Goal: Task Accomplishment & Management: Manage account settings

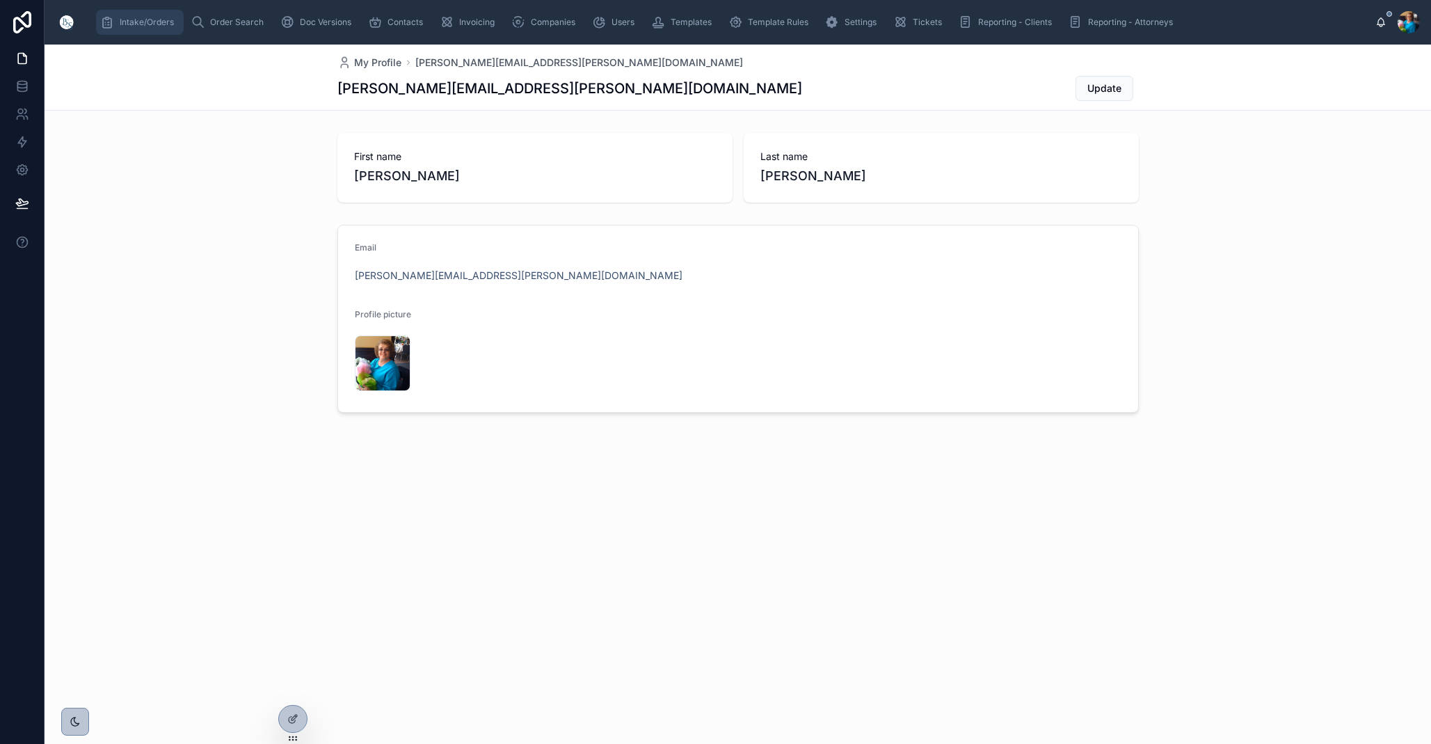
click at [158, 23] on span "Intake/Orders" at bounding box center [147, 22] width 54 height 11
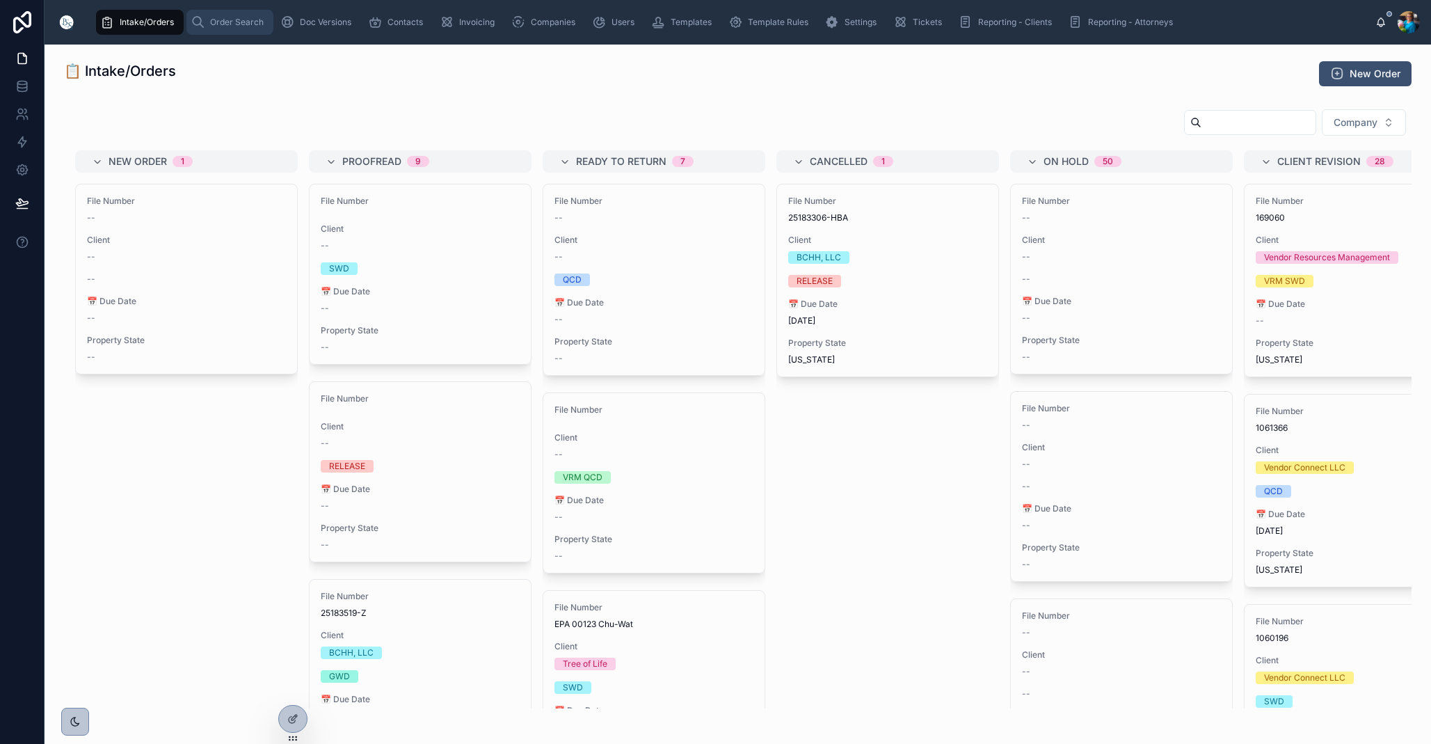
click at [228, 28] on div "Order Search" at bounding box center [230, 22] width 79 height 22
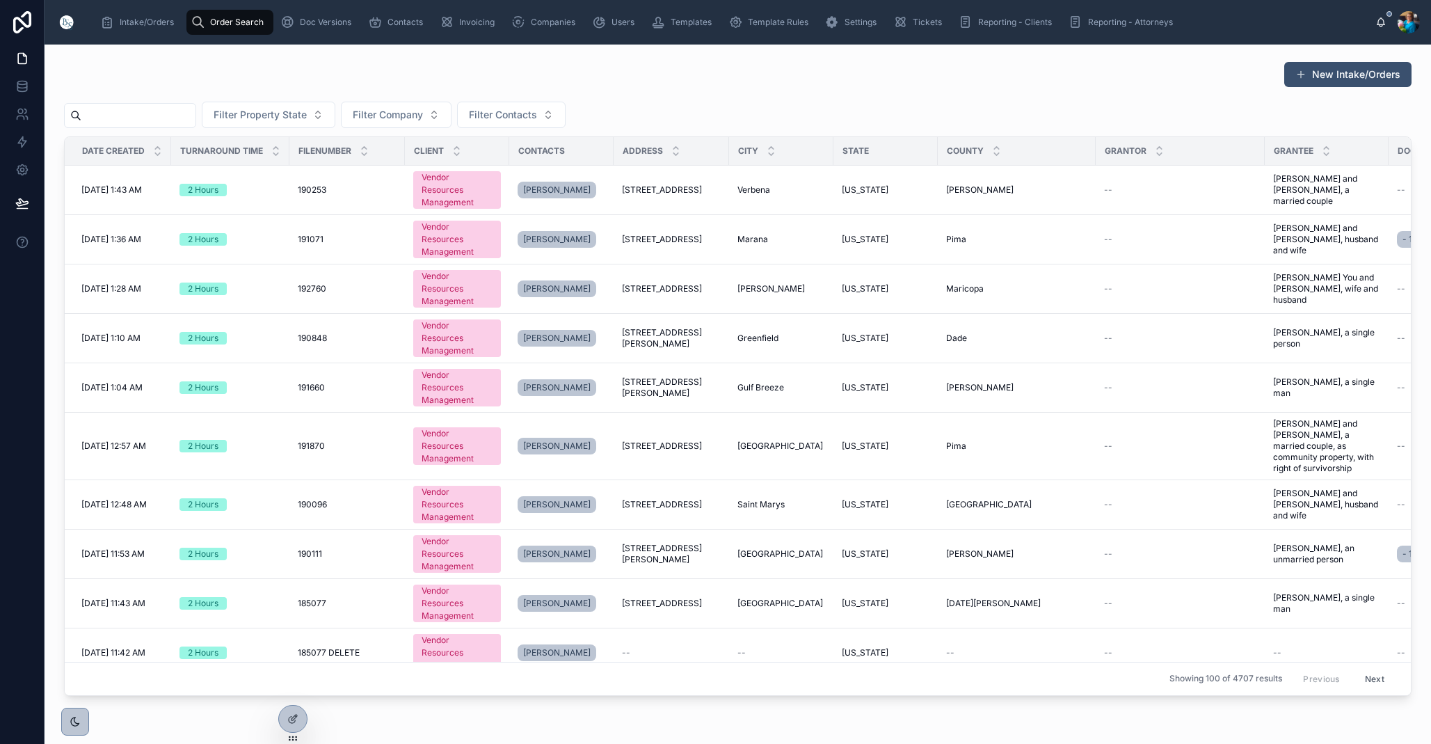
click at [196, 118] on input "text" at bounding box center [138, 115] width 114 height 19
paste input "******"
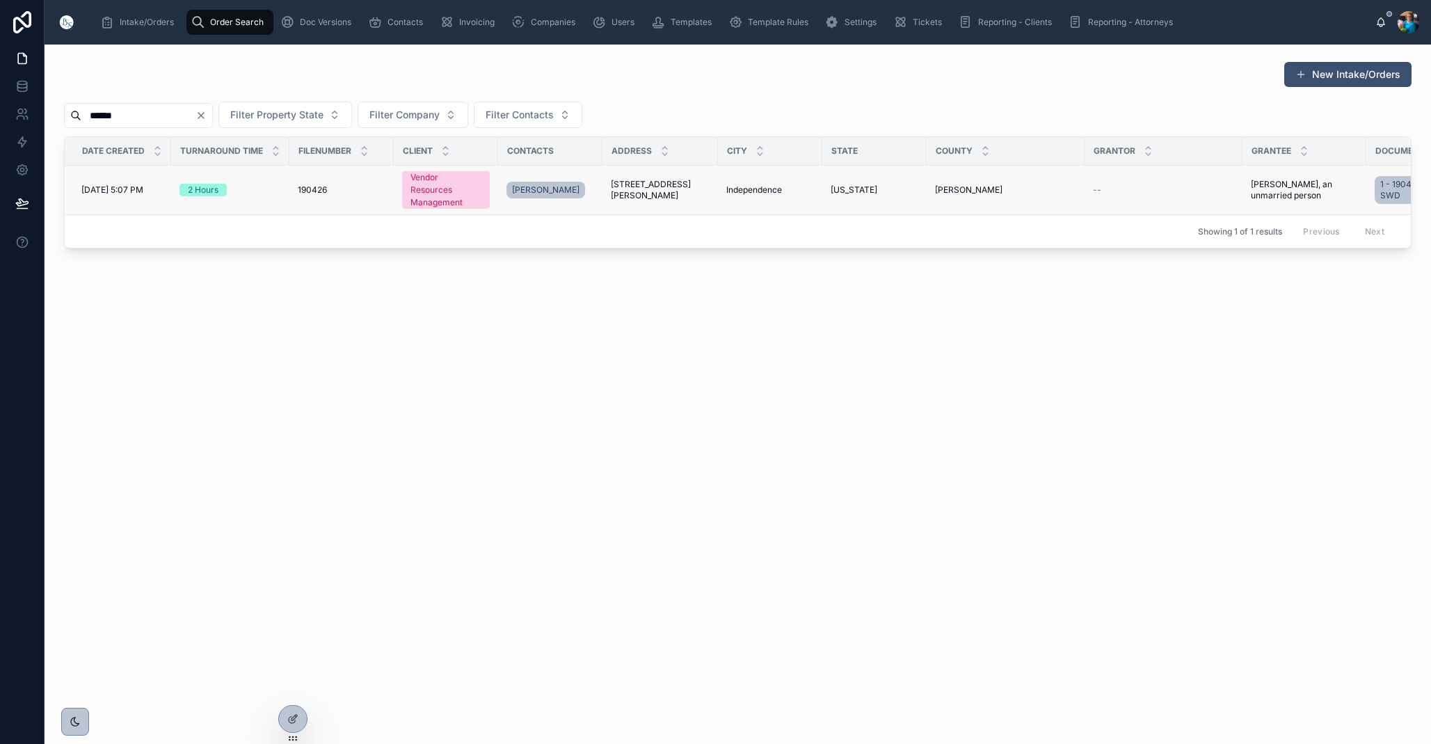
type input "******"
click at [757, 189] on span "Independence" at bounding box center [754, 189] width 56 height 11
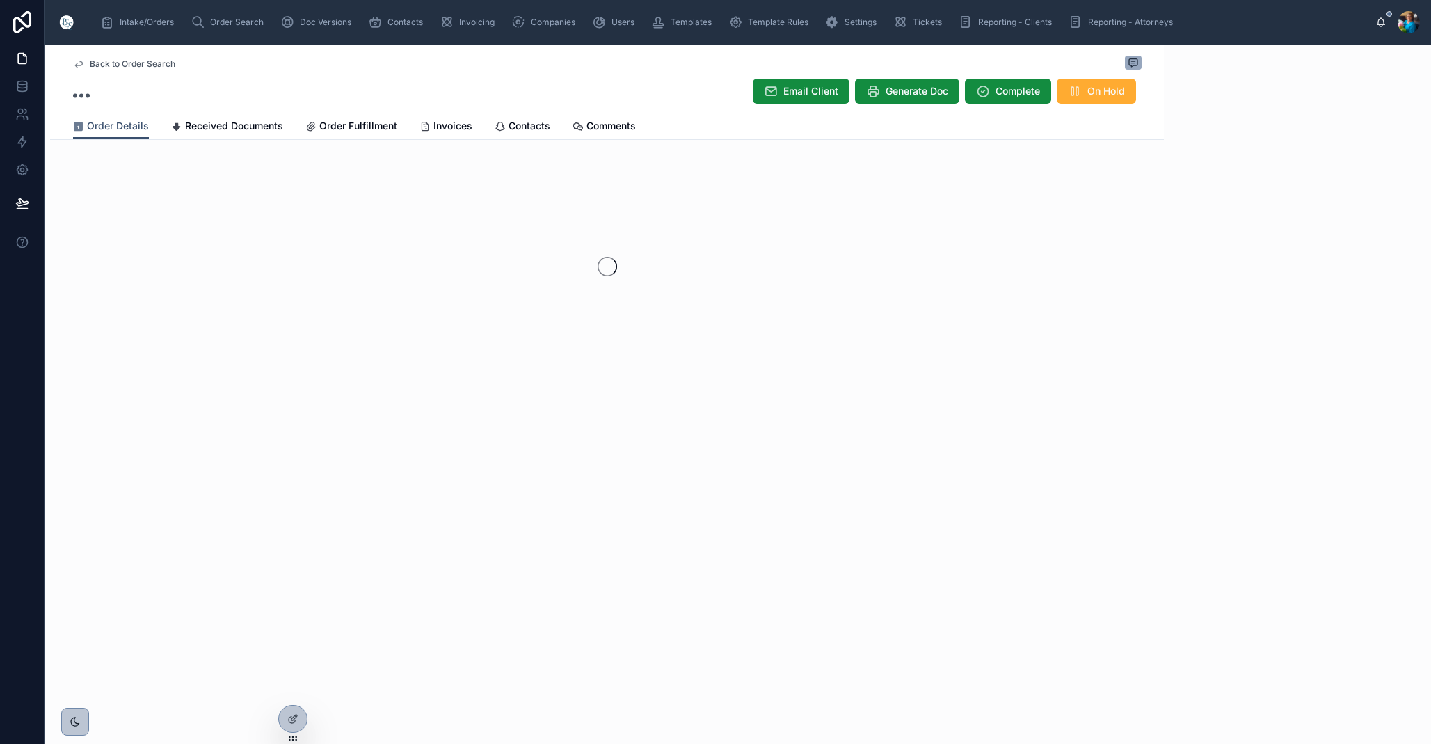
scroll to position [2, 0]
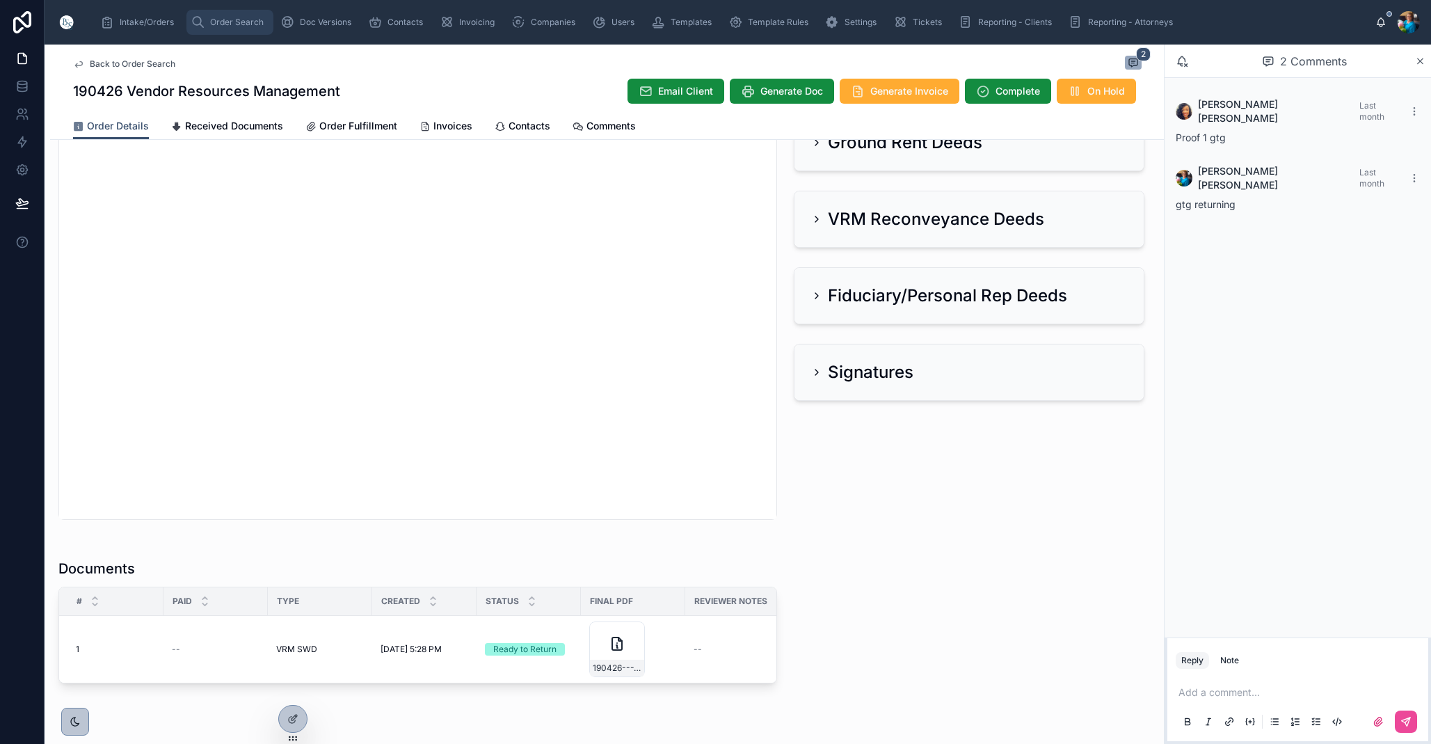
click at [232, 19] on span "Order Search" at bounding box center [237, 22] width 54 height 11
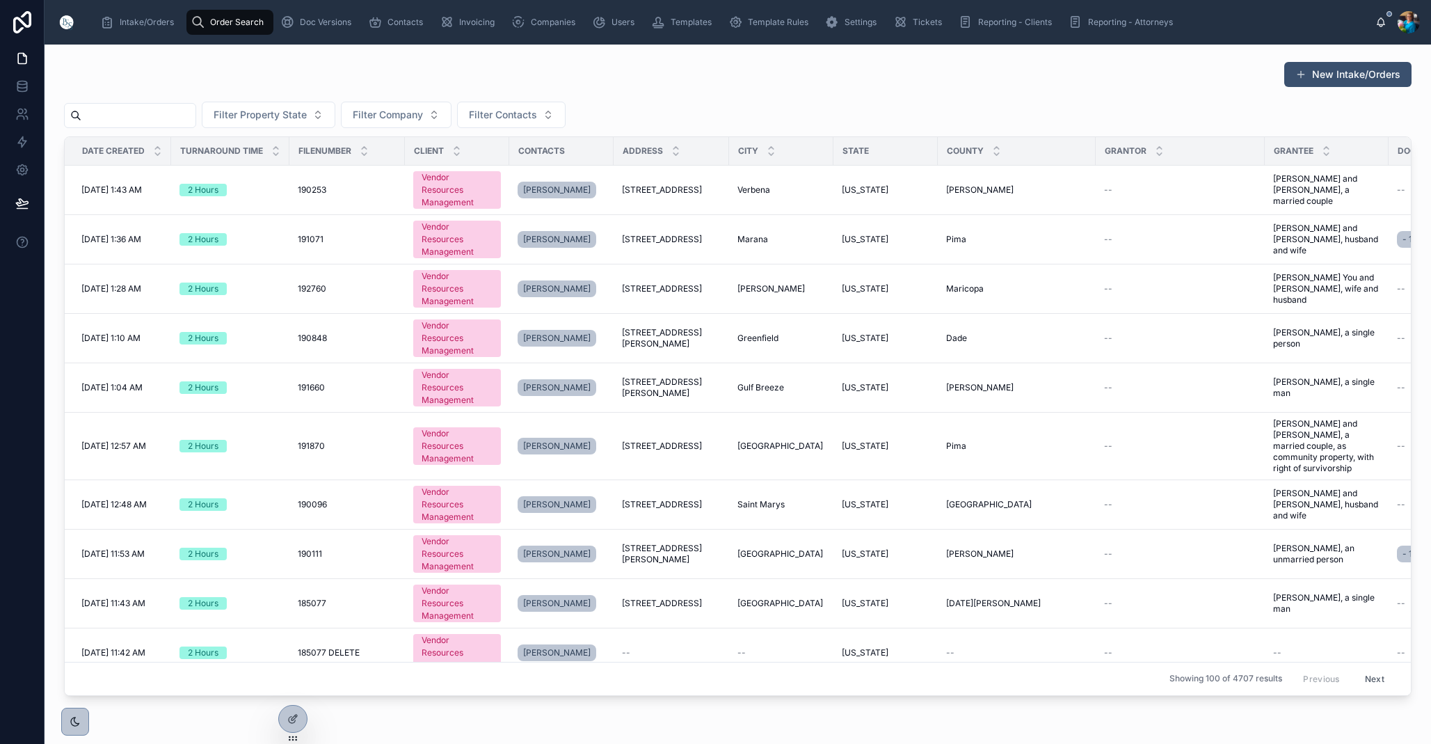
click at [196, 119] on input "text" at bounding box center [138, 115] width 114 height 19
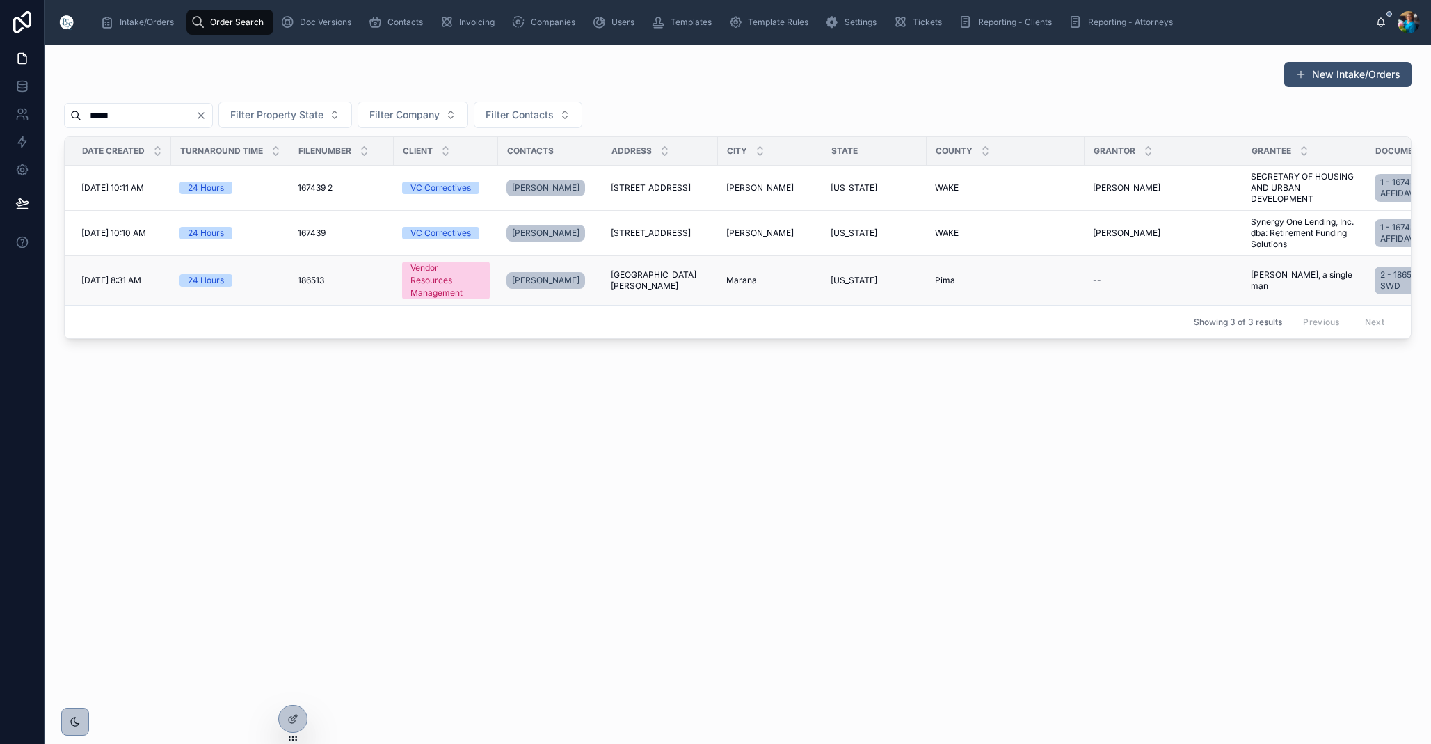
type input "*****"
click at [610, 275] on td "[GEOGRAPHIC_DATA][PERSON_NAME] [STREET_ADDRESS][PERSON_NAME]" at bounding box center [661, 280] width 116 height 49
click at [642, 280] on span "[GEOGRAPHIC_DATA][PERSON_NAME]" at bounding box center [660, 280] width 99 height 22
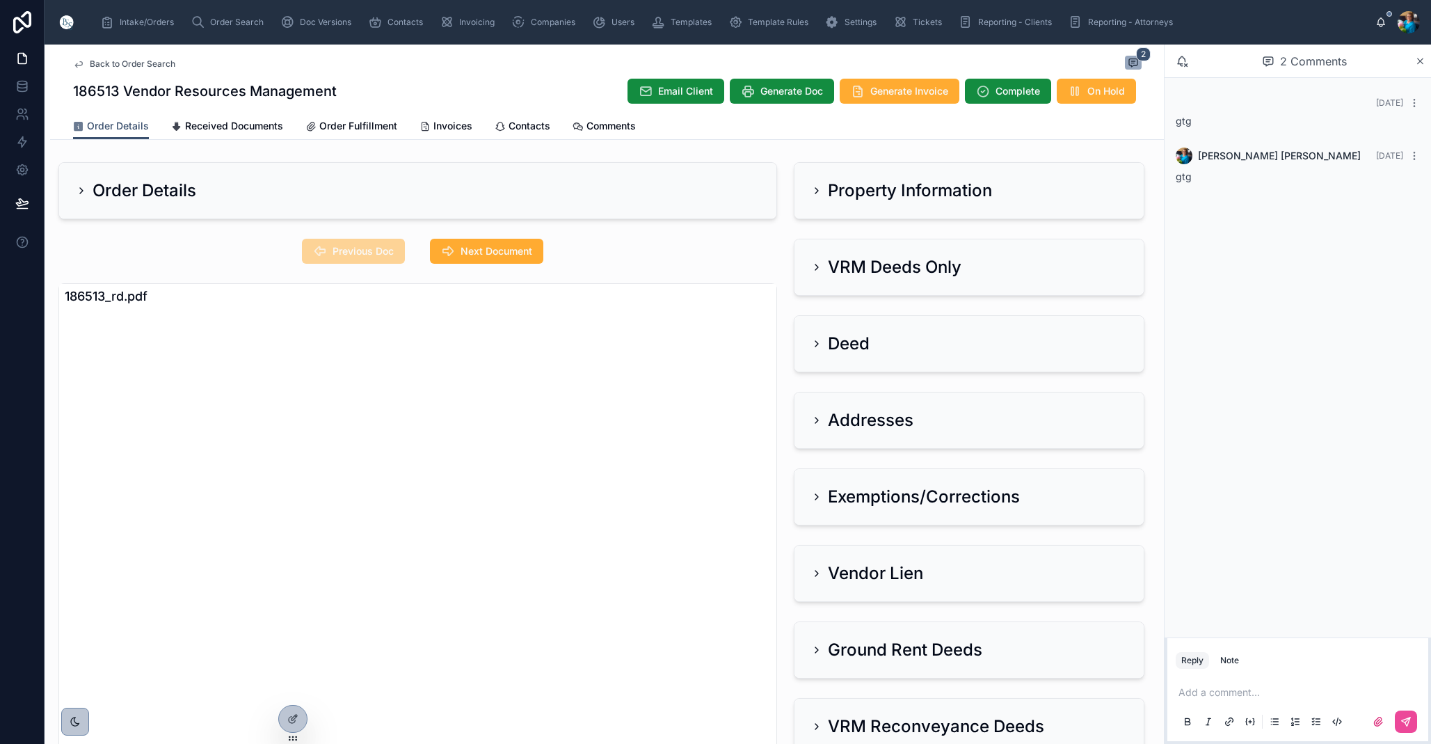
drag, startPoint x: 1418, startPoint y: 57, endPoint x: 1413, endPoint y: 68, distance: 12.2
click at [1417, 58] on icon at bounding box center [1420, 61] width 10 height 11
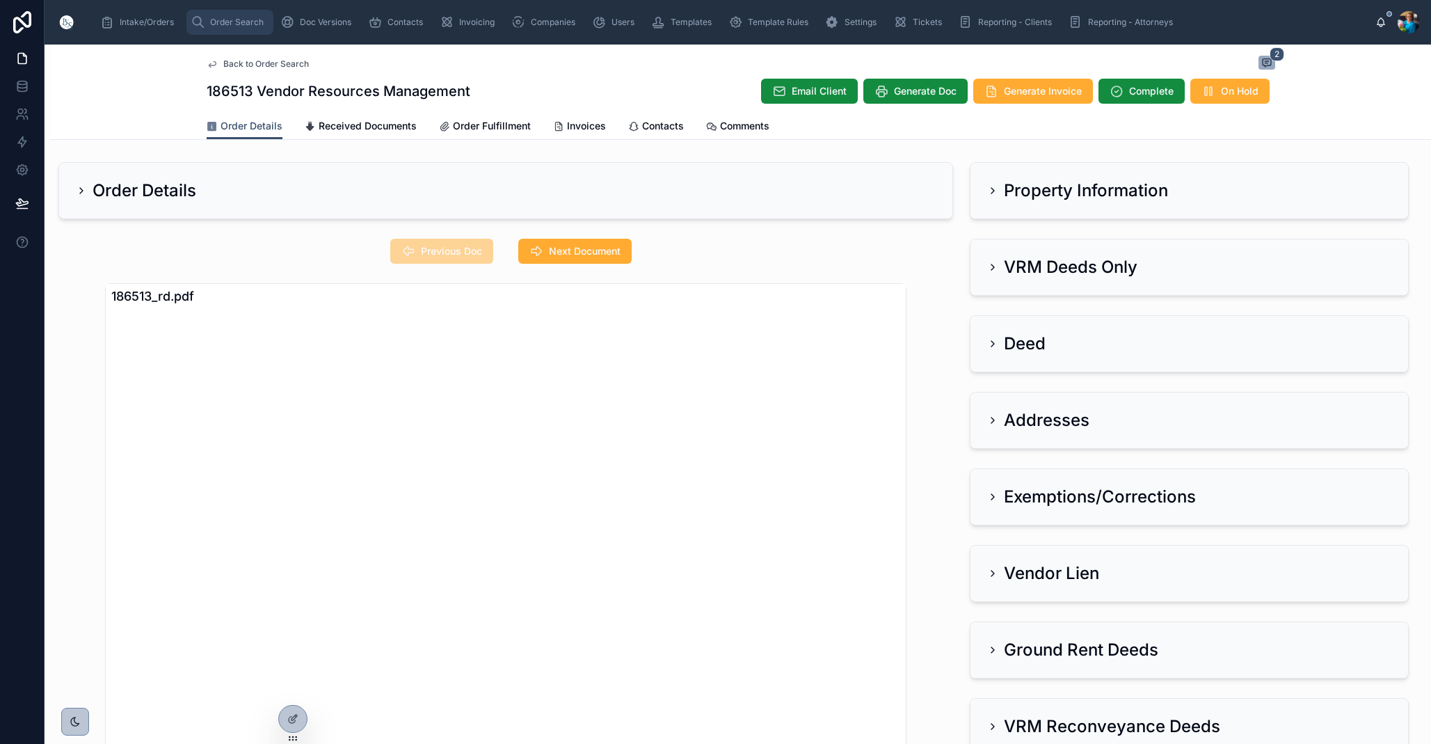
click at [241, 16] on div "Order Search" at bounding box center [230, 22] width 79 height 22
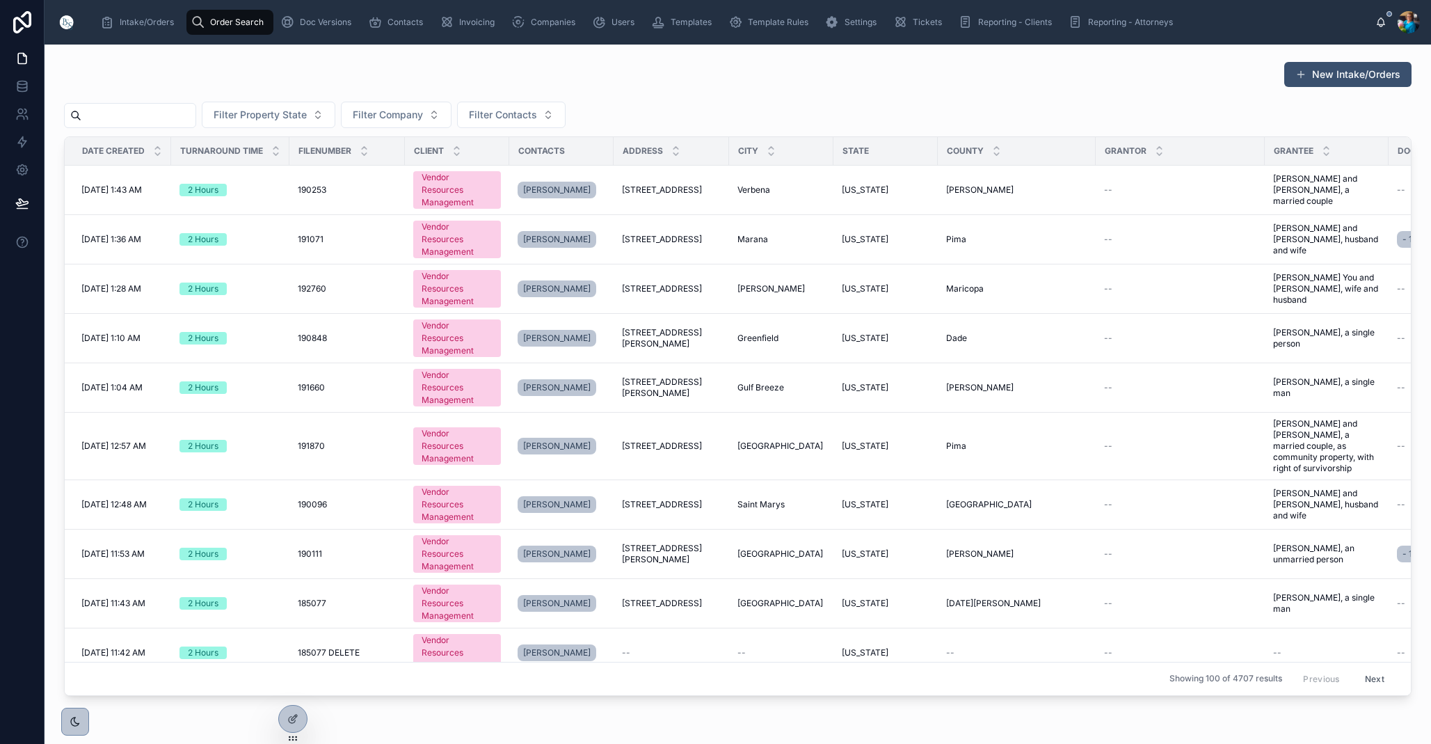
click at [196, 114] on input "text" at bounding box center [138, 115] width 114 height 19
paste input "******"
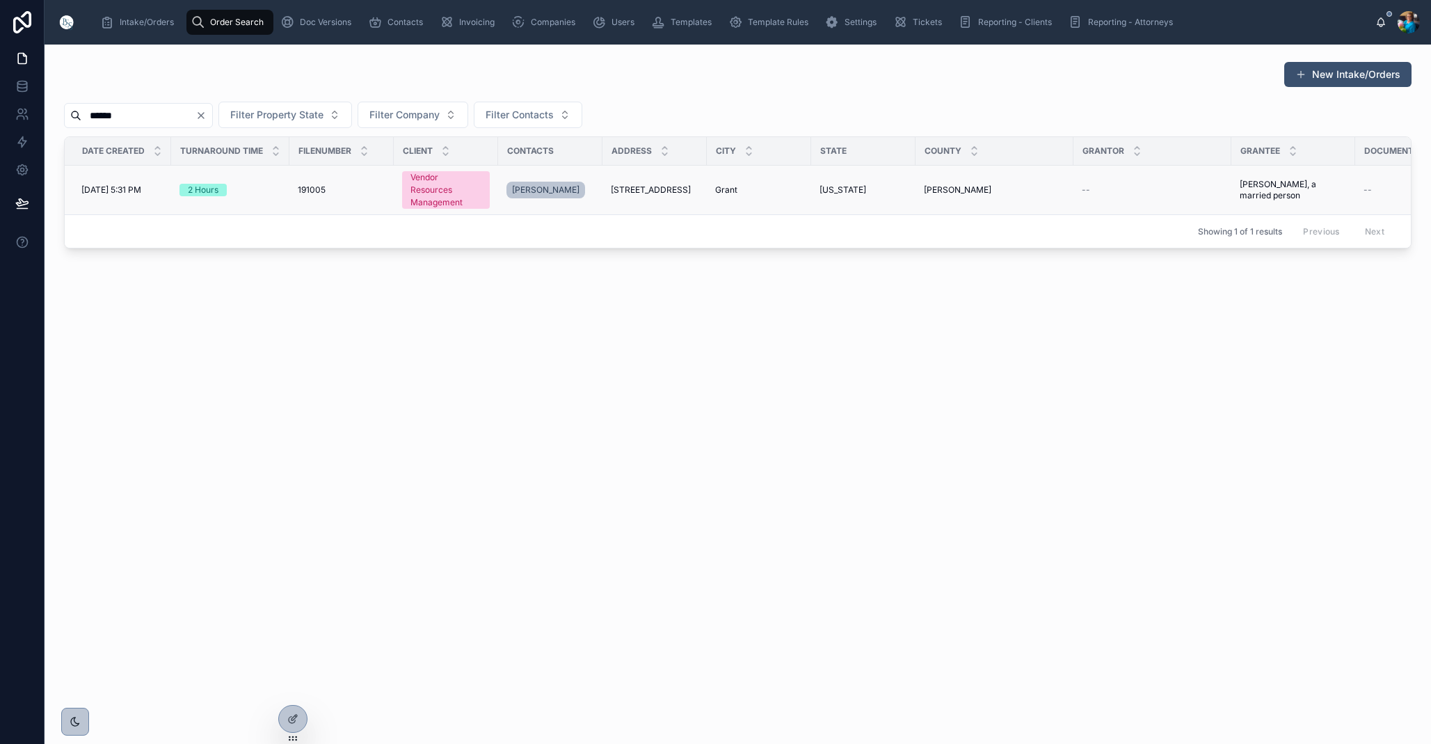
type input "******"
click at [640, 193] on span "[STREET_ADDRESS]" at bounding box center [651, 189] width 80 height 11
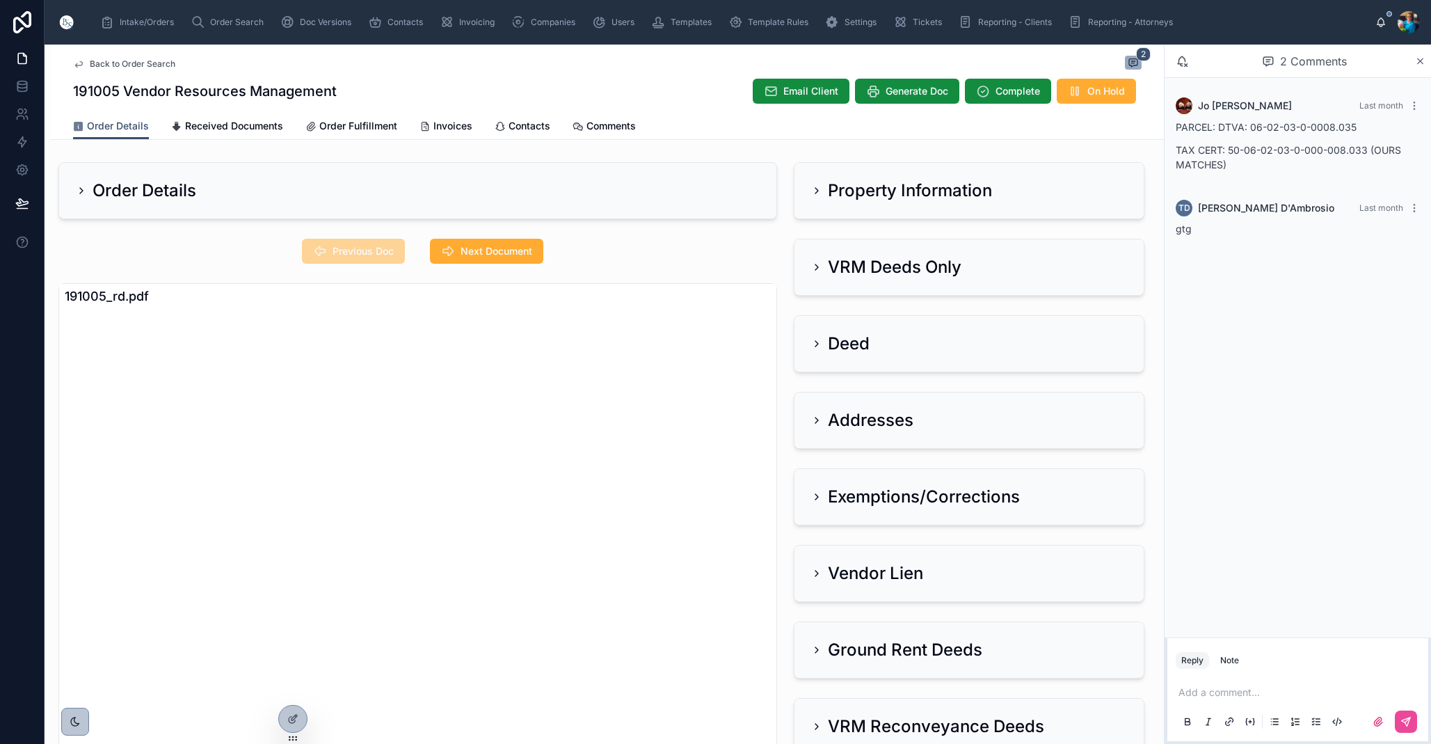
click at [863, 192] on h2 "Property Information" at bounding box center [910, 191] width 164 height 22
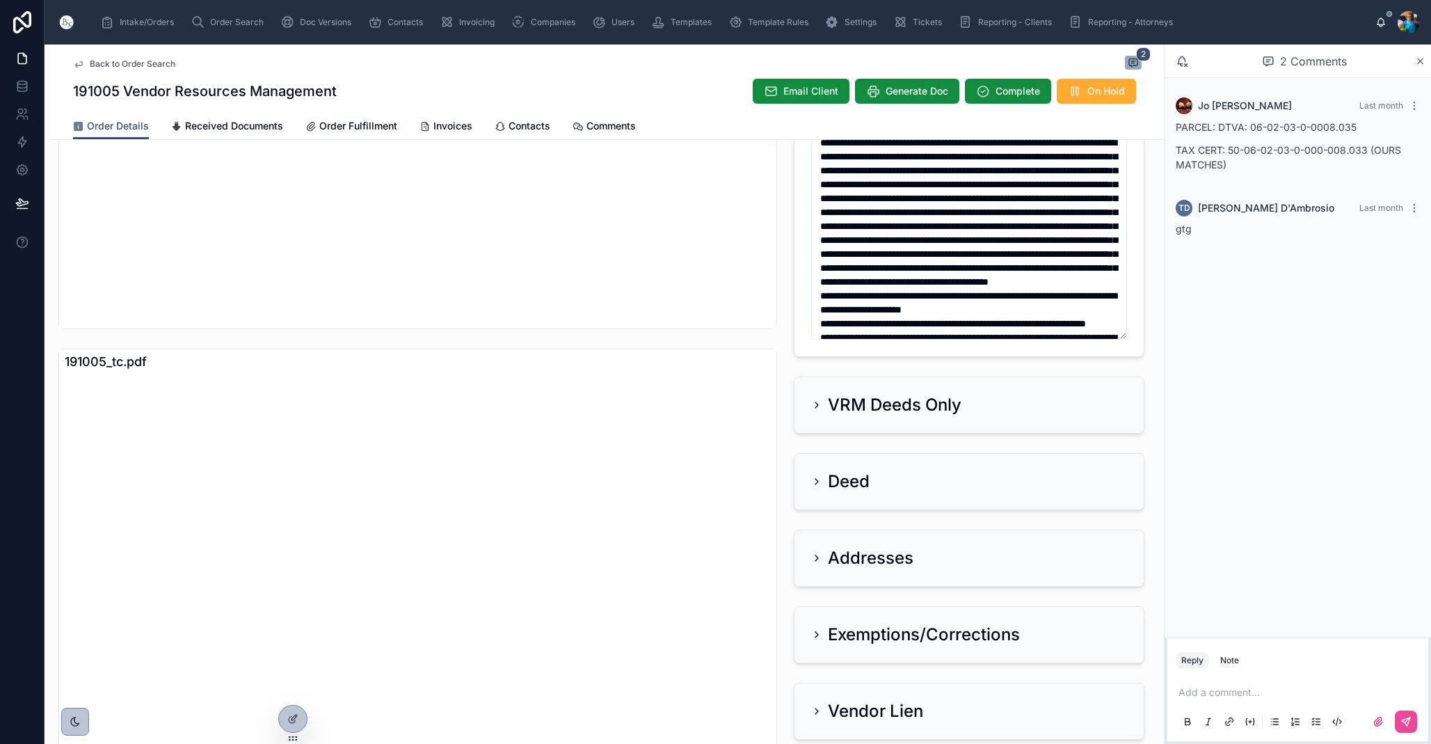
scroll to position [26, 0]
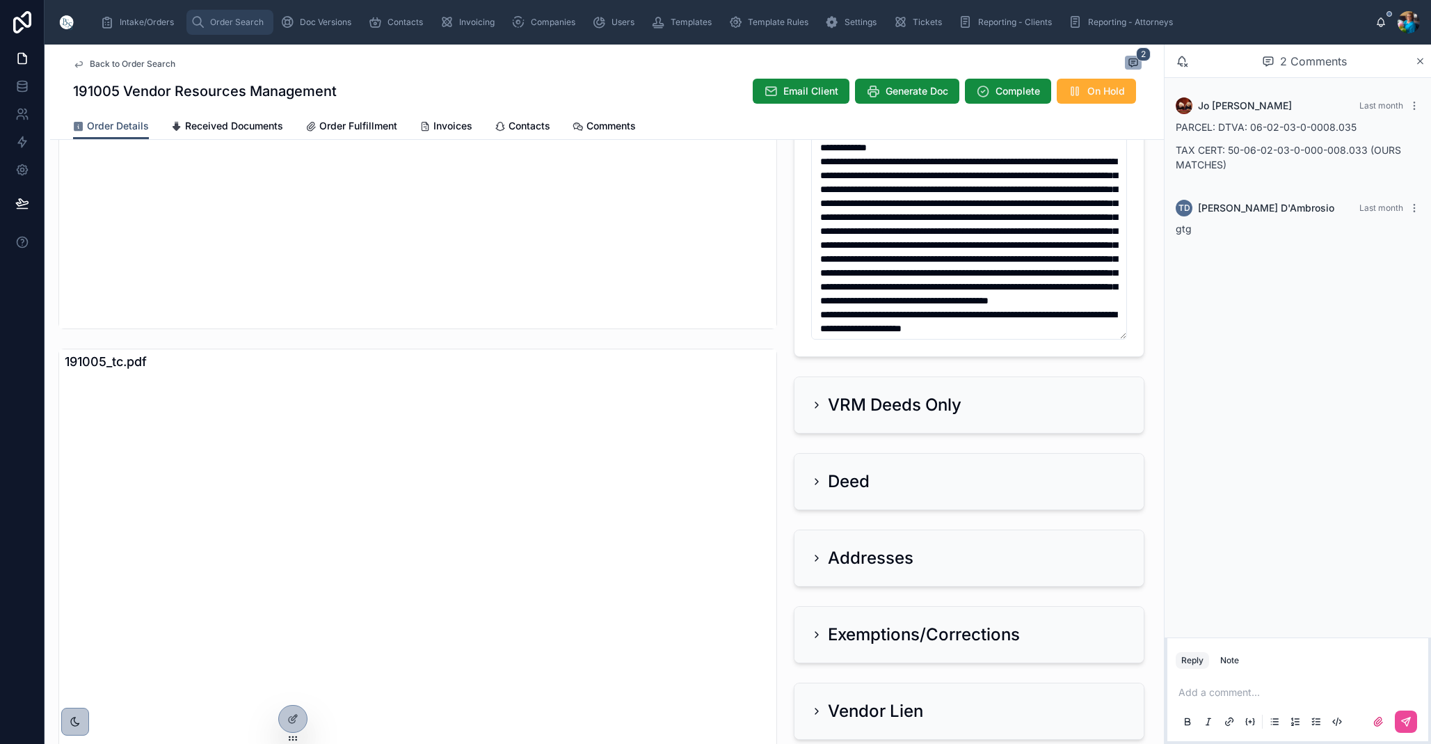
click at [231, 18] on span "Order Search" at bounding box center [237, 22] width 54 height 11
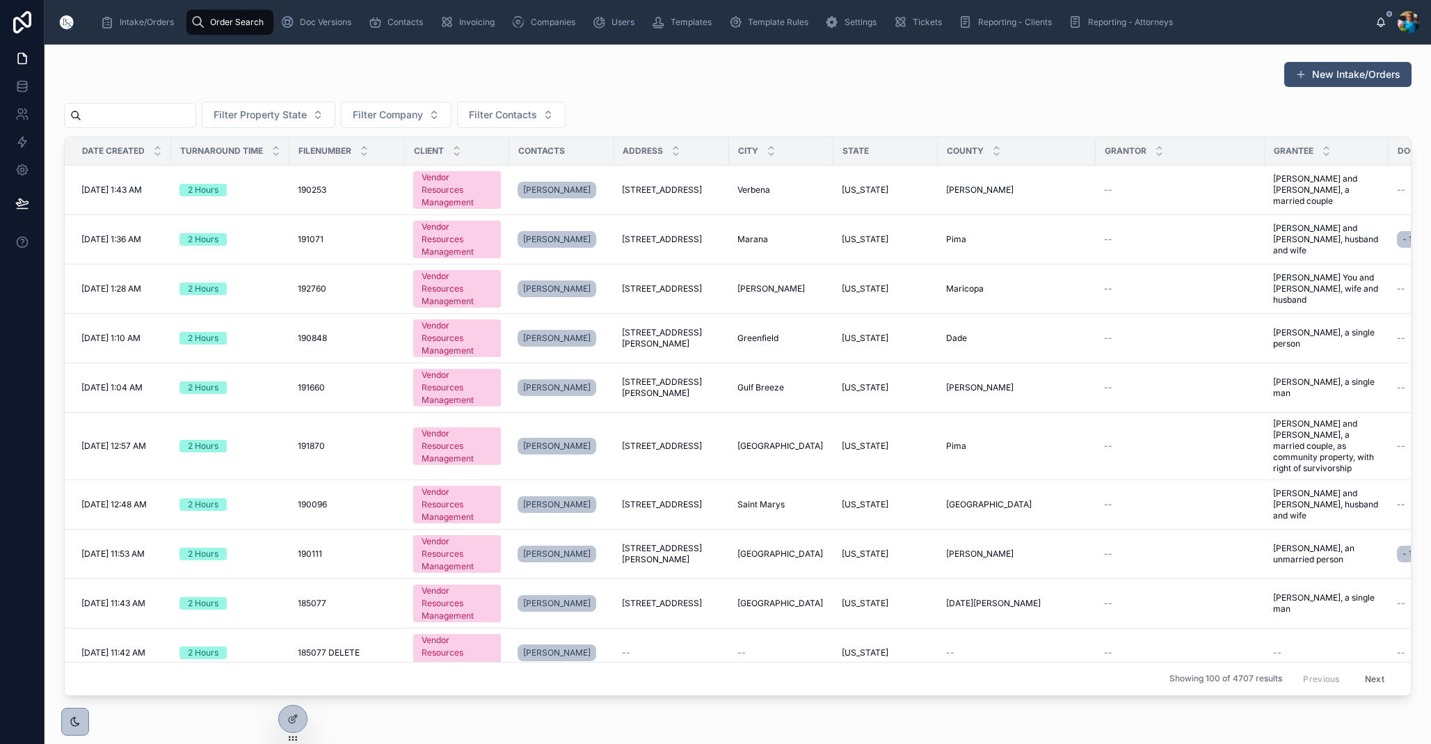
click at [196, 118] on input "text" at bounding box center [138, 115] width 114 height 19
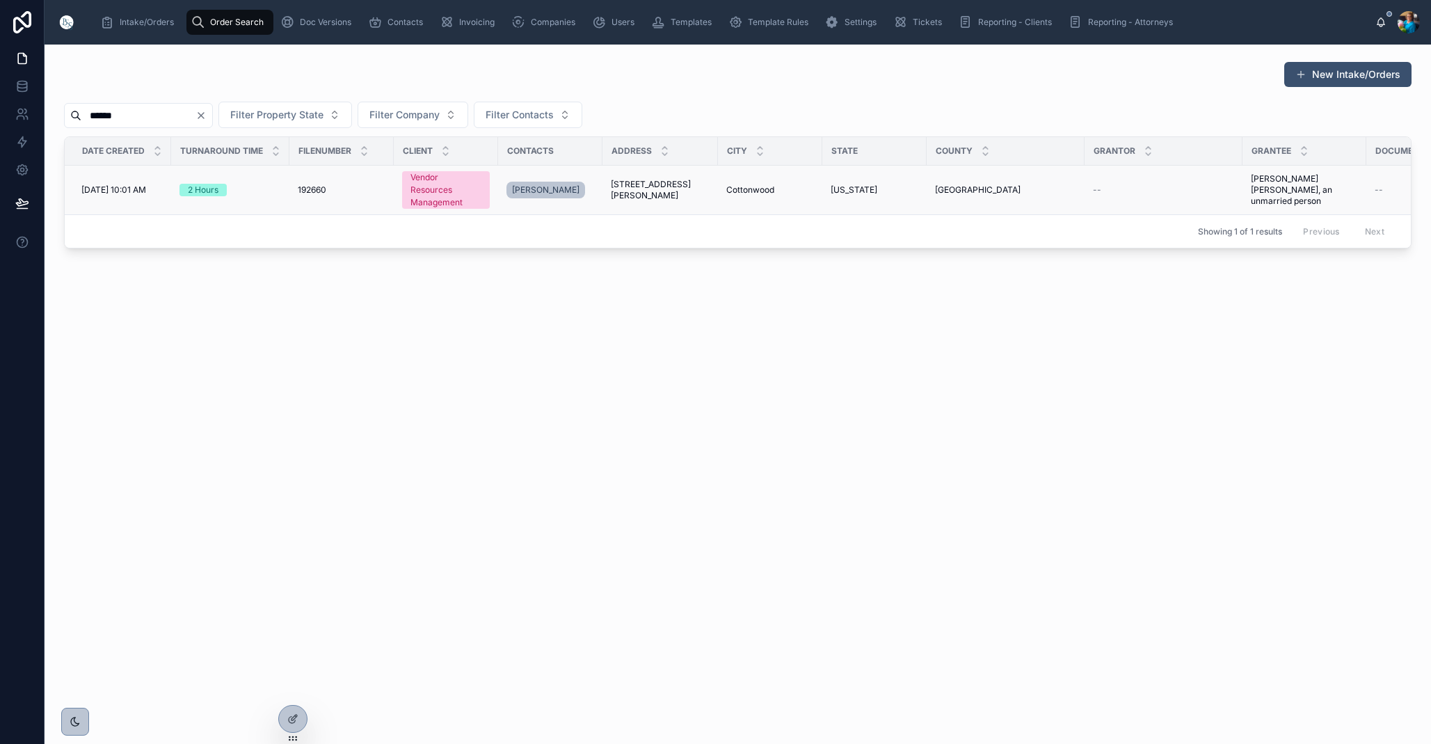
type input "******"
click at [664, 187] on span "[STREET_ADDRESS][PERSON_NAME]" at bounding box center [660, 190] width 99 height 22
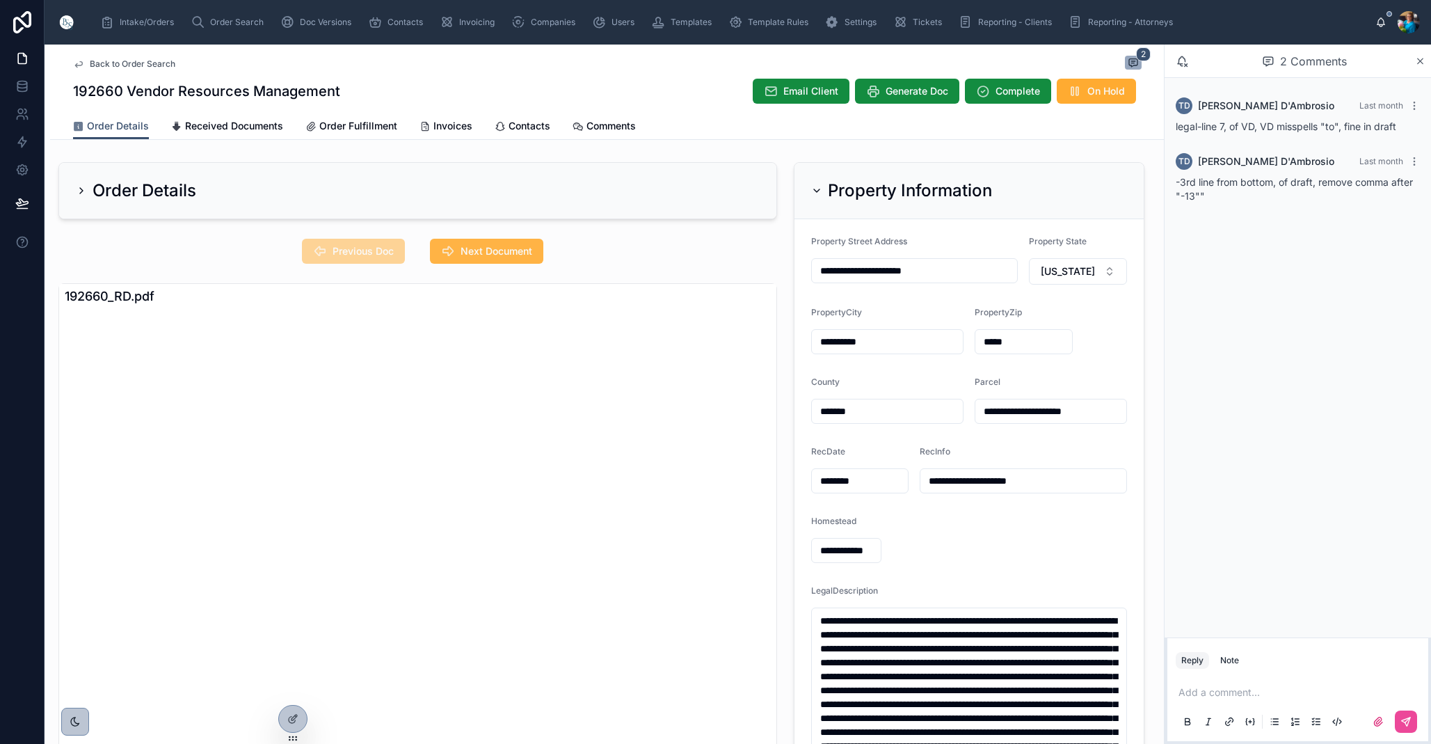
click at [509, 255] on span "Next Document" at bounding box center [497, 251] width 72 height 14
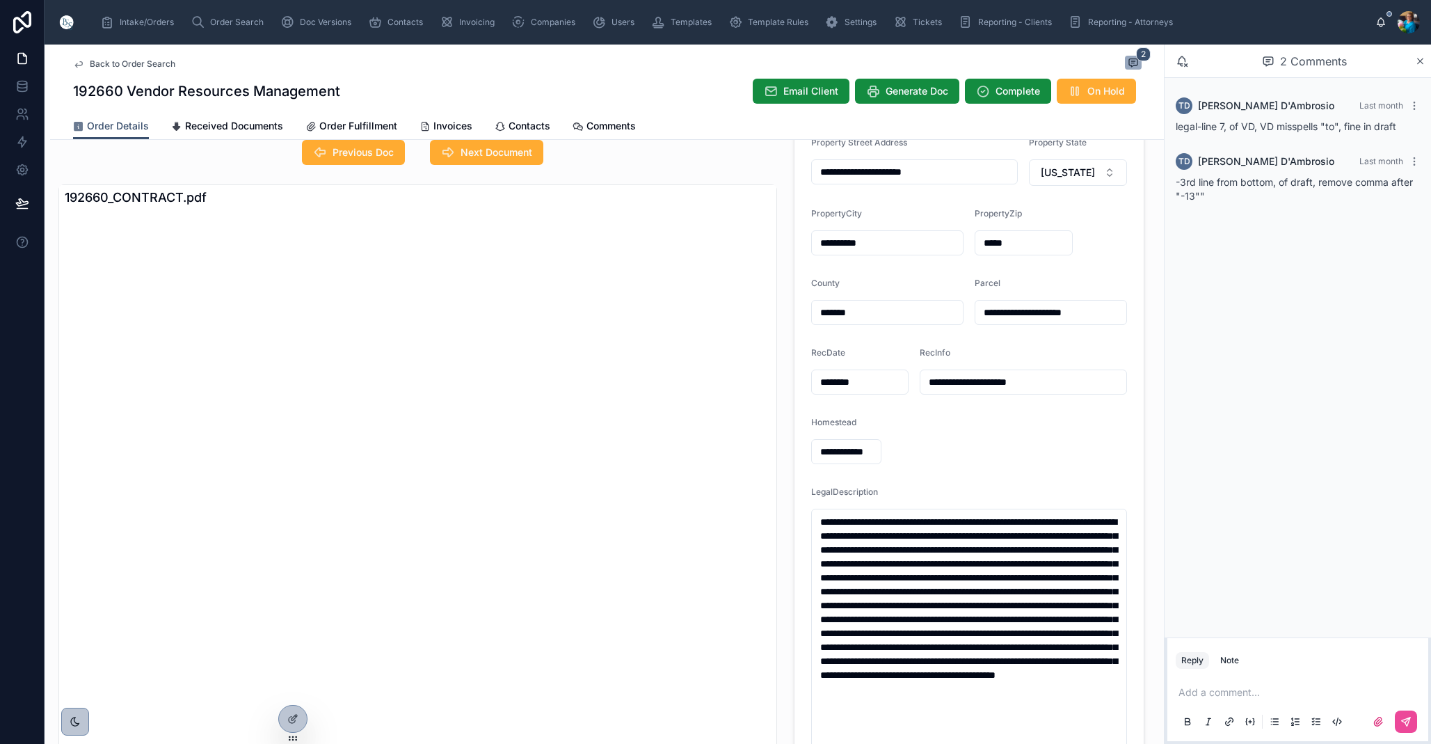
scroll to position [97, 0]
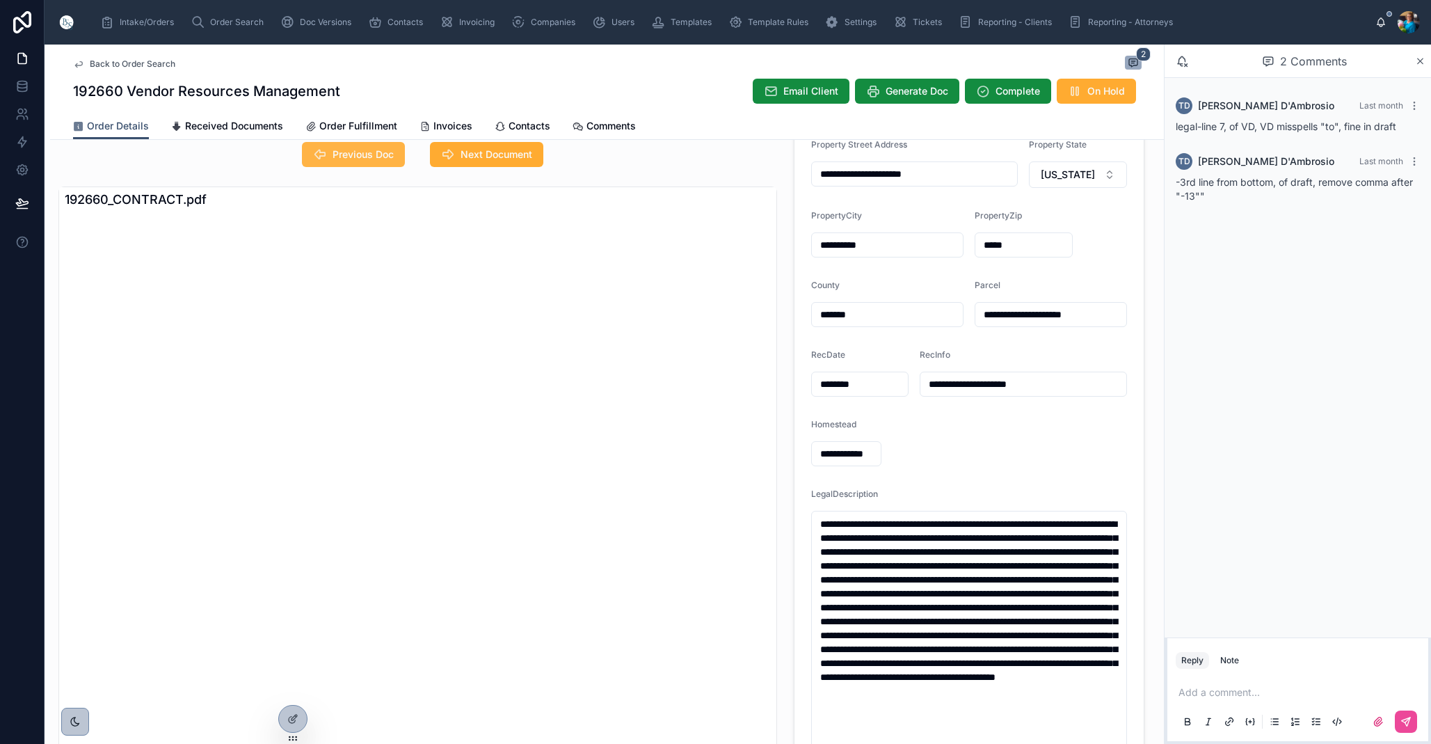
click at [385, 154] on span "Previous Doc" at bounding box center [363, 155] width 61 height 14
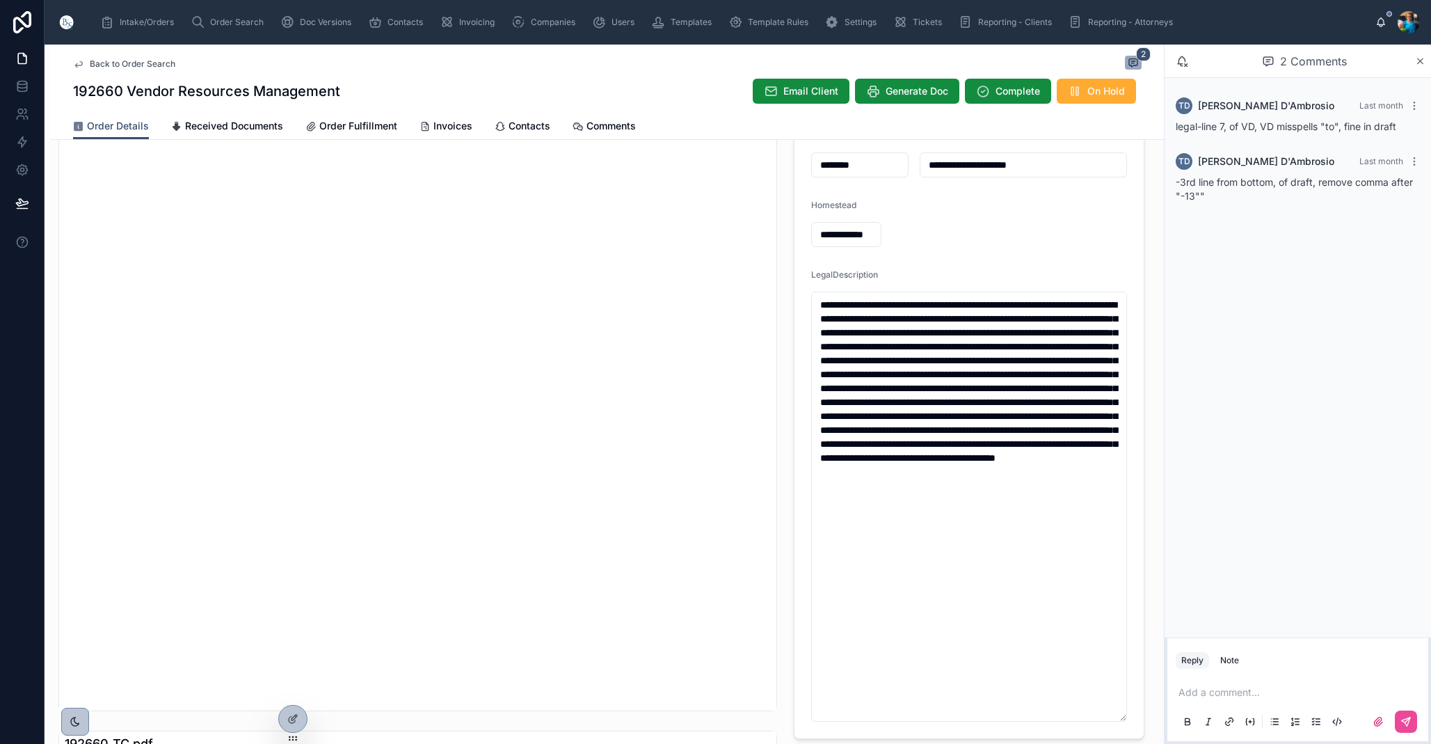
scroll to position [315, 0]
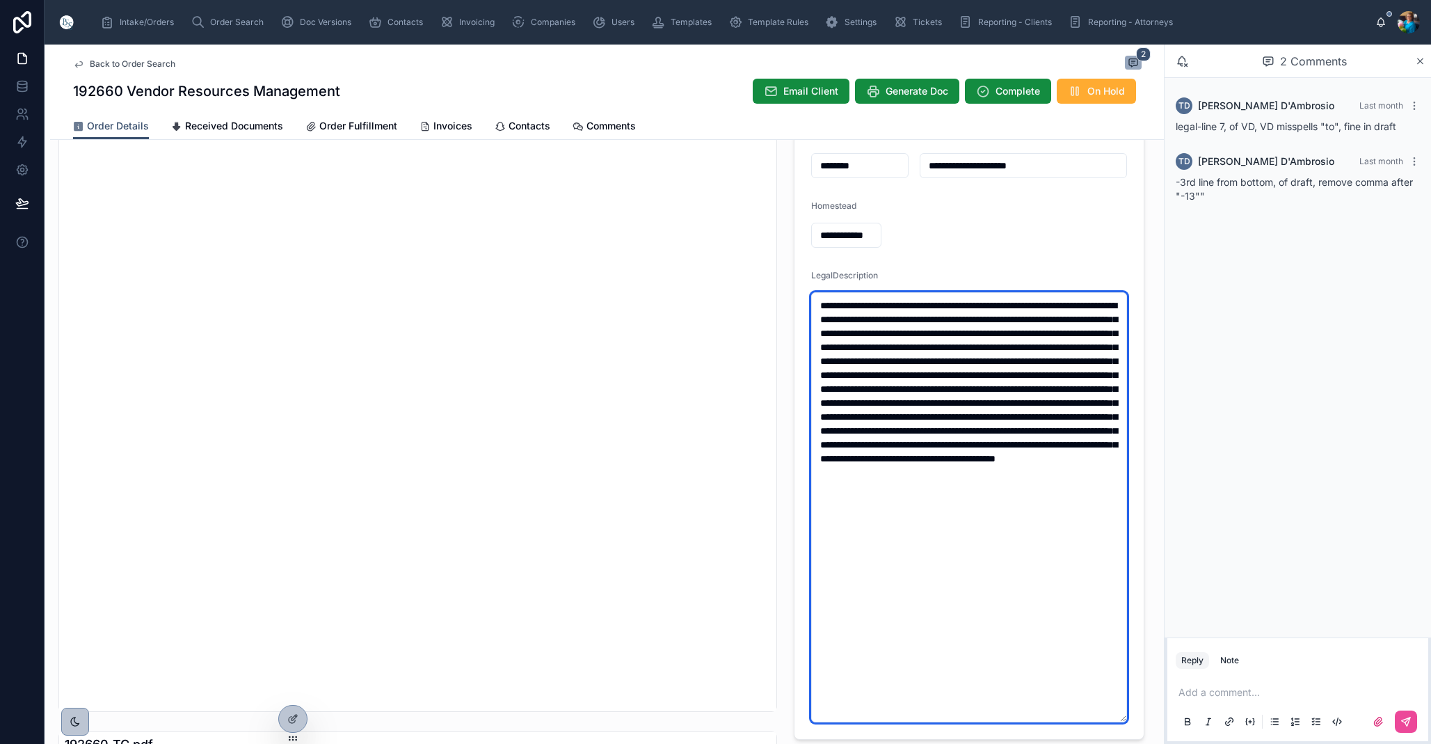
drag, startPoint x: 1059, startPoint y: 492, endPoint x: 1053, endPoint y: 497, distance: 7.9
click at [1058, 492] on textarea "**********" at bounding box center [969, 507] width 316 height 430
drag, startPoint x: 1057, startPoint y: 488, endPoint x: 1056, endPoint y: 506, distance: 18.1
click at [1056, 492] on textarea "**********" at bounding box center [969, 507] width 316 height 430
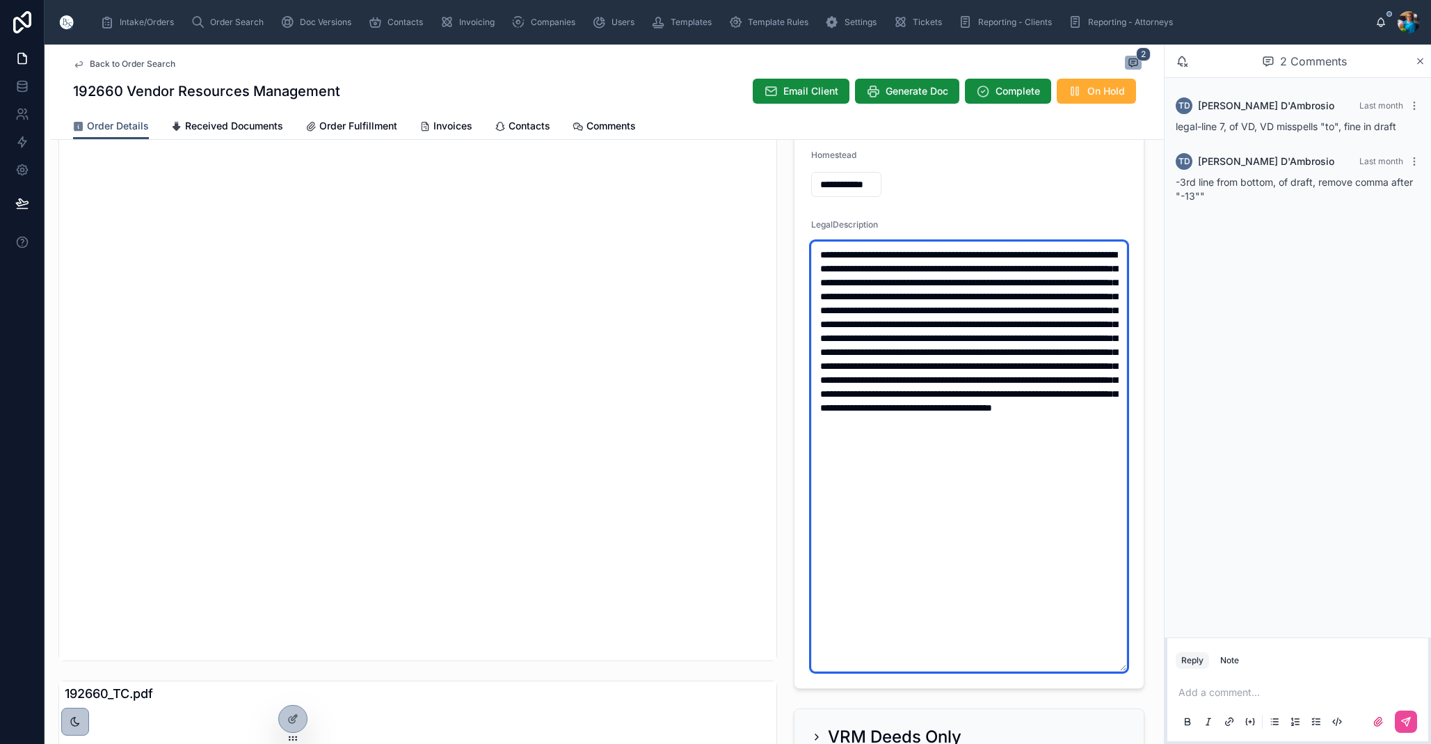
scroll to position [365, 0]
drag, startPoint x: 1076, startPoint y: 467, endPoint x: 811, endPoint y: 250, distance: 343.2
click at [811, 249] on textarea "**********" at bounding box center [969, 457] width 316 height 430
type textarea "**********"
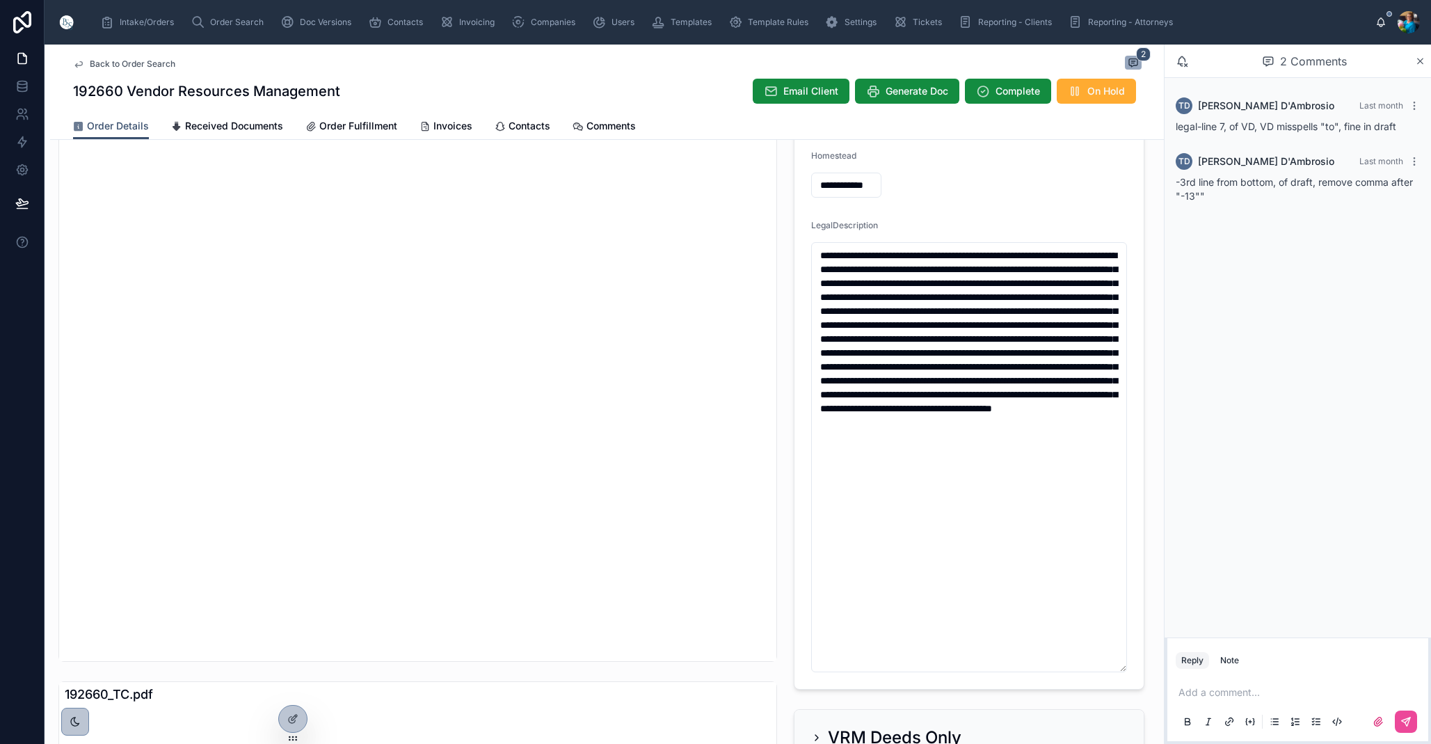
click at [1218, 697] on p at bounding box center [1301, 692] width 244 height 14
drag, startPoint x: 1270, startPoint y: 695, endPoint x: 1268, endPoint y: 715, distance: 19.6
click at [1269, 696] on span "**********" at bounding box center [1244, 692] width 130 height 10
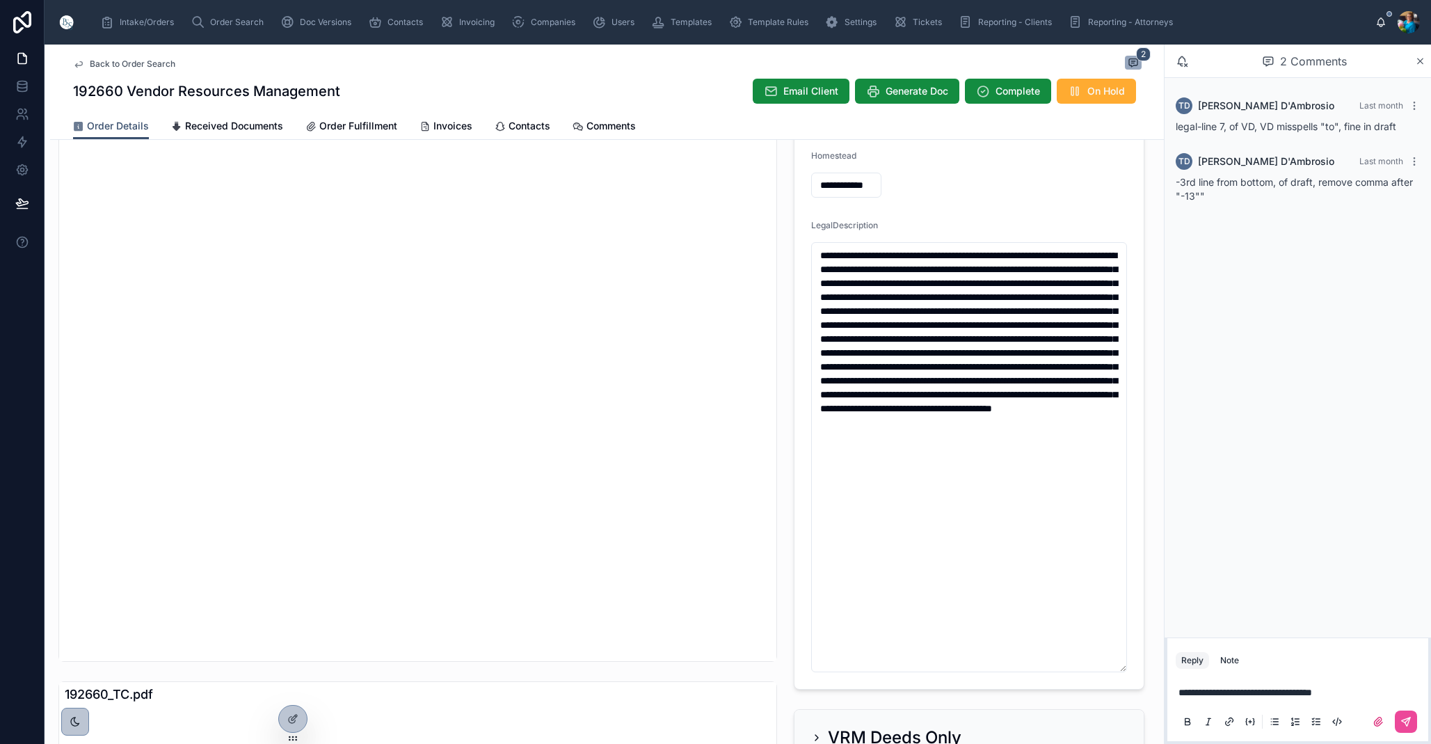
click at [1376, 695] on p "**********" at bounding box center [1301, 692] width 244 height 14
click at [1405, 718] on icon at bounding box center [1406, 721] width 11 height 11
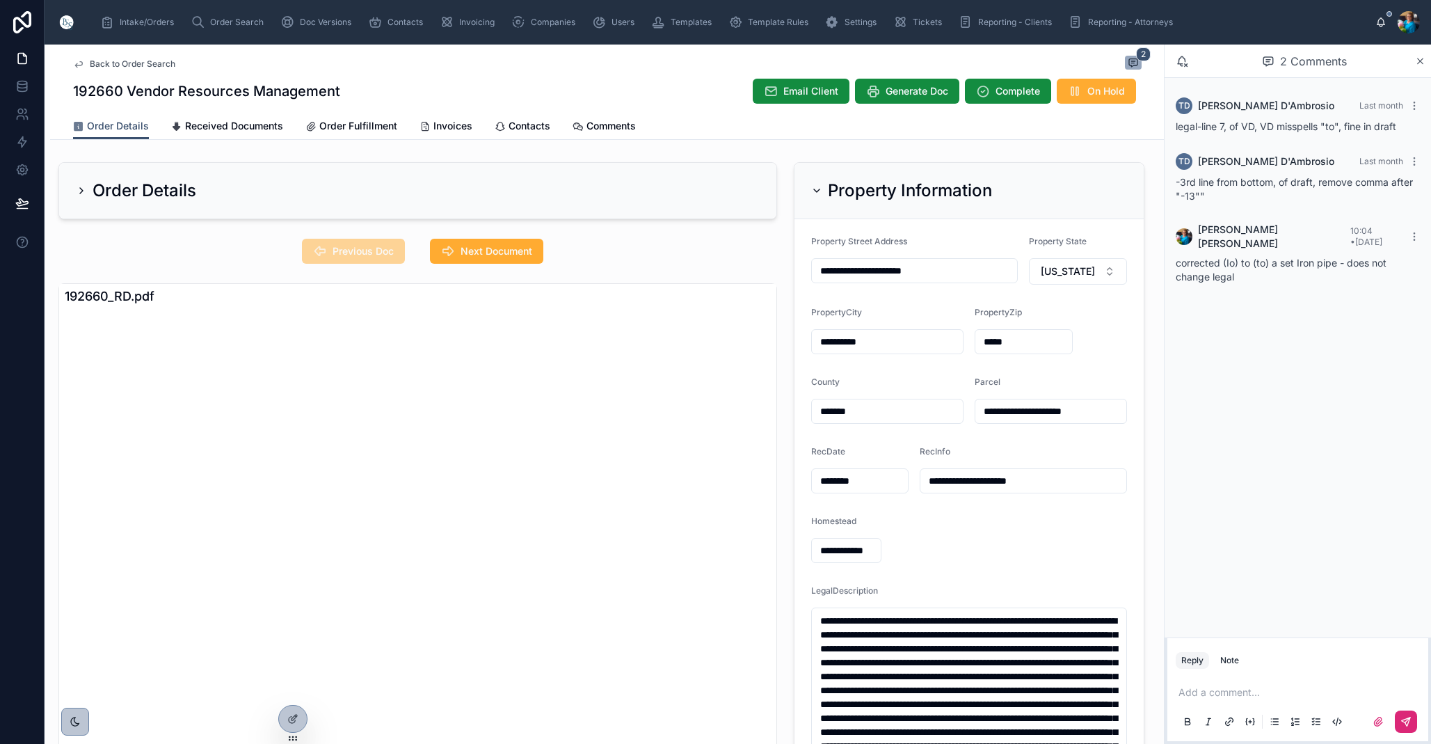
scroll to position [0, 0]
click at [817, 190] on icon at bounding box center [816, 190] width 11 height 11
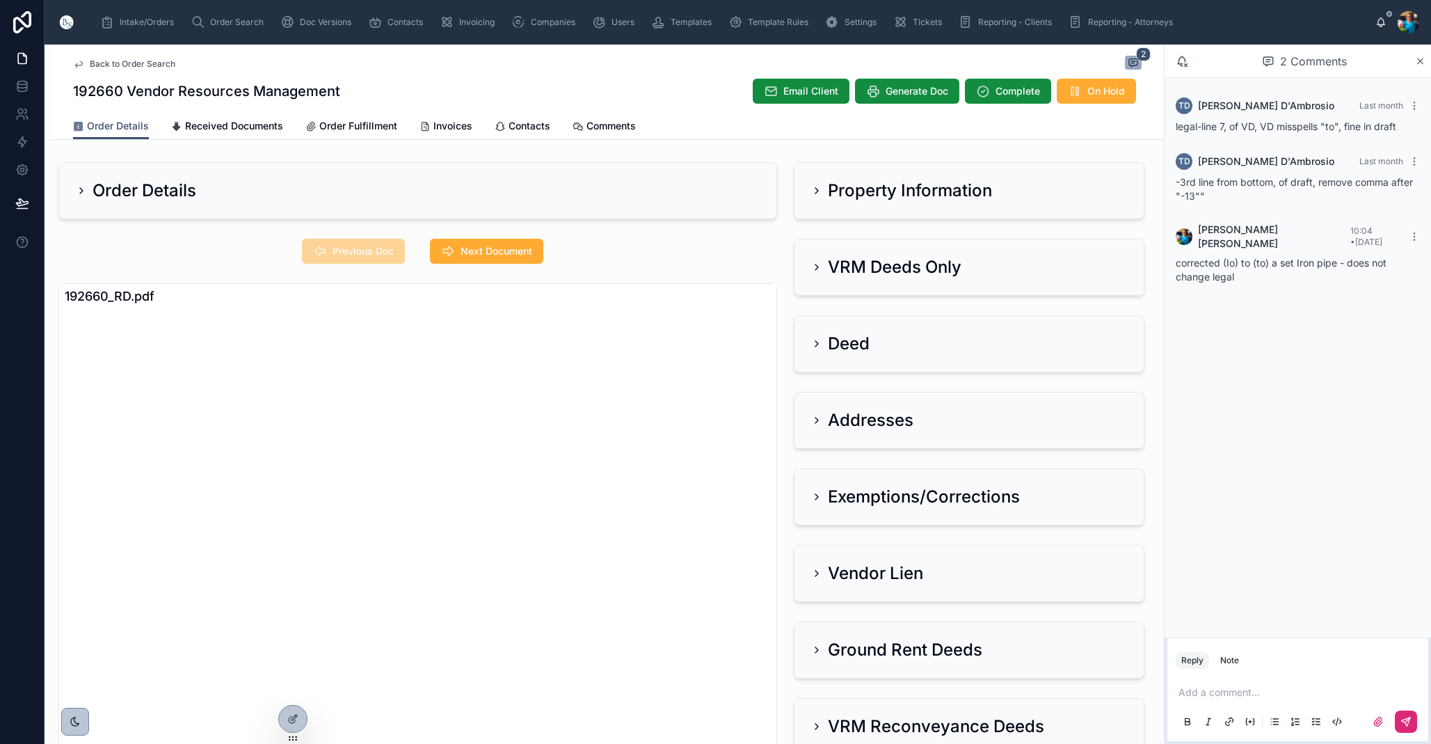
click at [818, 262] on icon at bounding box center [816, 267] width 11 height 11
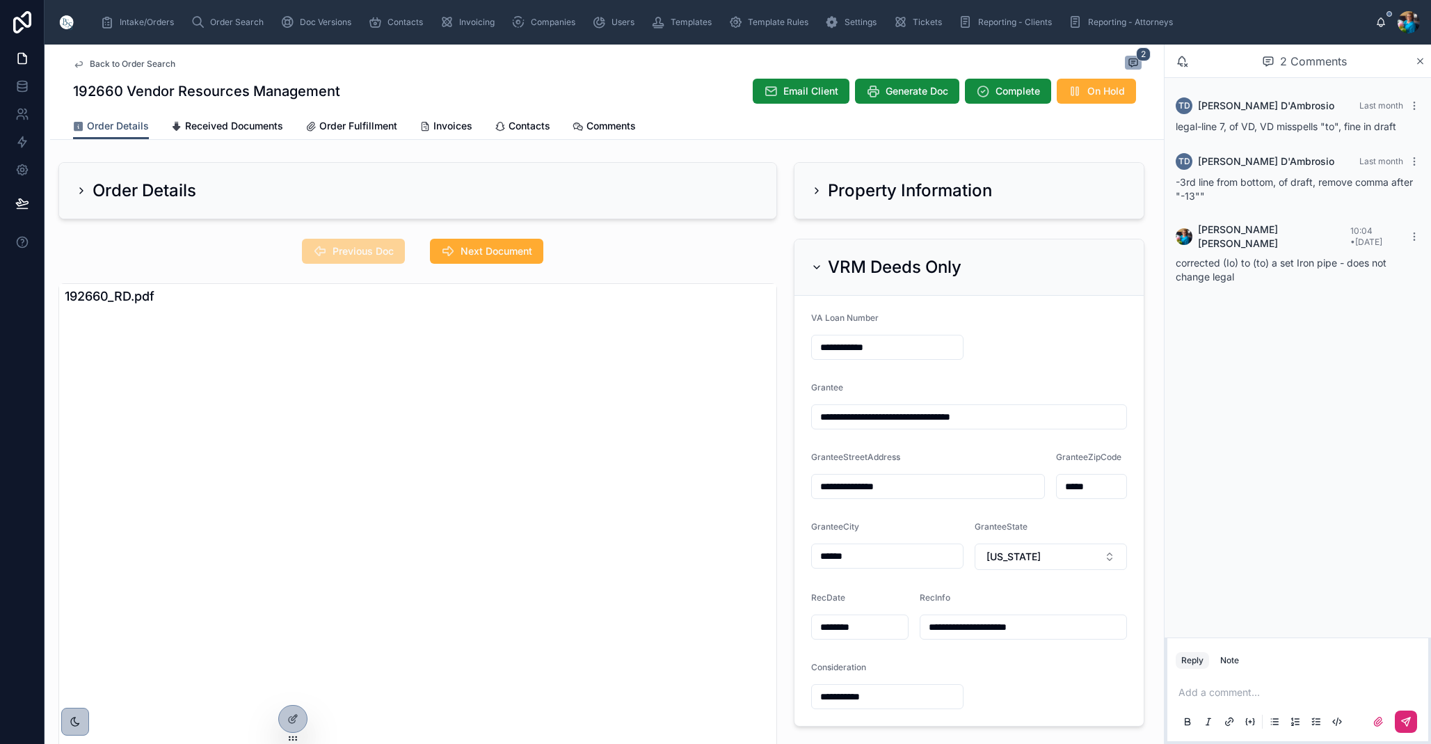
drag, startPoint x: 473, startPoint y: 250, endPoint x: 491, endPoint y: 273, distance: 29.2
click at [473, 250] on span "Next Document" at bounding box center [497, 251] width 72 height 14
drag, startPoint x: 815, startPoint y: 265, endPoint x: 818, endPoint y: 295, distance: 30.0
click at [815, 266] on icon at bounding box center [816, 267] width 11 height 11
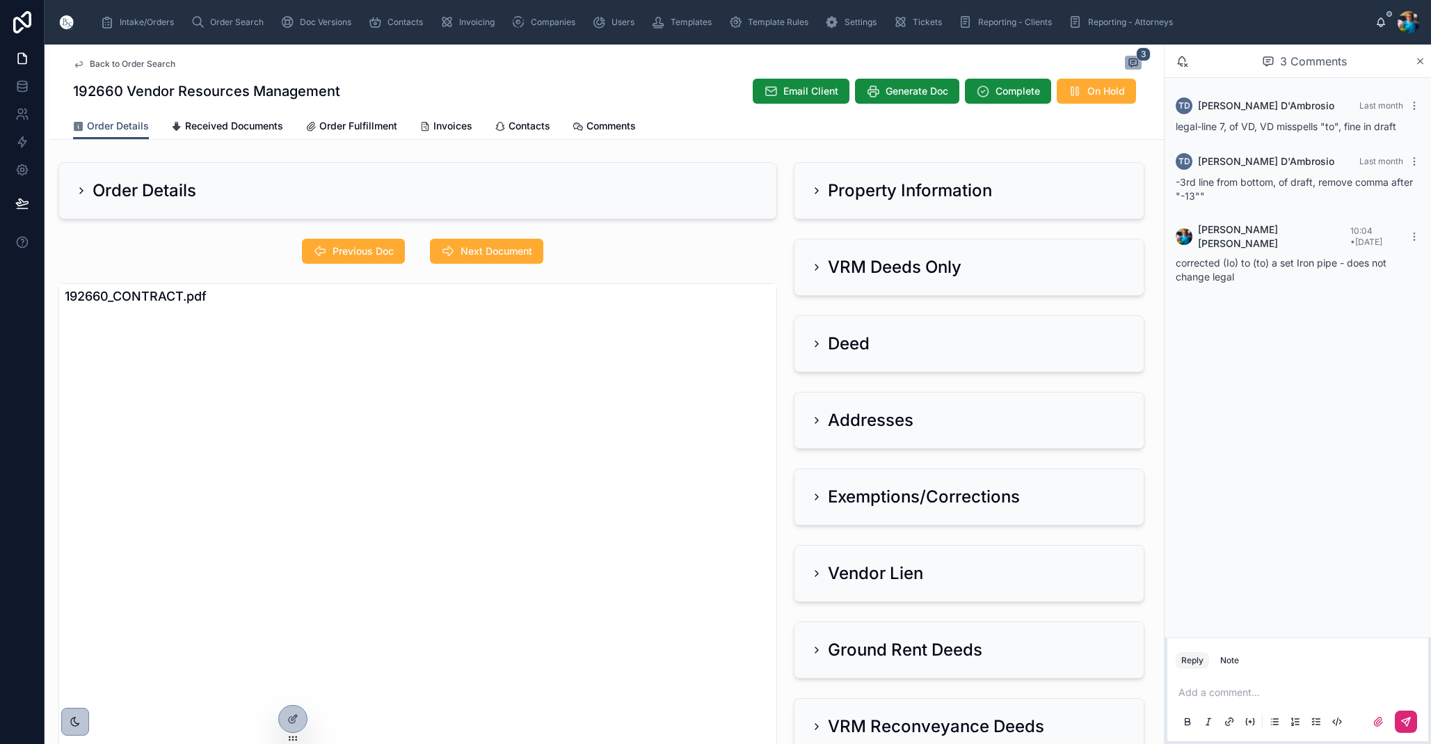
drag, startPoint x: 819, startPoint y: 422, endPoint x: 799, endPoint y: 427, distance: 20.8
click at [819, 422] on icon at bounding box center [816, 420] width 11 height 11
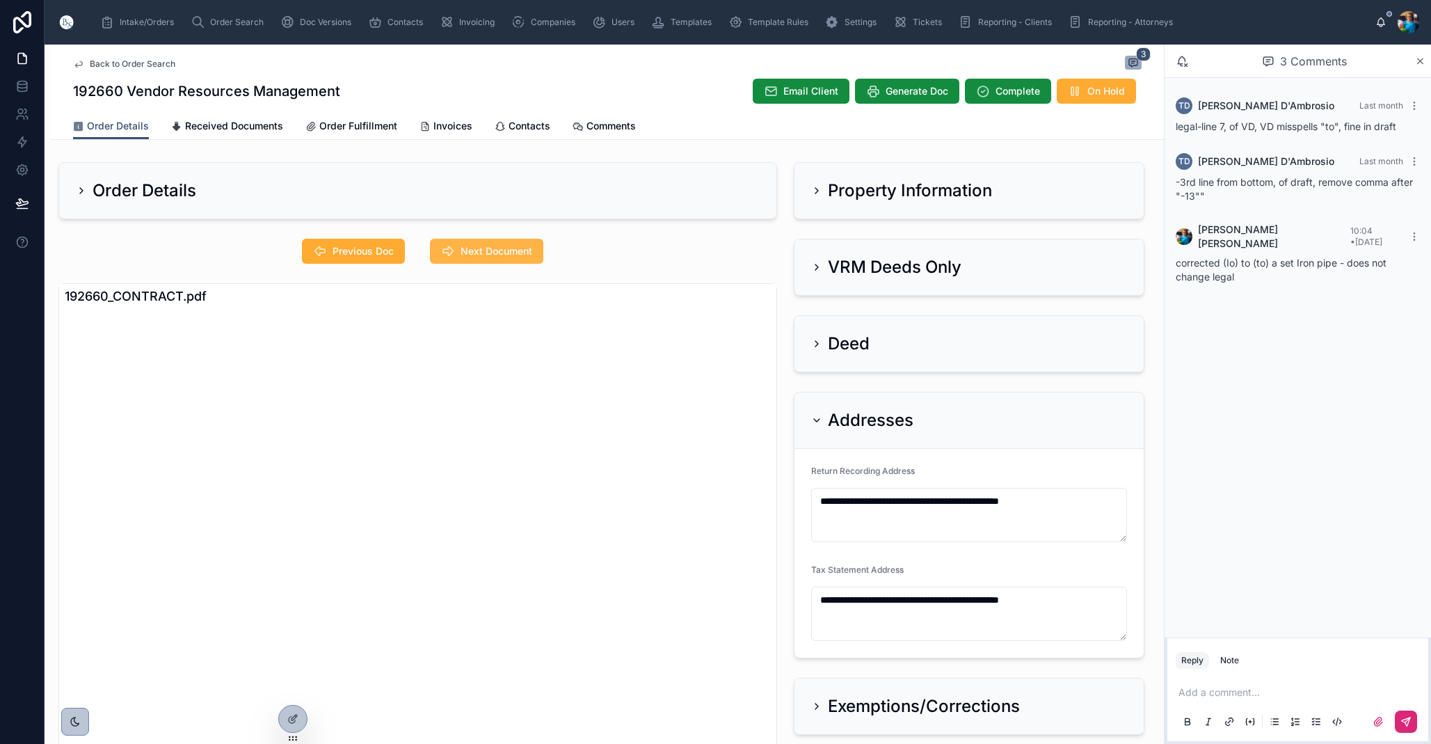
click at [513, 256] on span "Next Document" at bounding box center [497, 251] width 72 height 14
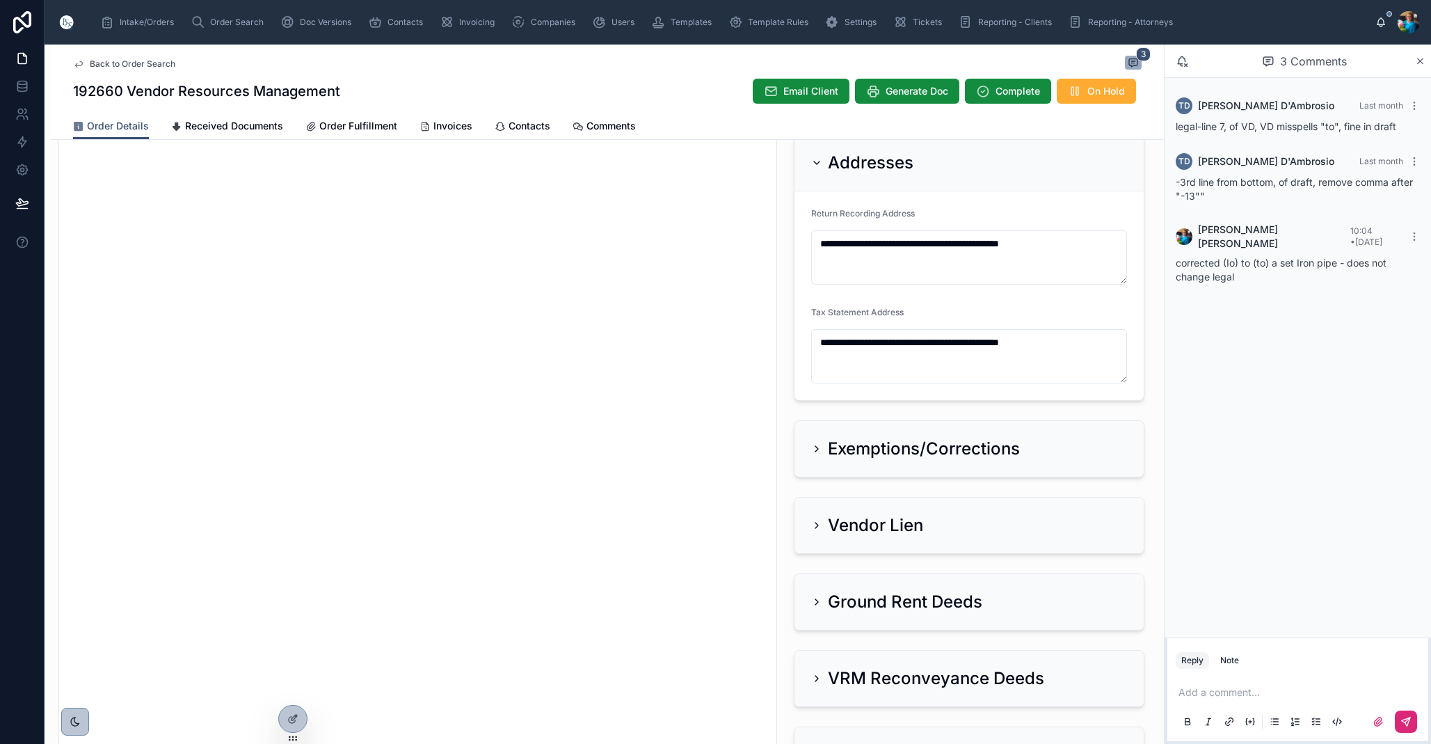
scroll to position [254, 0]
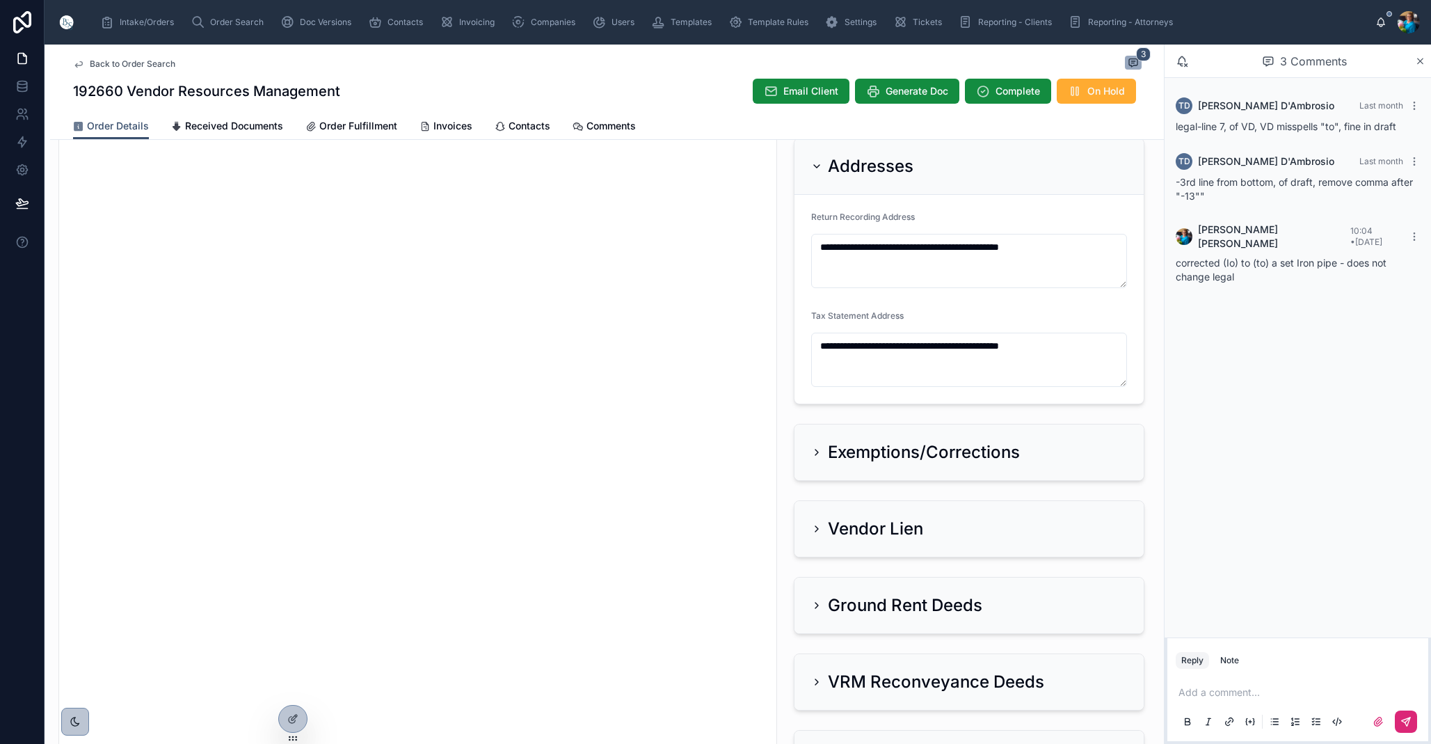
click at [816, 162] on icon at bounding box center [816, 166] width 11 height 11
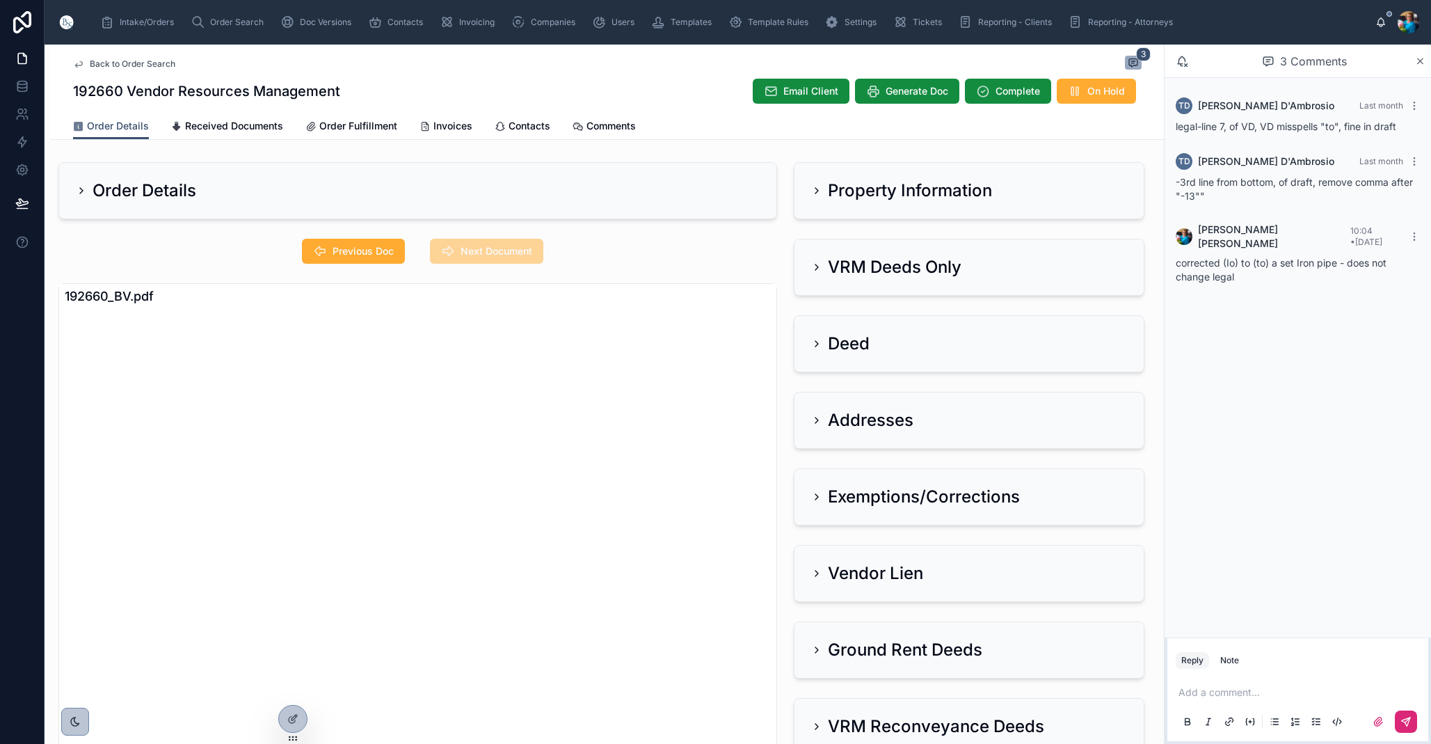
scroll to position [0, 0]
drag, startPoint x: 818, startPoint y: 187, endPoint x: 806, endPoint y: 212, distance: 27.4
click at [817, 189] on icon at bounding box center [816, 190] width 11 height 11
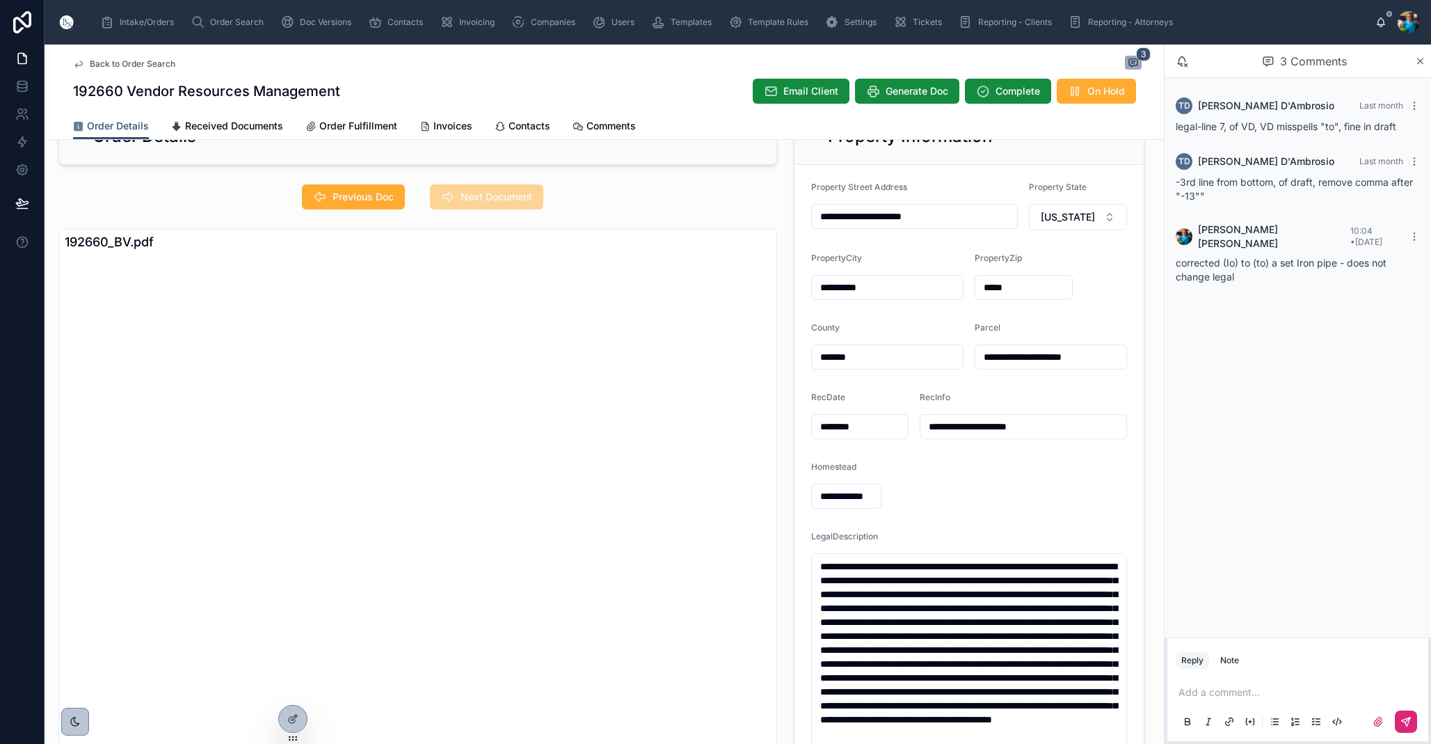
scroll to position [0, 1]
drag, startPoint x: 1101, startPoint y: 358, endPoint x: 953, endPoint y: 360, distance: 148.2
click at [982, 354] on input "**********" at bounding box center [1050, 356] width 151 height 19
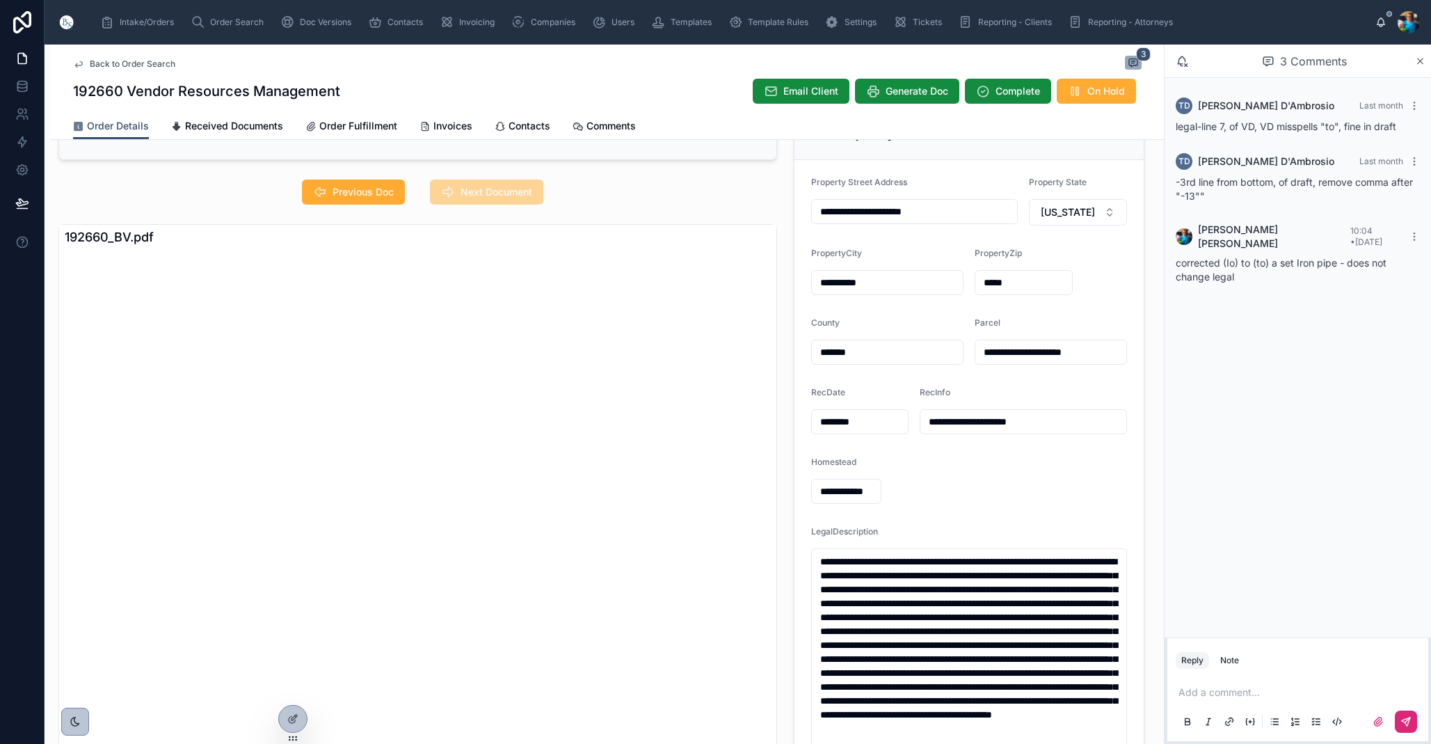
scroll to position [14, 0]
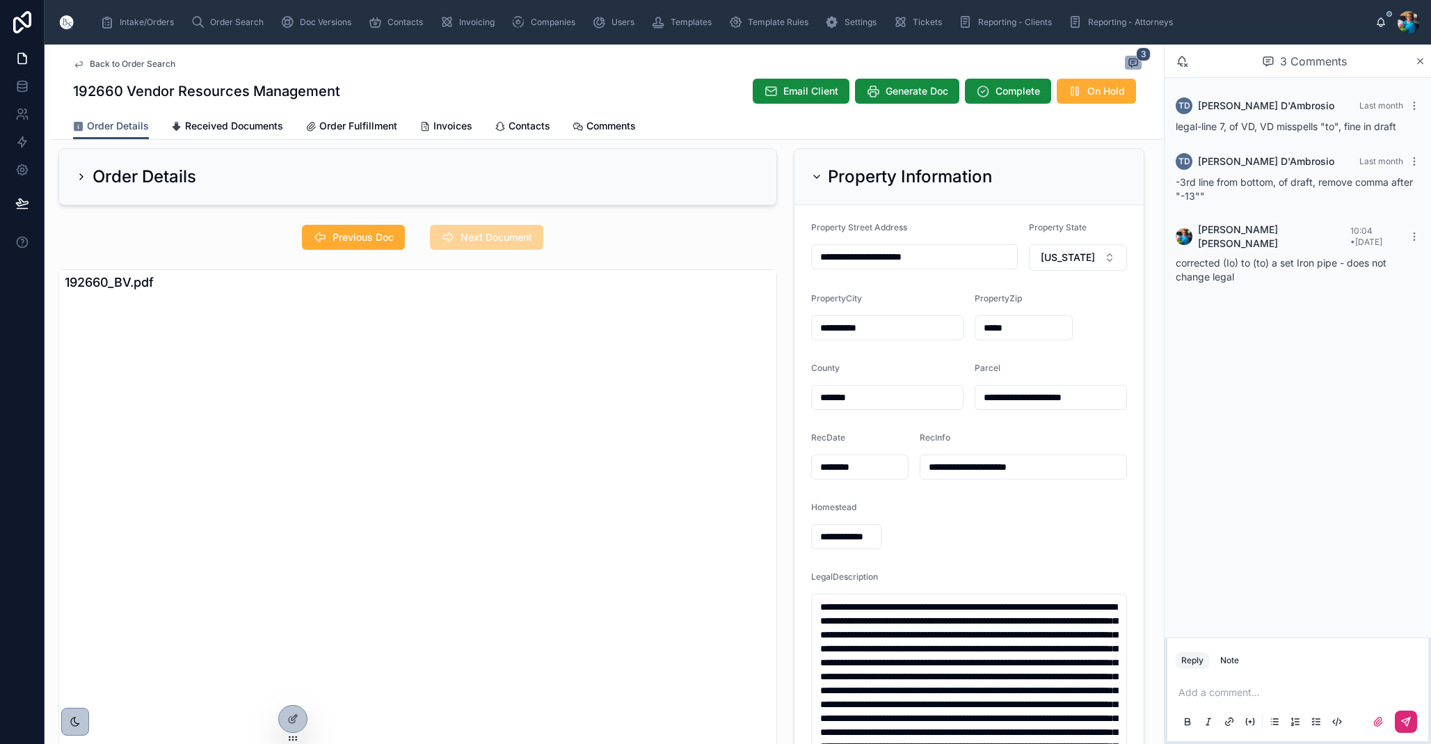
drag, startPoint x: 815, startPoint y: 174, endPoint x: 815, endPoint y: 207, distance: 33.4
click at [815, 175] on icon at bounding box center [816, 176] width 11 height 11
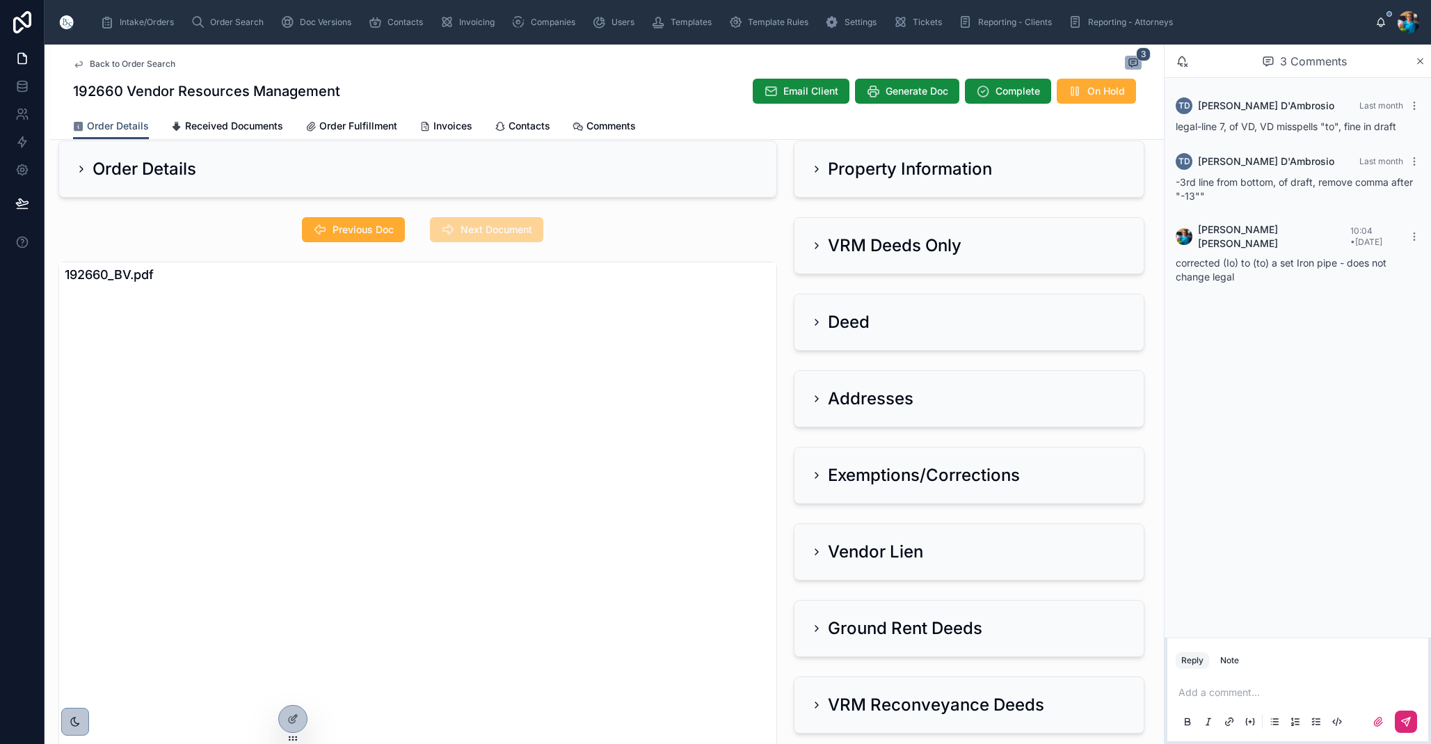
scroll to position [0, 0]
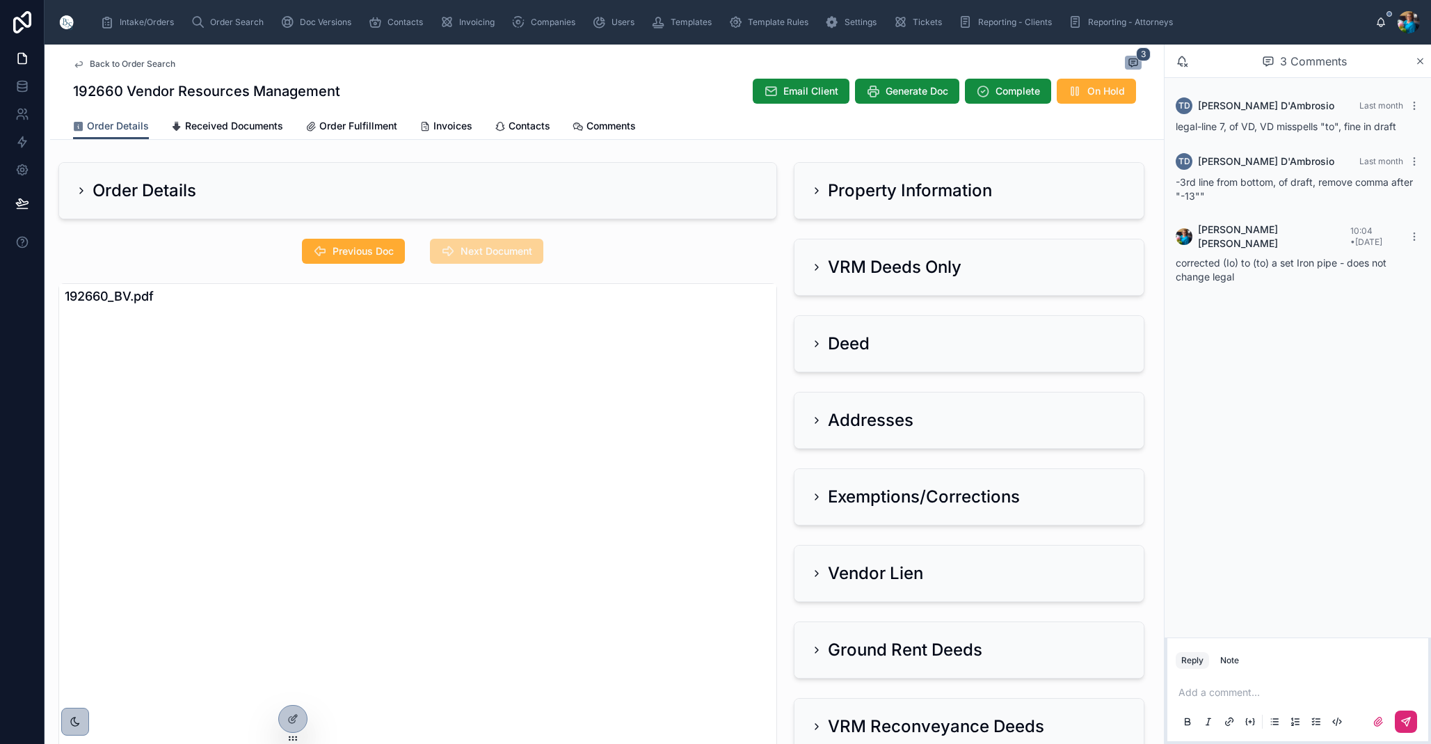
click at [817, 267] on icon at bounding box center [816, 267] width 11 height 11
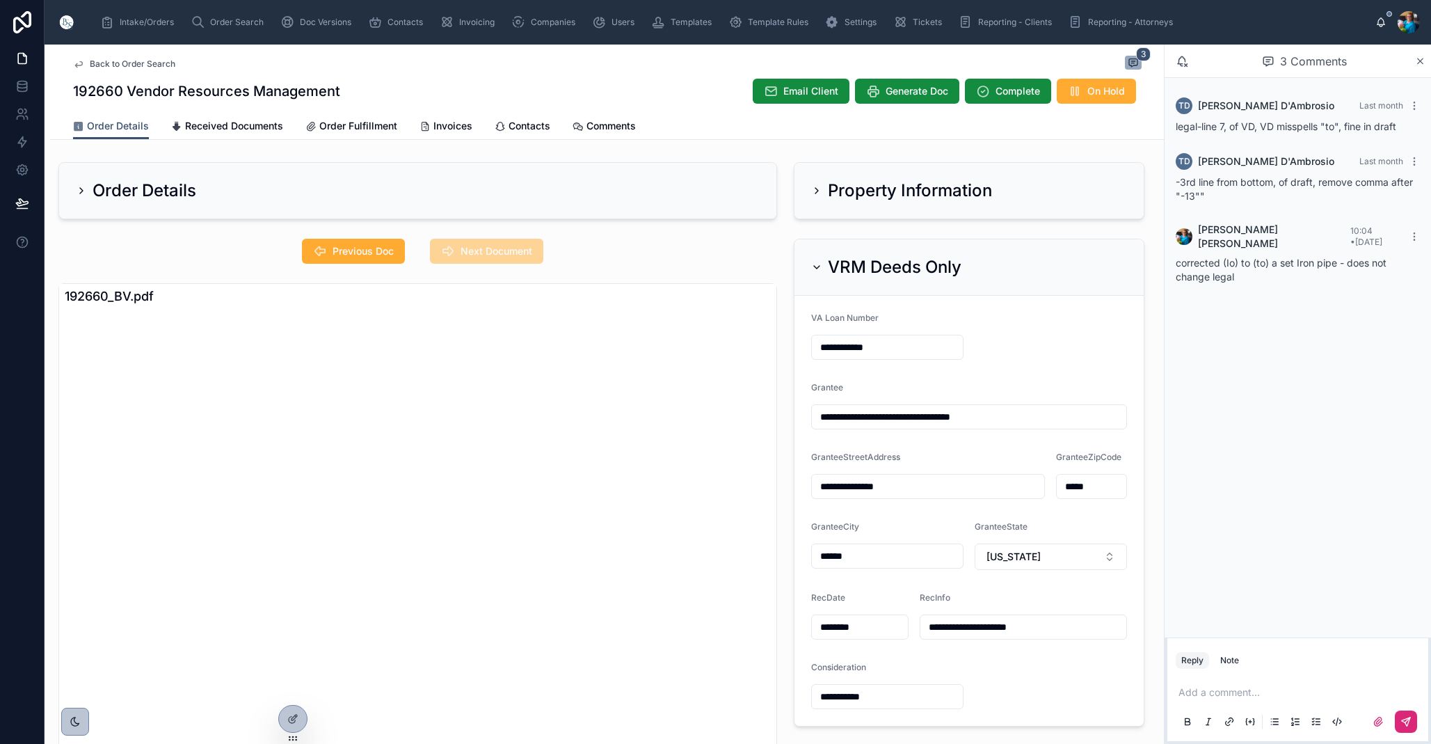
drag, startPoint x: 814, startPoint y: 268, endPoint x: 791, endPoint y: 278, distance: 24.9
click at [812, 269] on icon at bounding box center [816, 267] width 11 height 11
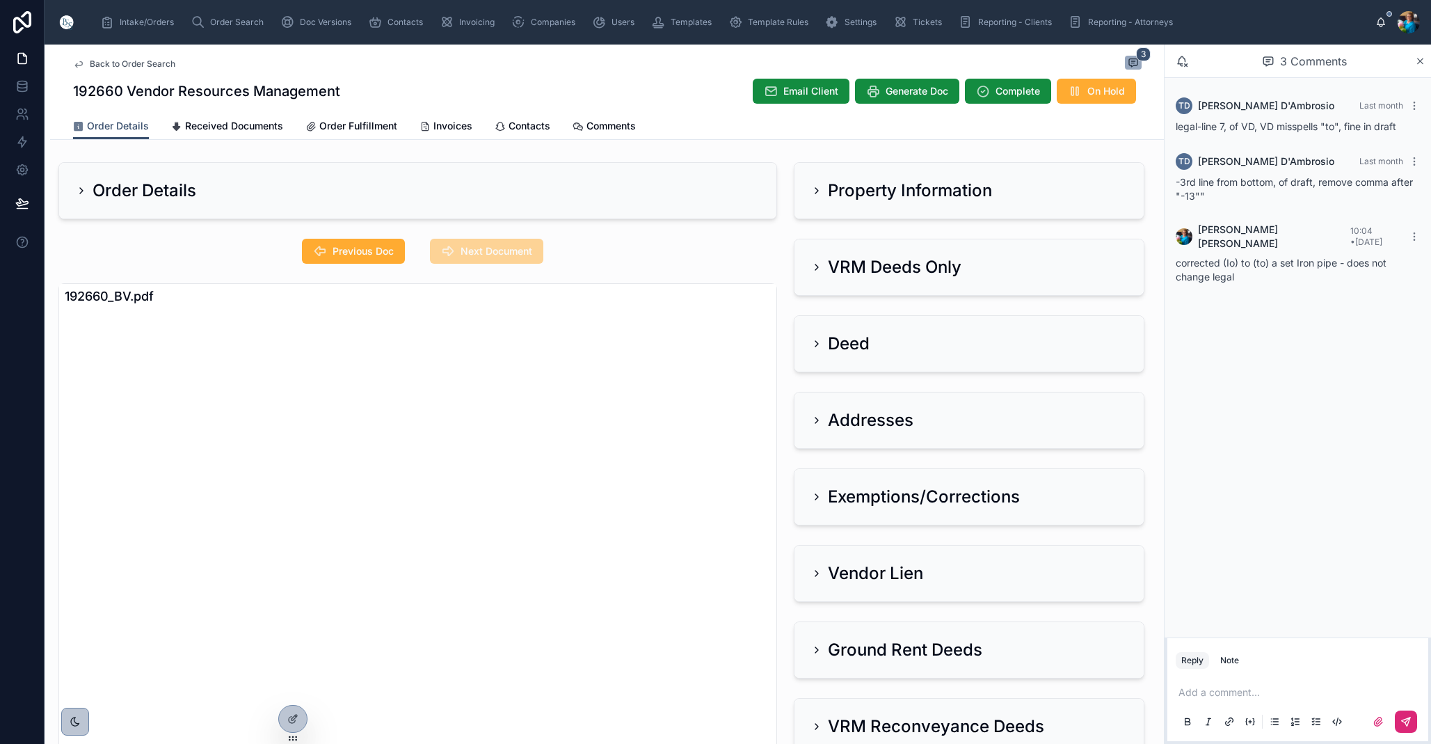
scroll to position [10, 0]
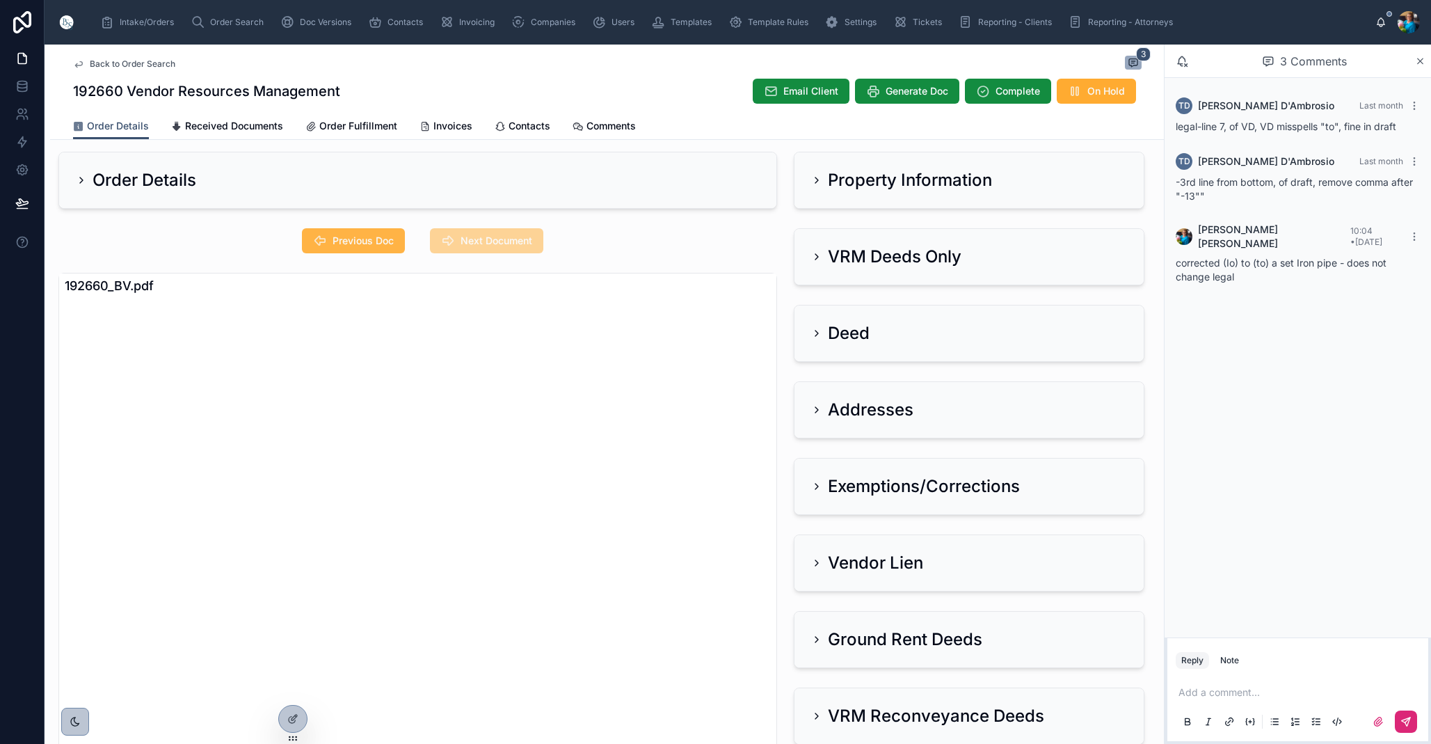
click at [357, 244] on span "Previous Doc" at bounding box center [363, 241] width 61 height 14
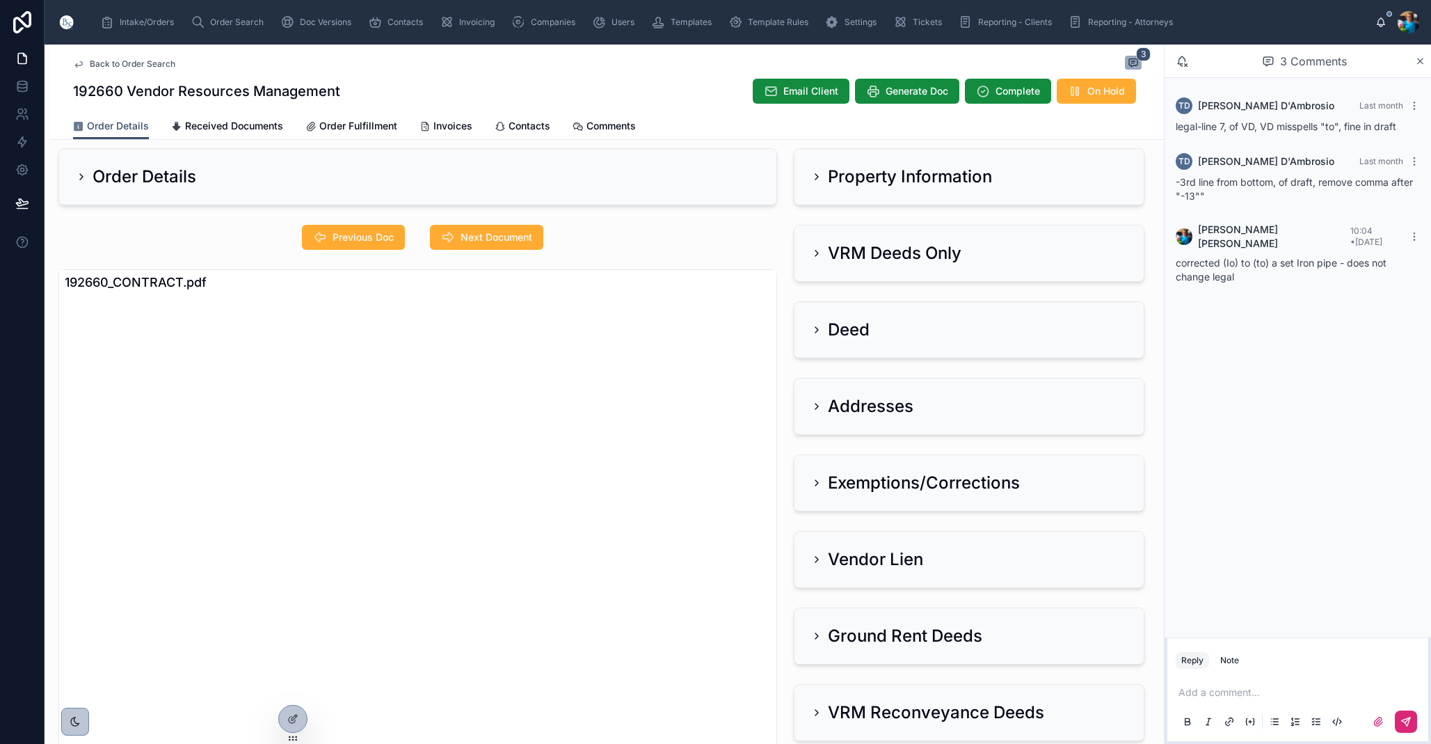
click at [813, 173] on icon at bounding box center [816, 176] width 11 height 11
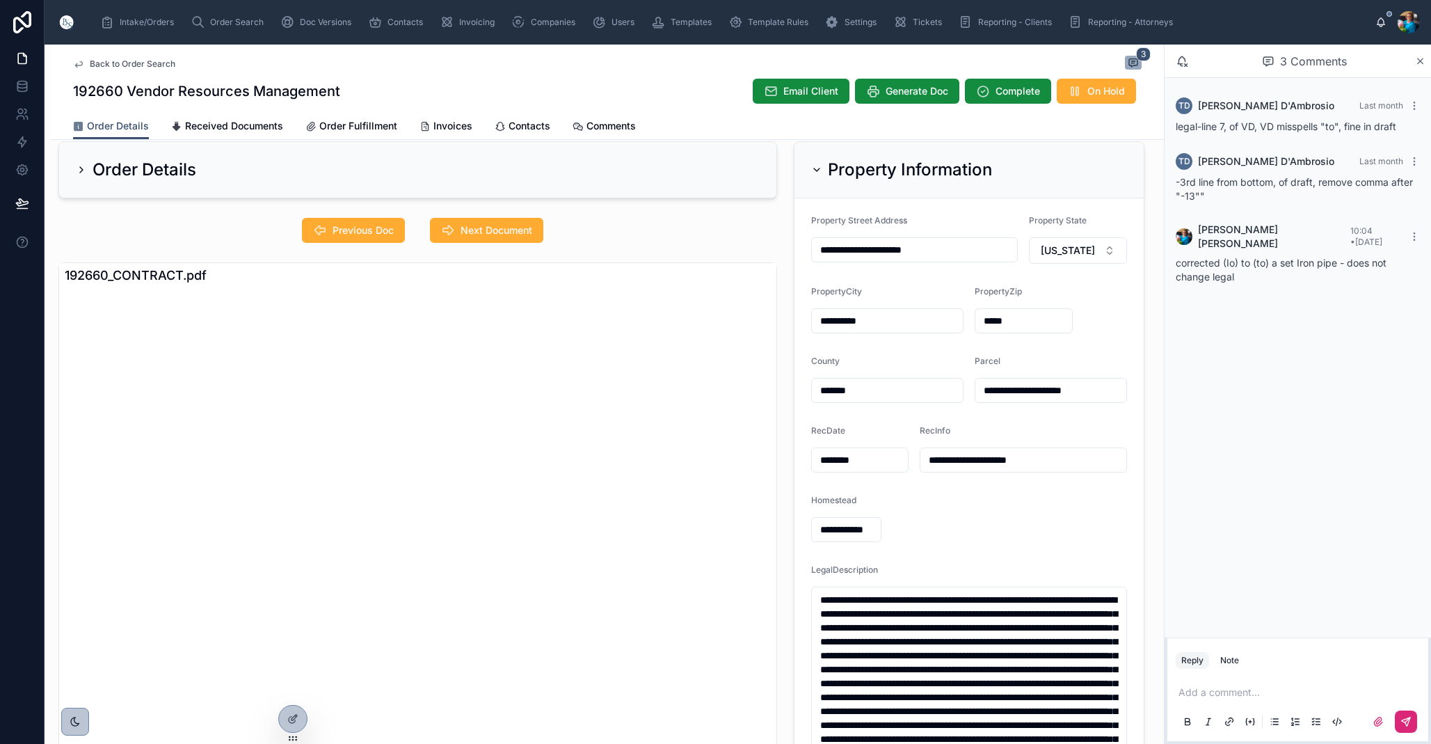
scroll to position [0, 0]
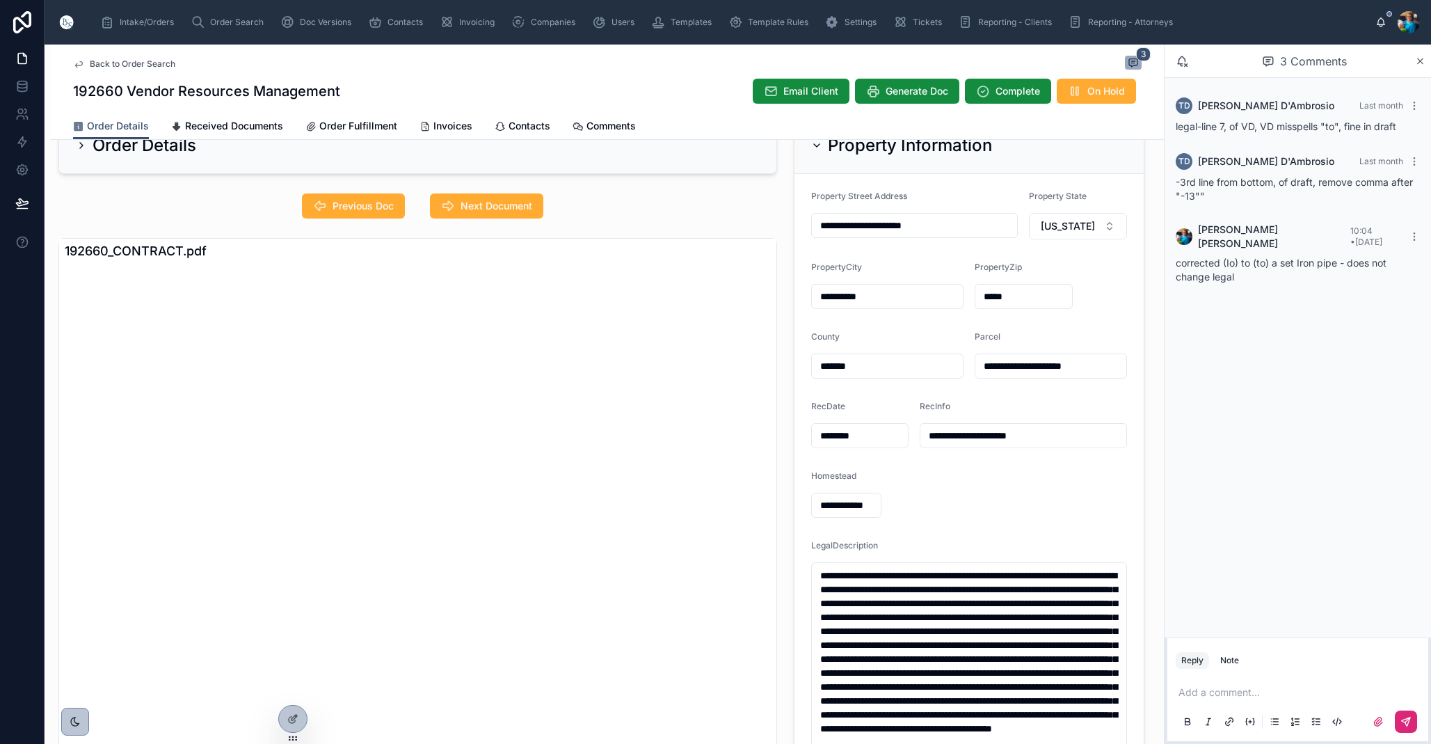
click at [820, 148] on icon at bounding box center [816, 145] width 11 height 11
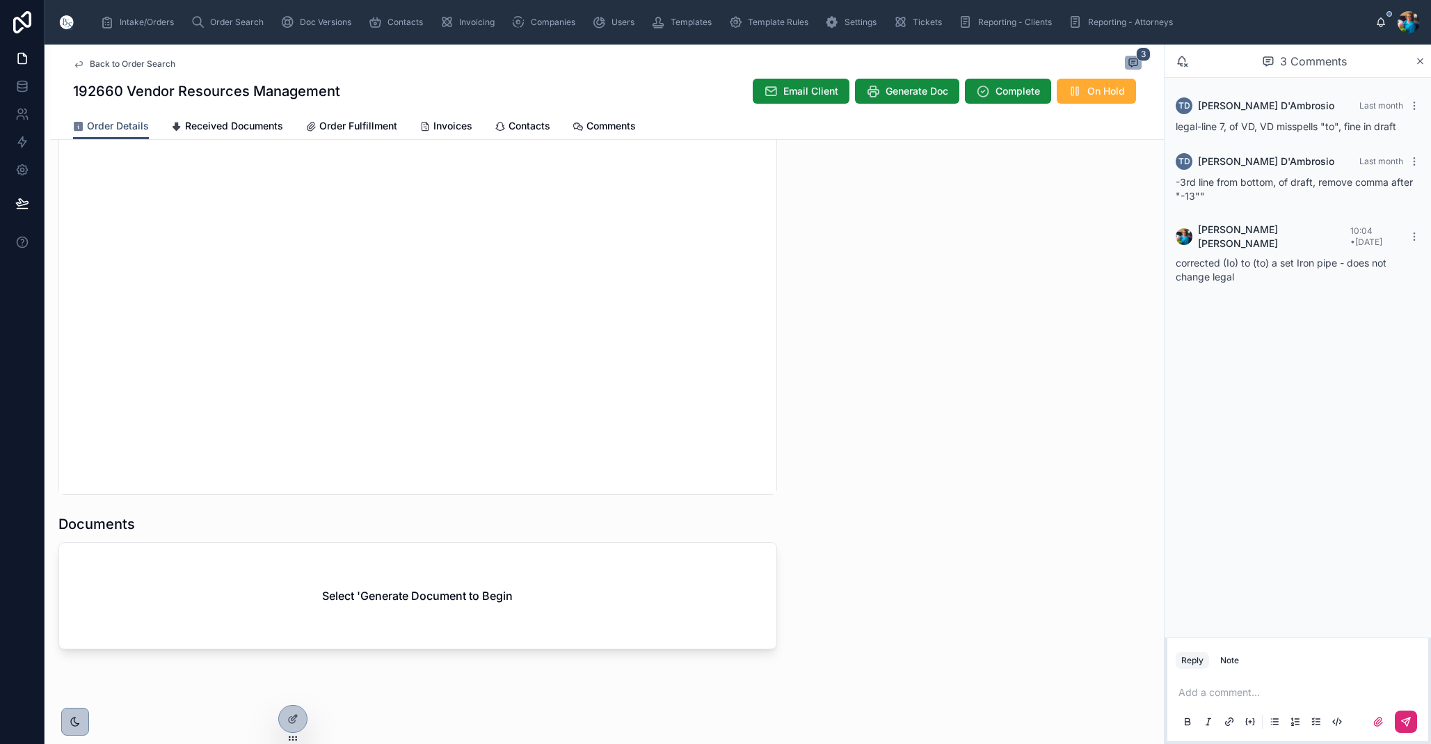
scroll to position [1, 0]
click at [908, 93] on span "Generate Doc" at bounding box center [917, 91] width 63 height 14
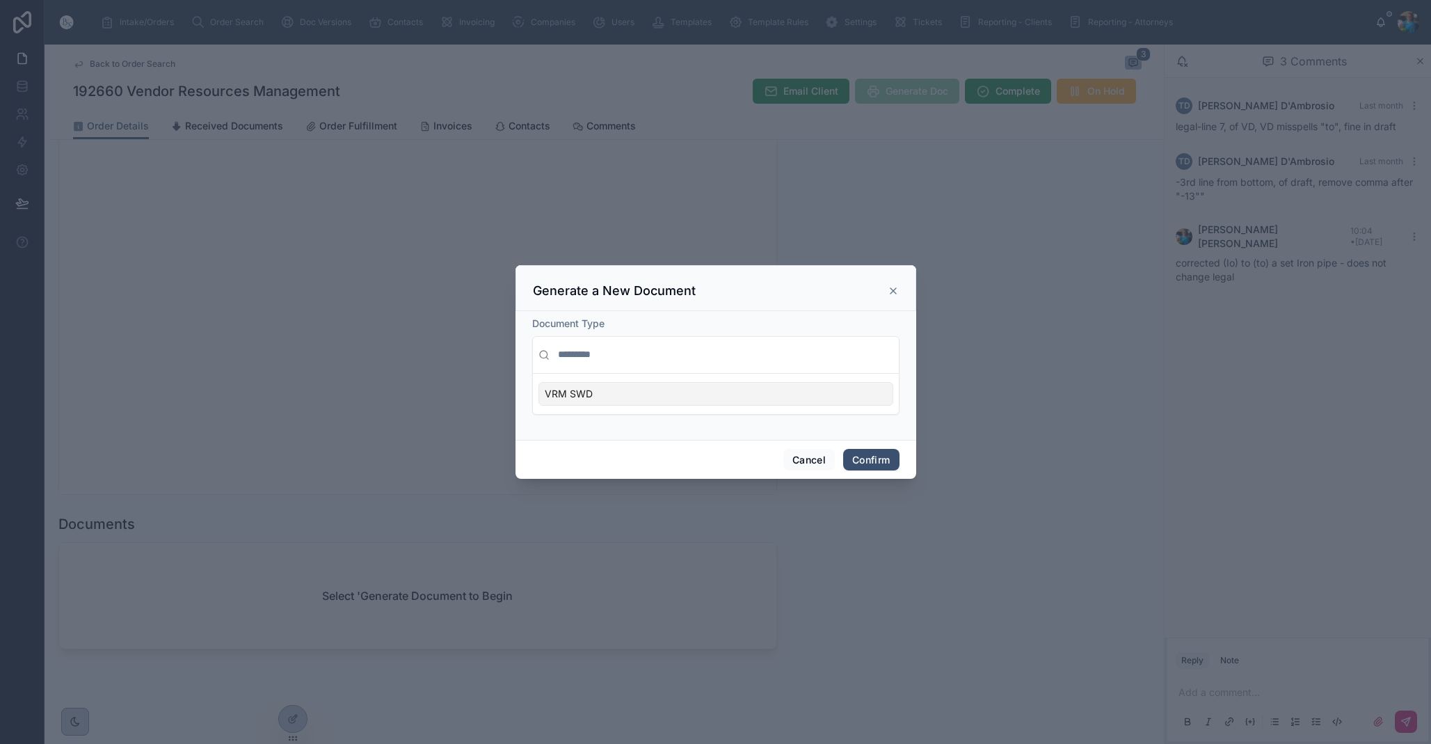
click at [841, 401] on div "VRM SWD" at bounding box center [716, 394] width 355 height 24
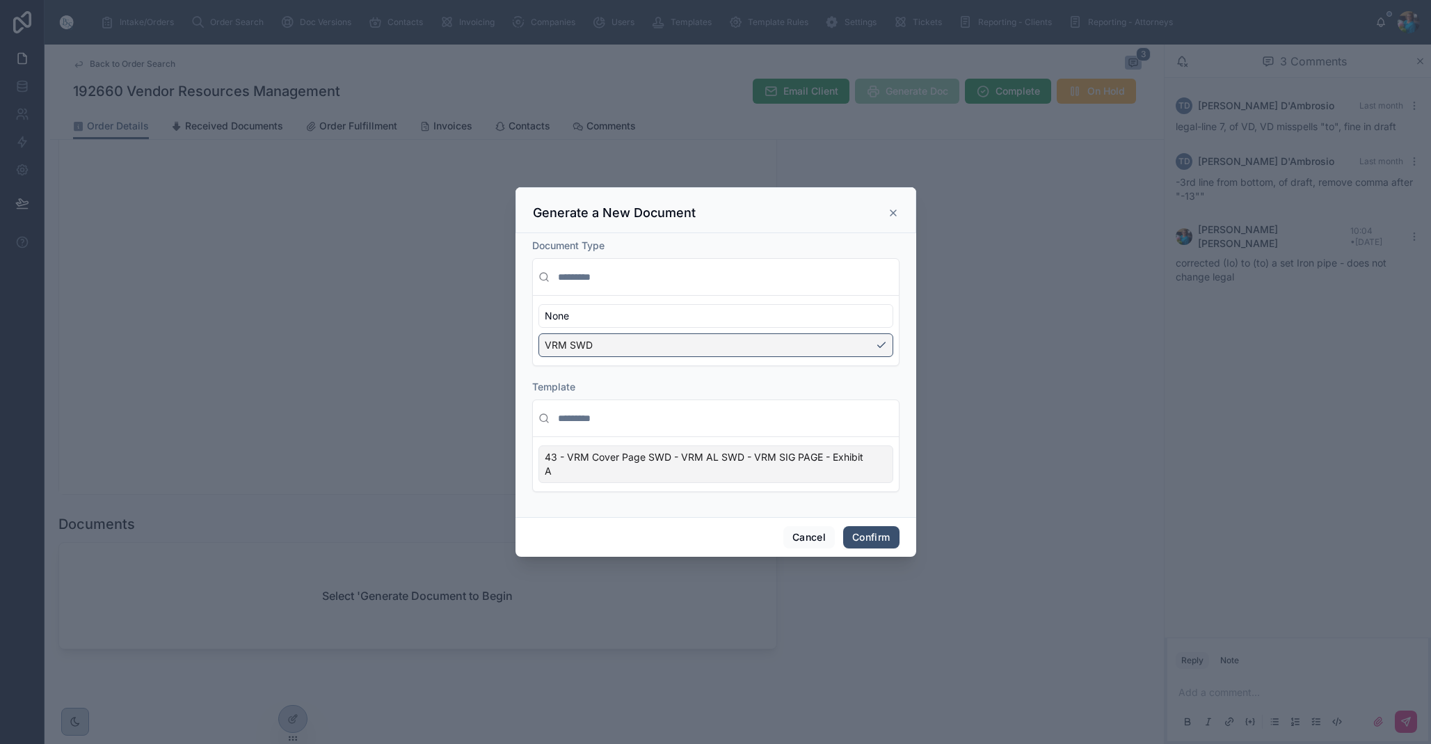
click at [883, 477] on div "43 - VRM Cover Page SWD - VRM AL SWD - VRM SIG PAGE - Exhibit A" at bounding box center [716, 464] width 355 height 38
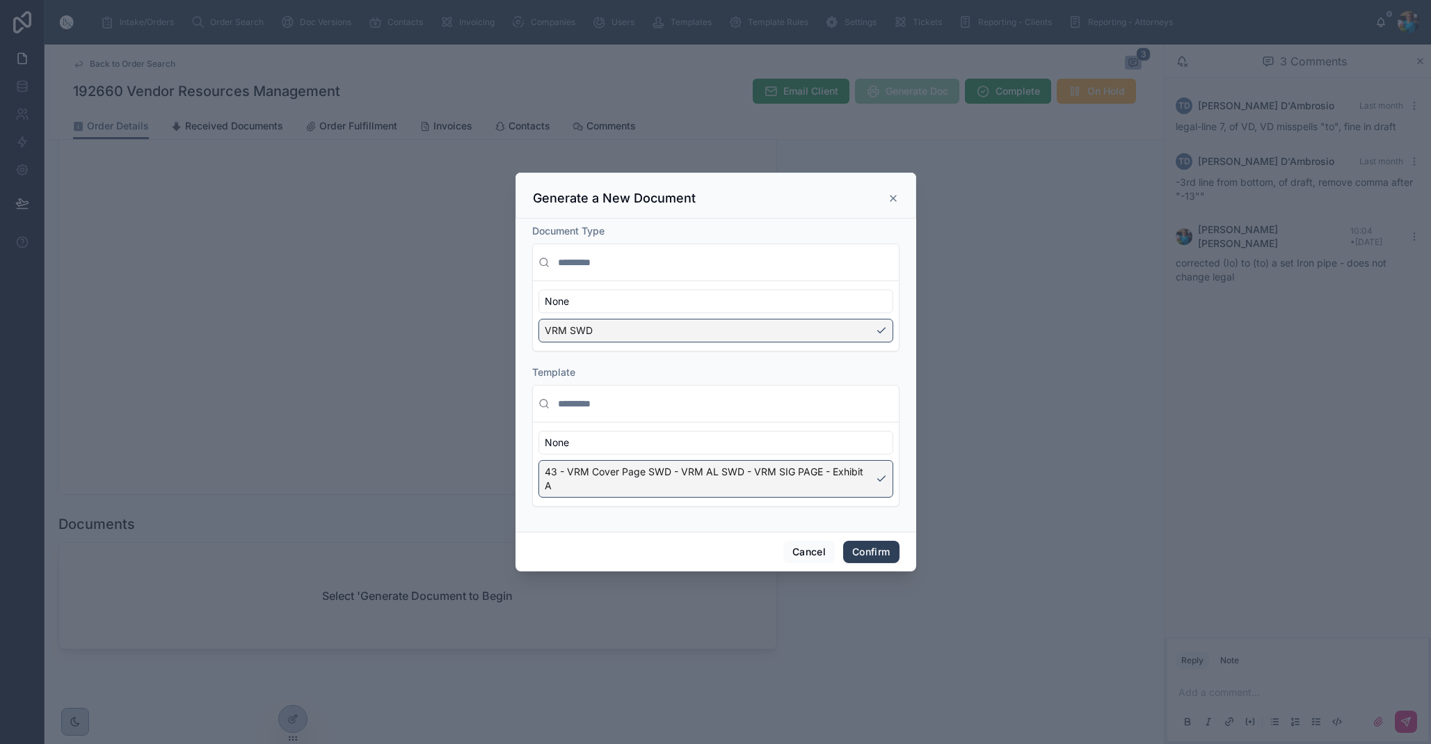
click at [866, 545] on button "Confirm" at bounding box center [871, 552] width 56 height 22
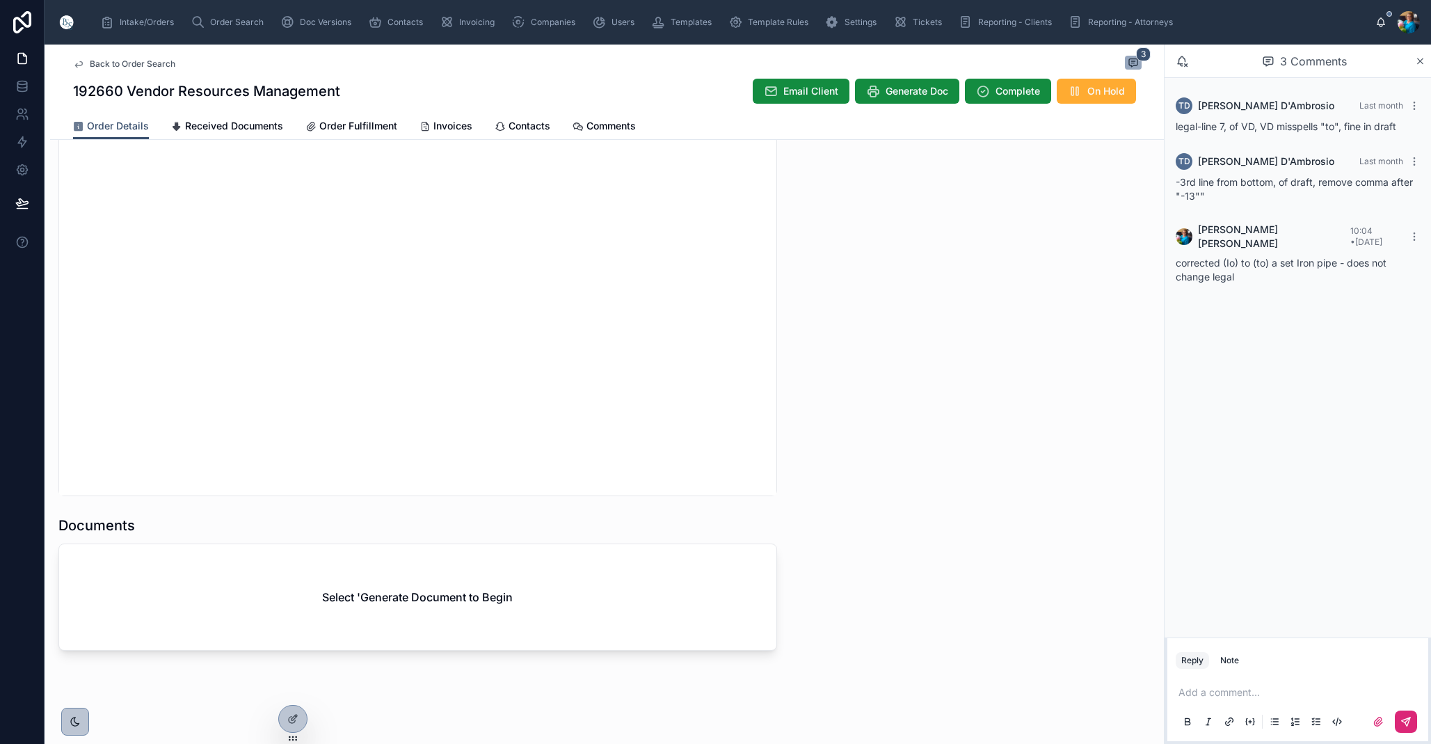
scroll to position [1293, 0]
click at [603, 628] on div "Select 'Generate Document to Begin" at bounding box center [417, 598] width 717 height 106
click at [612, 608] on div "Select 'Generate Document to Begin" at bounding box center [417, 607] width 717 height 106
click at [909, 90] on span "Generate Doc" at bounding box center [917, 91] width 63 height 14
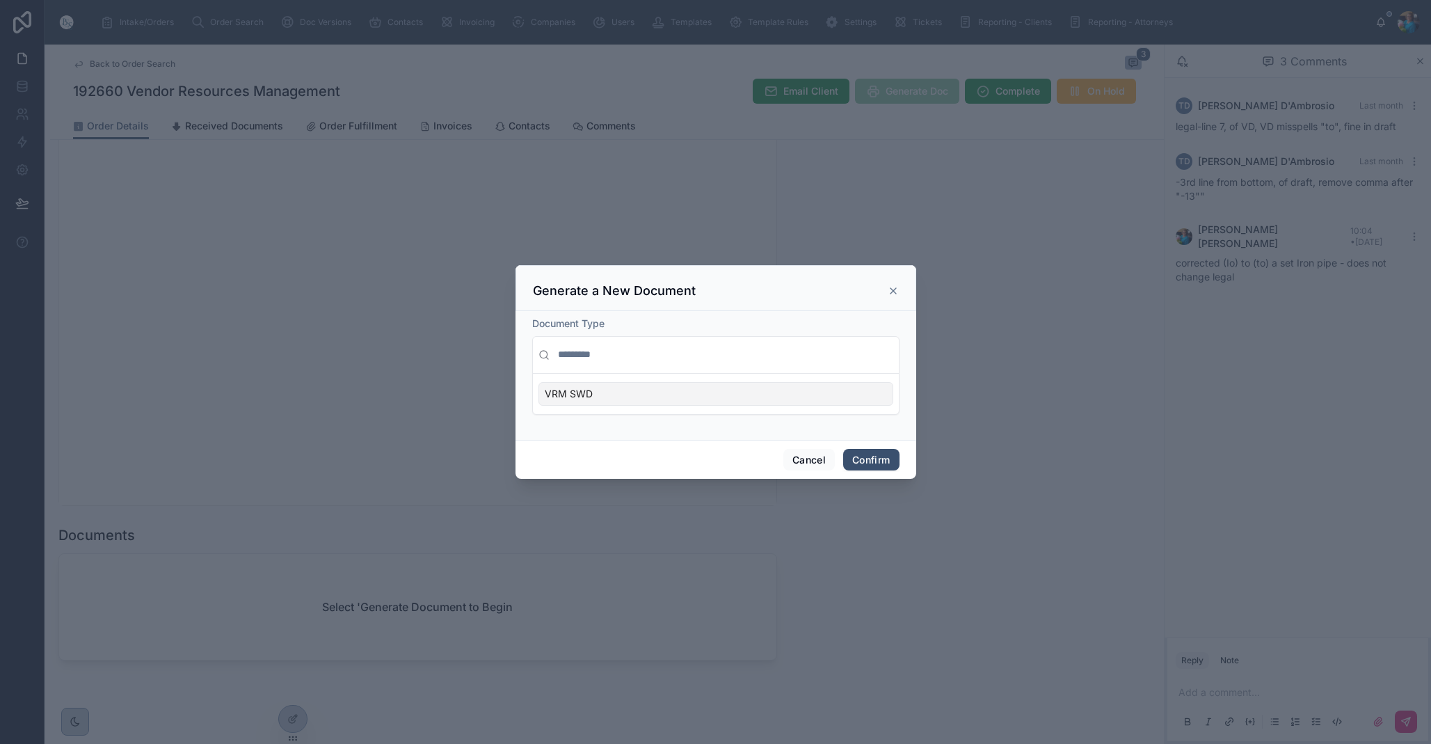
click at [867, 394] on div "VRM SWD" at bounding box center [716, 394] width 355 height 24
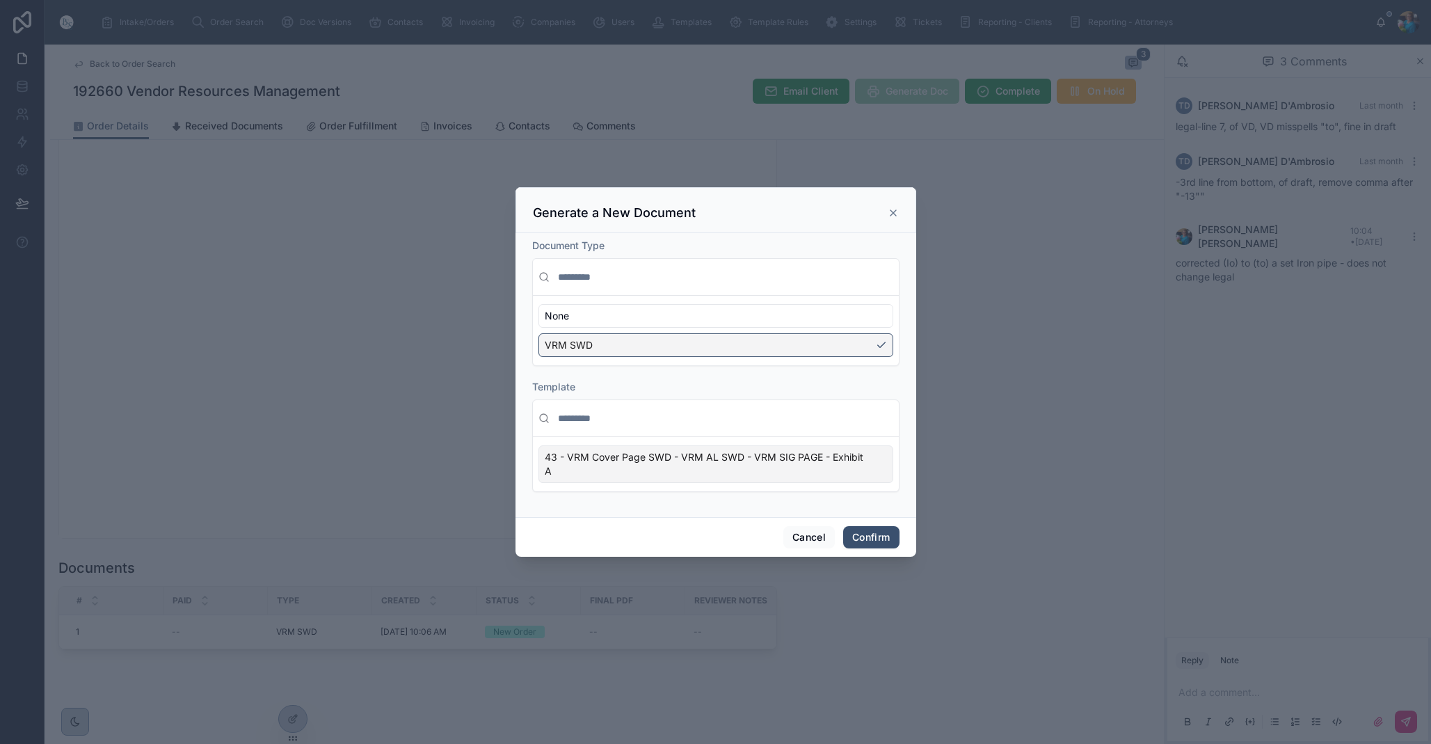
click at [885, 474] on div "43 - VRM Cover Page SWD - VRM AL SWD - VRM SIG PAGE - Exhibit A" at bounding box center [716, 464] width 355 height 38
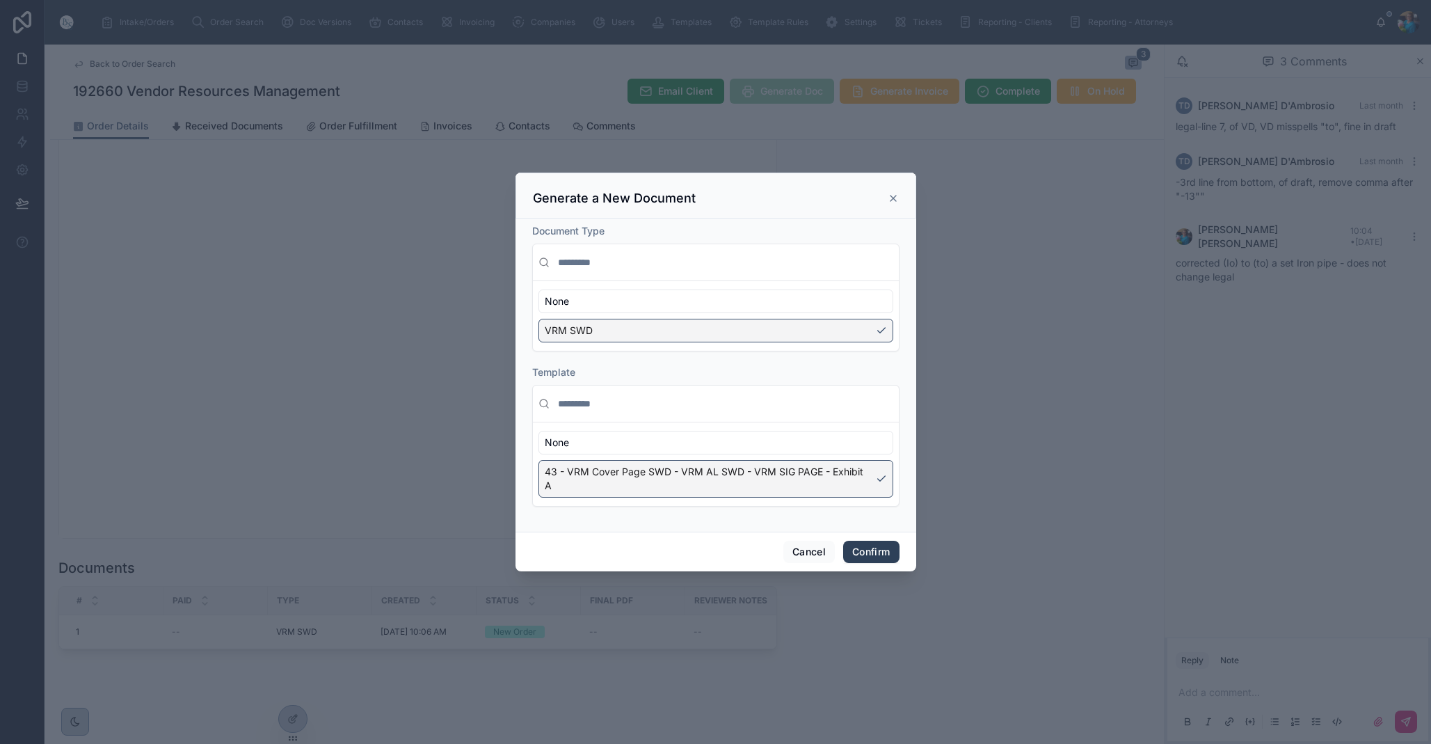
click at [869, 552] on button "Confirm" at bounding box center [871, 552] width 56 height 22
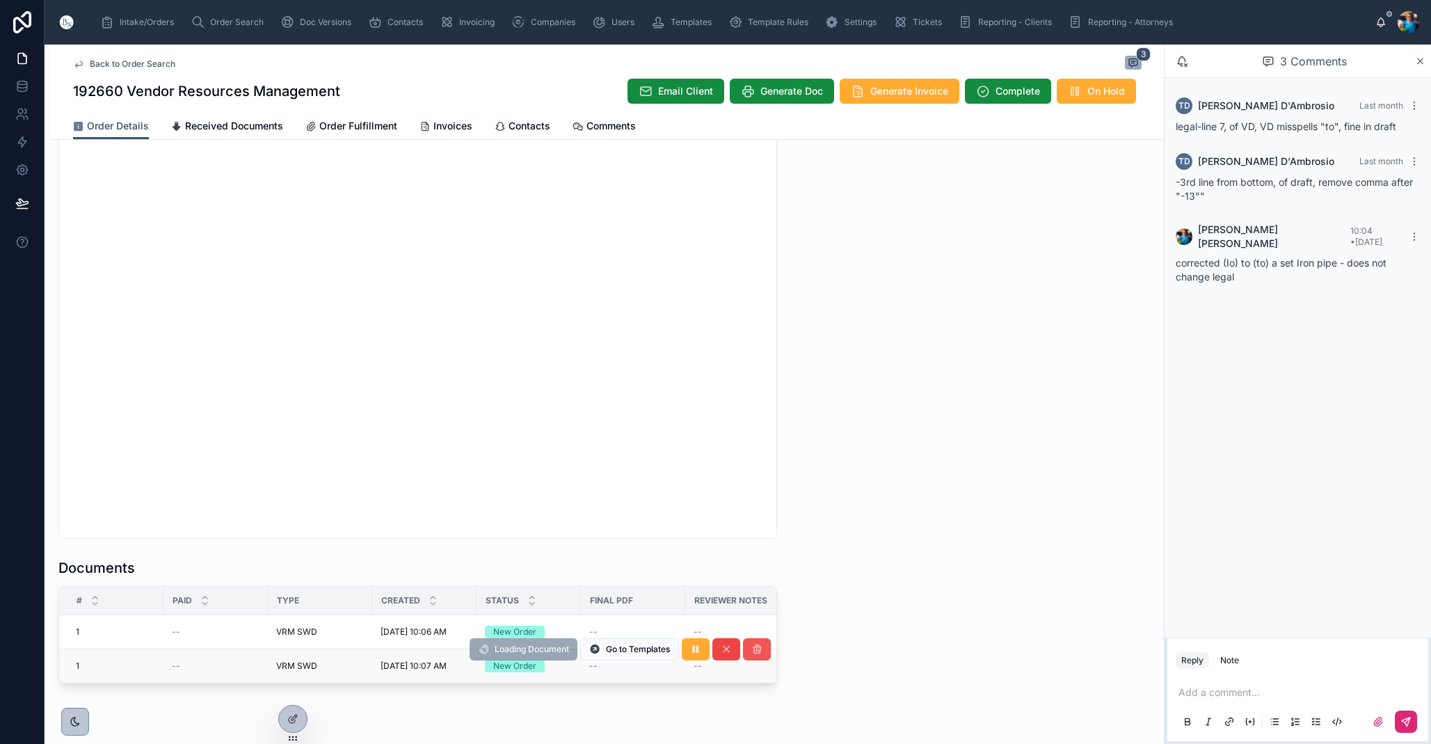
click at [755, 646] on icon at bounding box center [756, 649] width 11 height 11
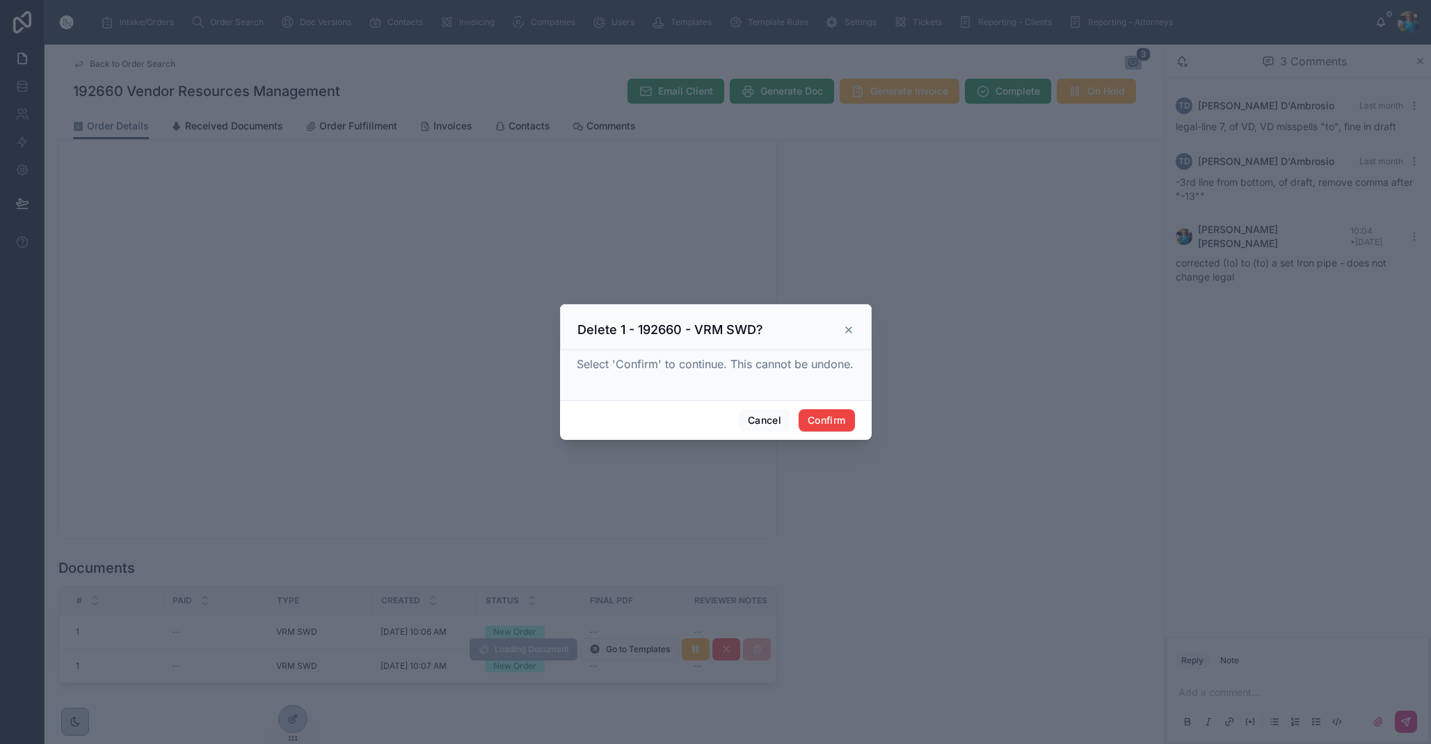
drag, startPoint x: 838, startPoint y: 420, endPoint x: 772, endPoint y: 521, distance: 121.2
click at [836, 423] on button "Confirm" at bounding box center [827, 420] width 56 height 22
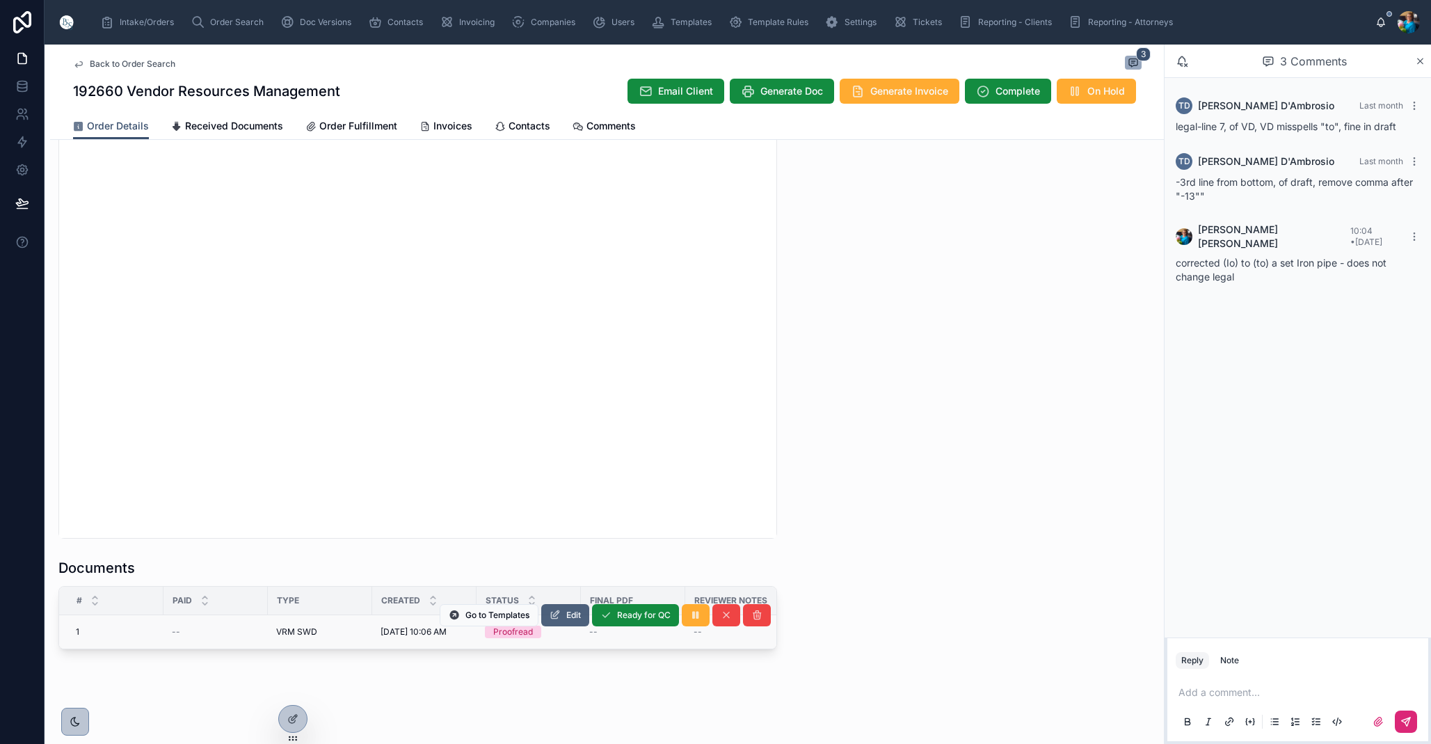
click at [573, 616] on span "Edit" at bounding box center [573, 615] width 15 height 11
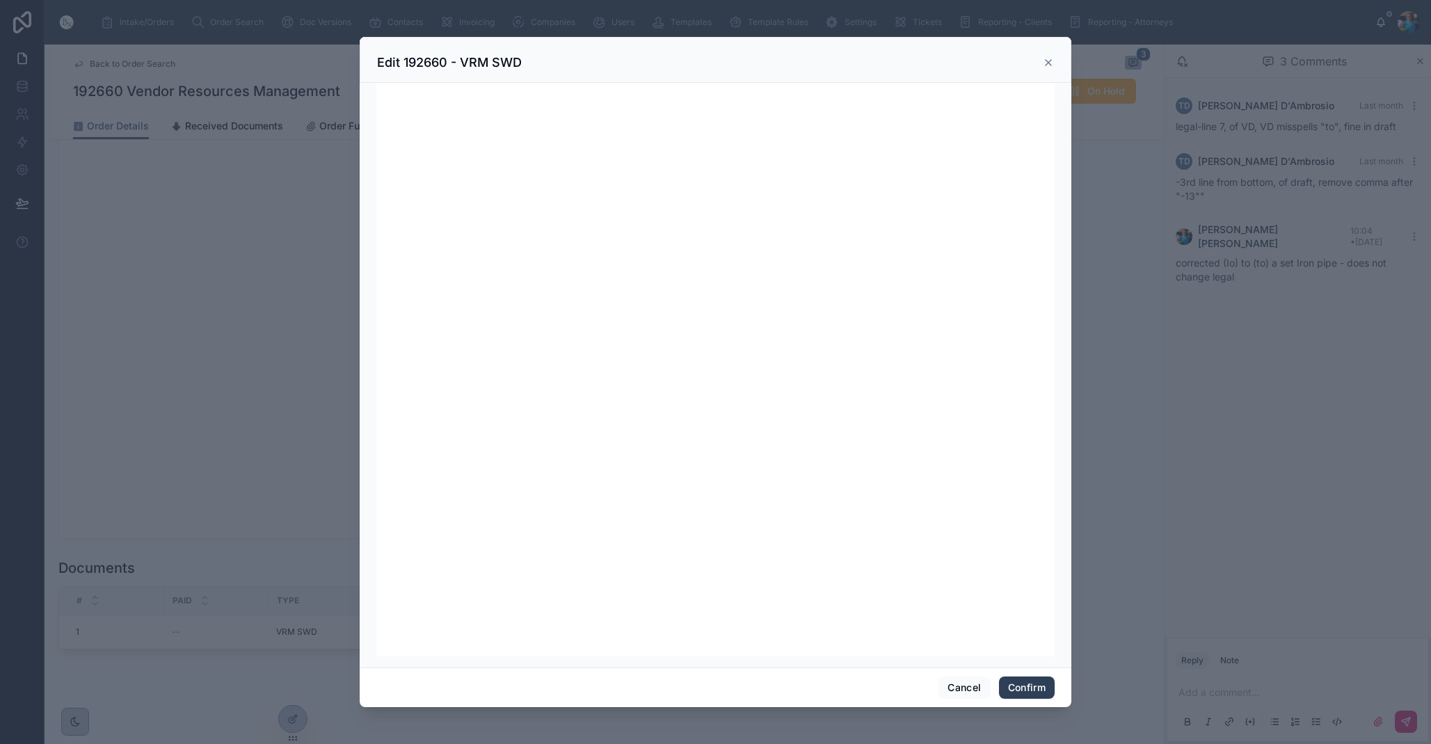
click at [1009, 685] on button "Confirm" at bounding box center [1027, 687] width 56 height 22
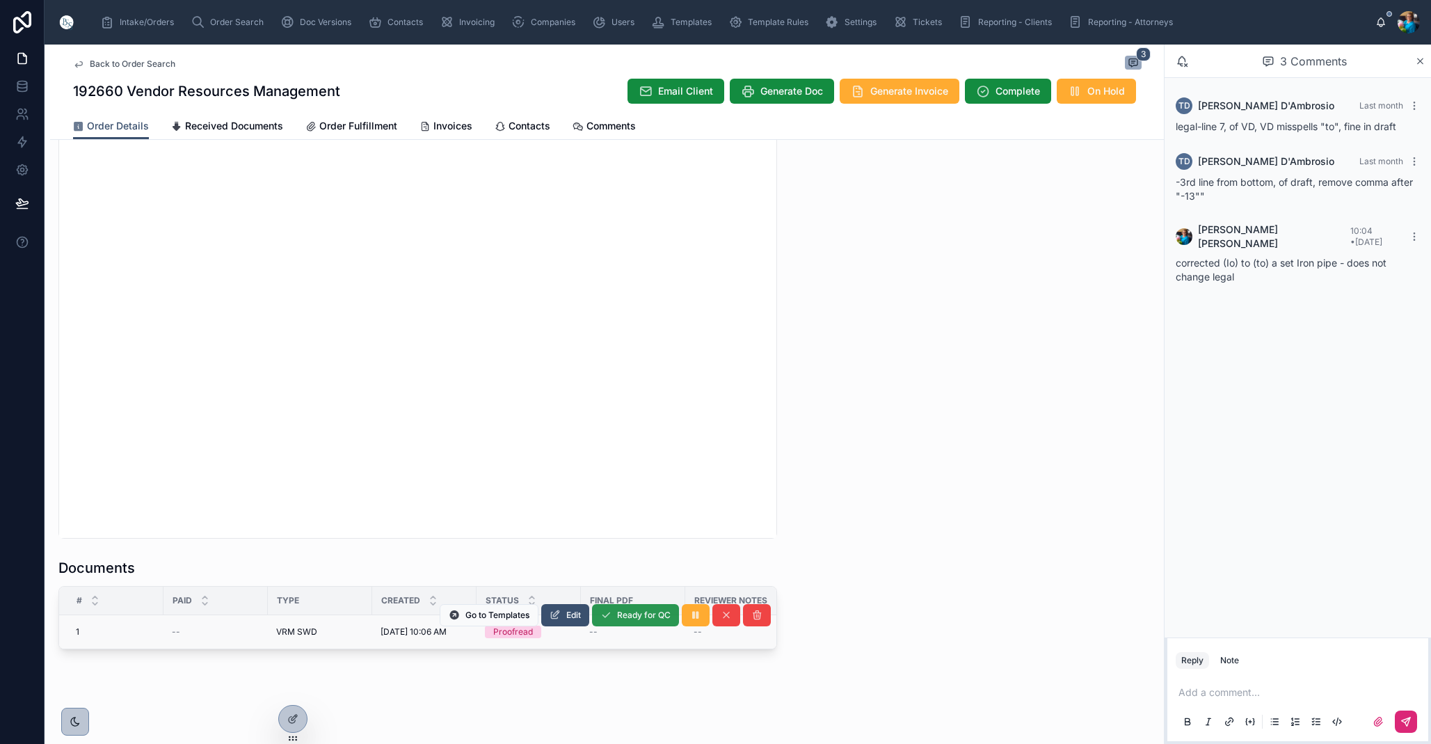
click at [628, 612] on span "Ready for QC" at bounding box center [644, 615] width 54 height 11
click at [628, 616] on span "Finalize Document" at bounding box center [634, 615] width 74 height 11
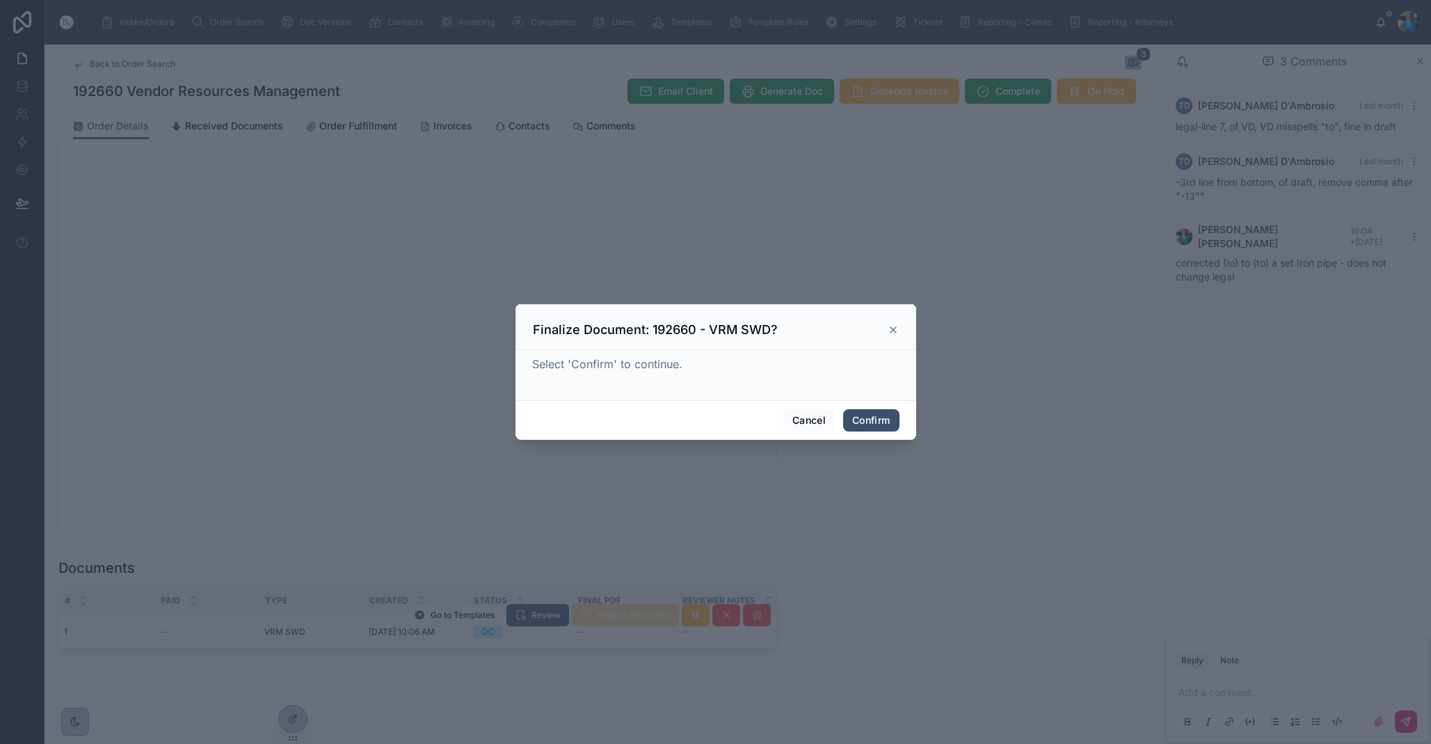
drag, startPoint x: 891, startPoint y: 417, endPoint x: 880, endPoint y: 433, distance: 19.5
click at [891, 419] on button "Confirm" at bounding box center [871, 420] width 56 height 22
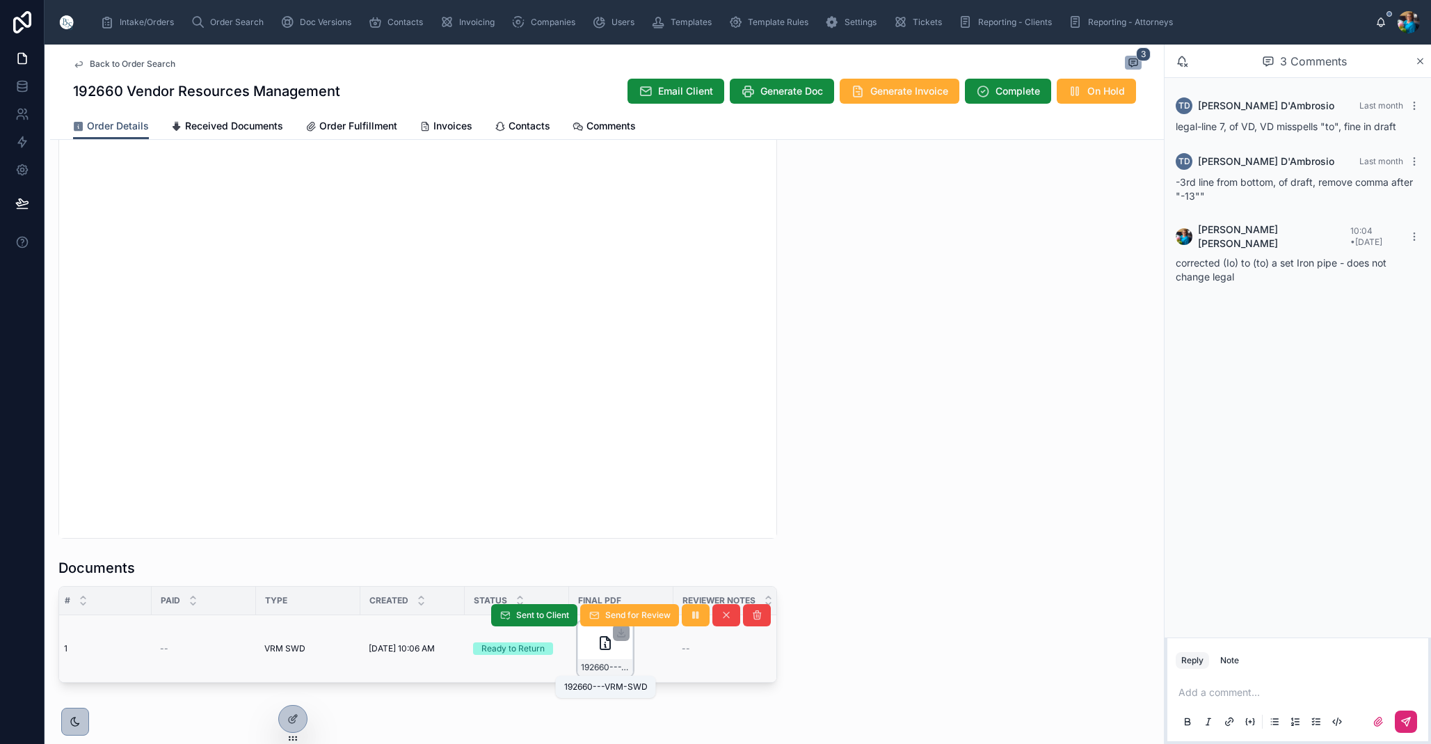
click at [614, 669] on span "192660---VRM-SWD" at bounding box center [605, 667] width 49 height 11
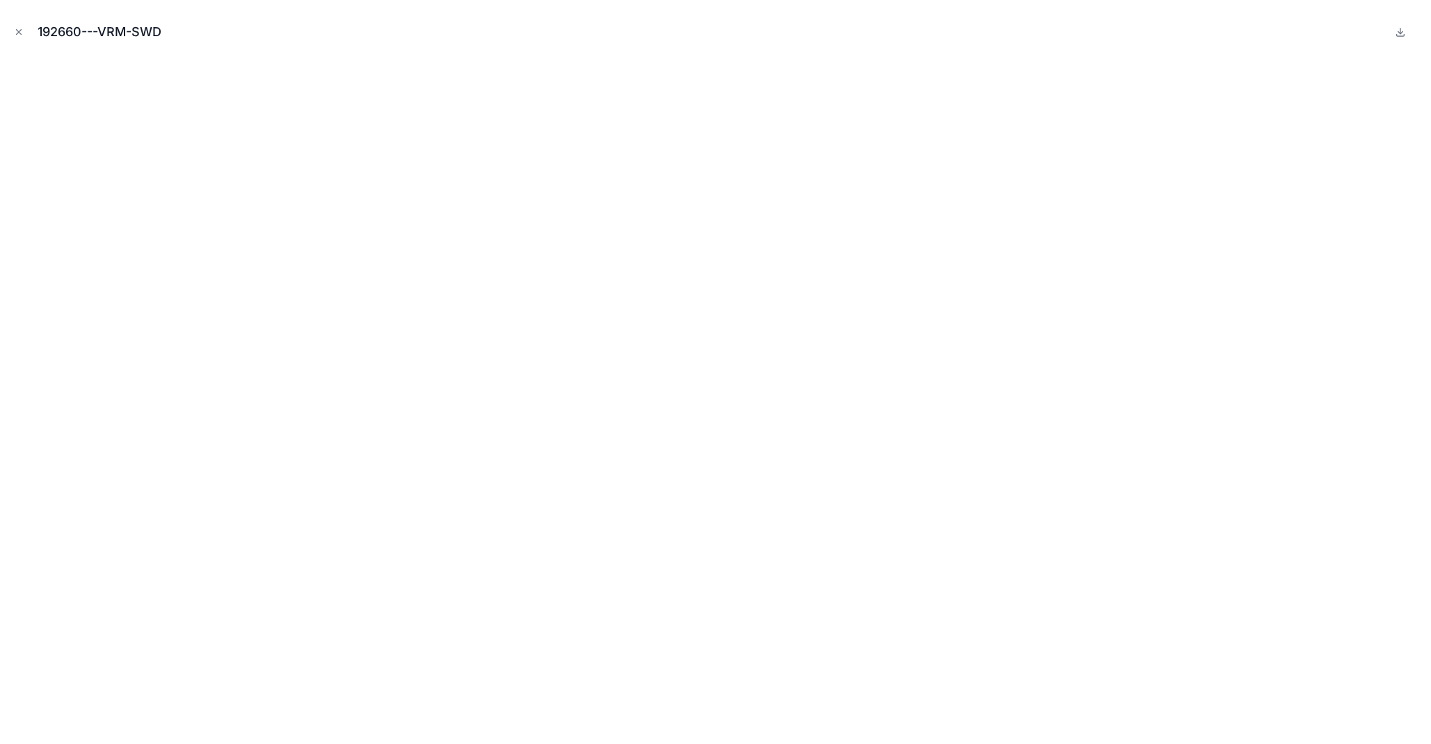
drag, startPoint x: 17, startPoint y: 29, endPoint x: 22, endPoint y: 41, distance: 12.8
click at [17, 31] on icon "Close modal" at bounding box center [19, 32] width 10 height 10
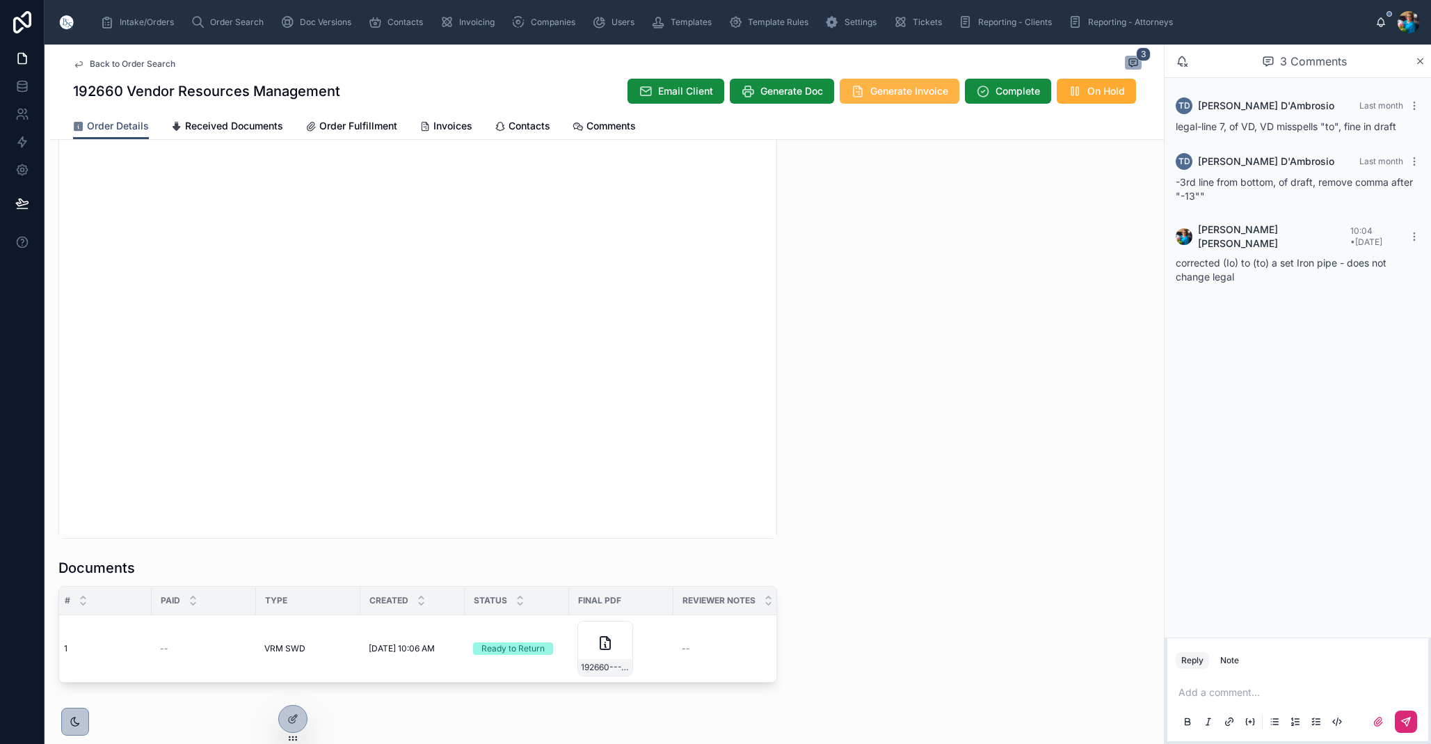
click at [916, 91] on span "Generate Invoice" at bounding box center [909, 91] width 78 height 14
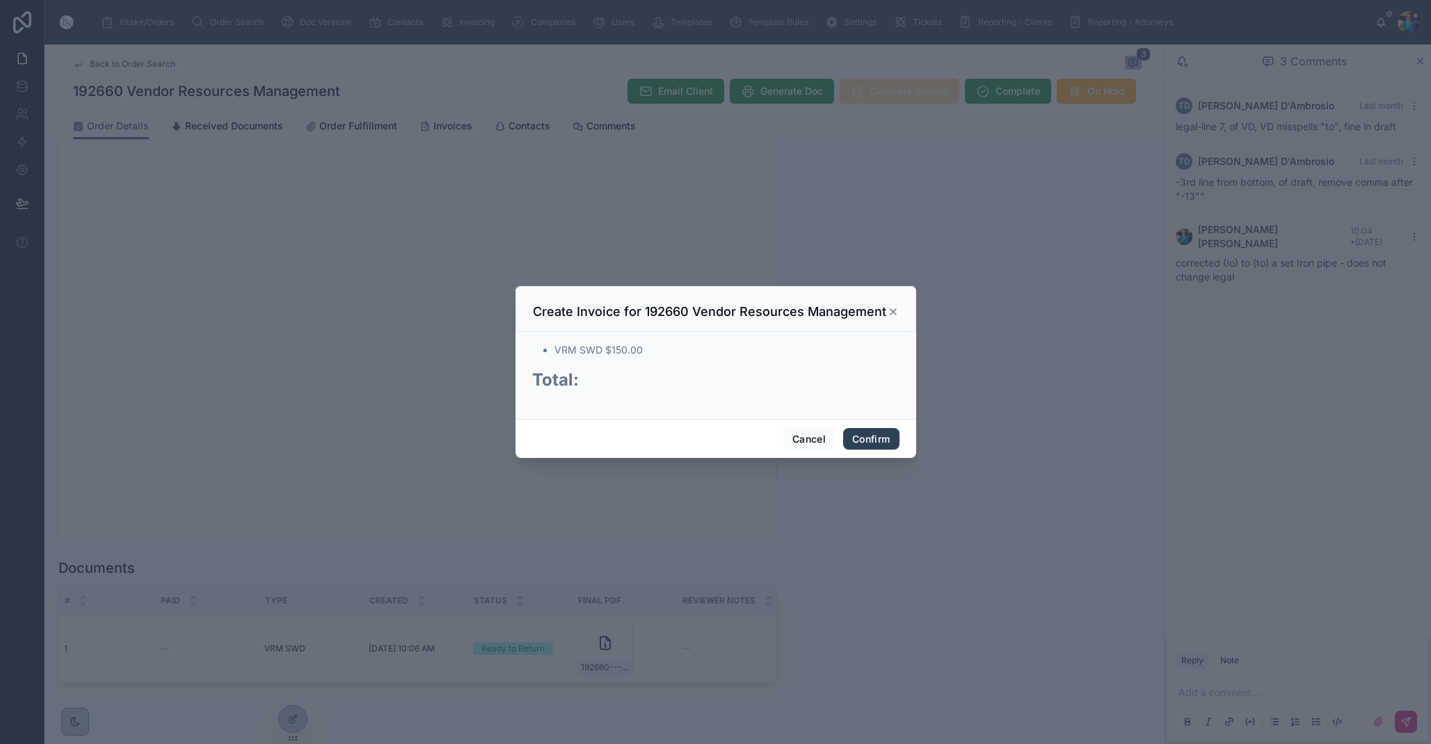
click at [870, 433] on button "Confirm" at bounding box center [871, 439] width 56 height 22
click at [870, 433] on span "Confirm" at bounding box center [871, 439] width 56 height 22
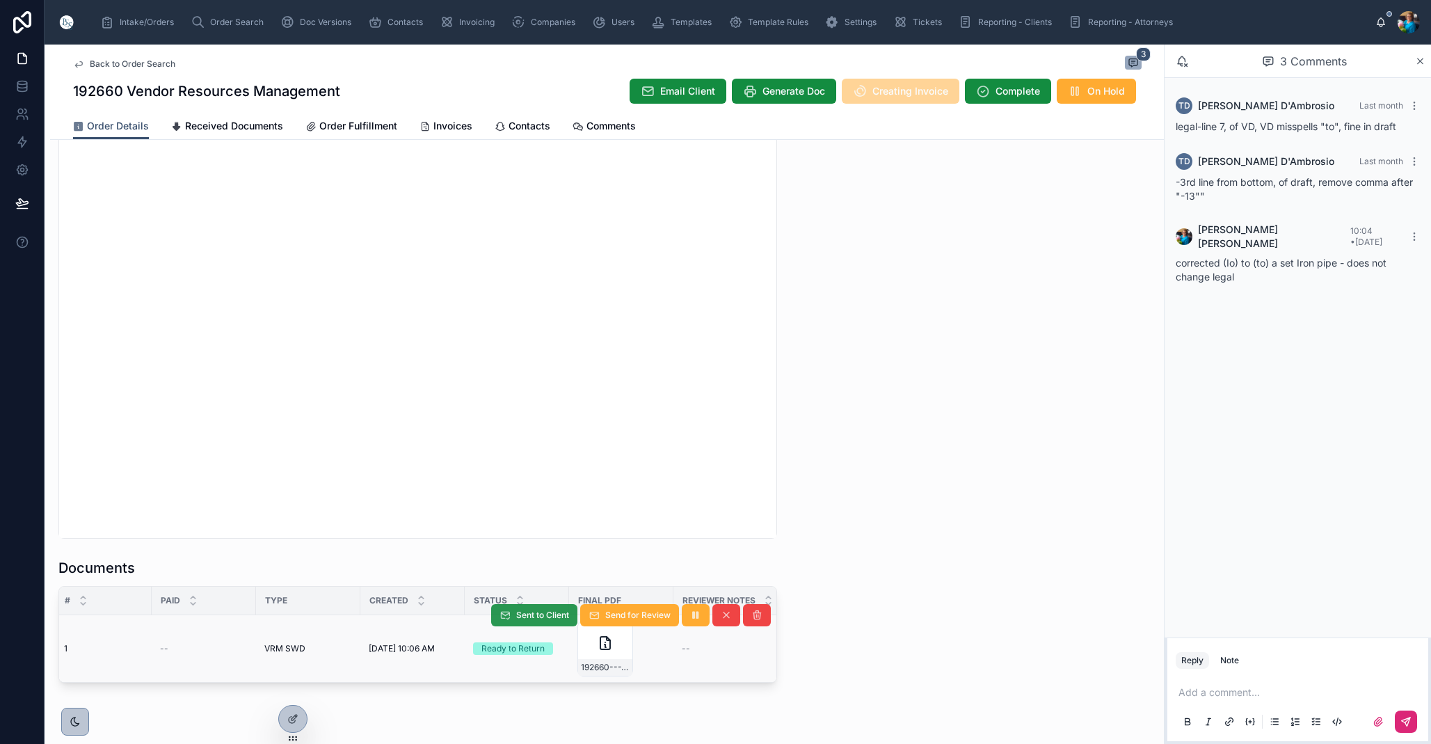
click at [513, 615] on button "Sent to Client" at bounding box center [534, 615] width 86 height 22
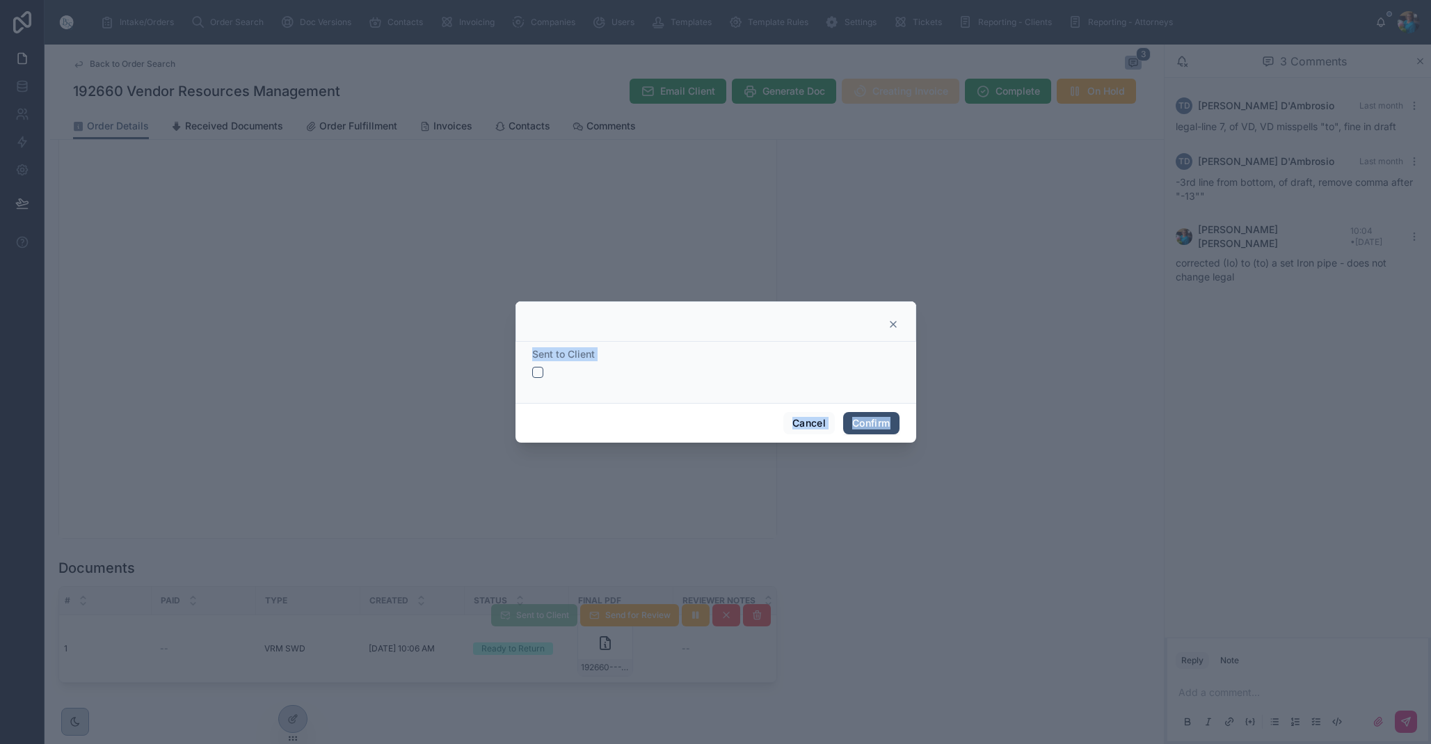
drag, startPoint x: 539, startPoint y: 369, endPoint x: 607, endPoint y: 399, distance: 74.2
click at [539, 371] on button "button" at bounding box center [537, 372] width 11 height 11
drag, startPoint x: 859, startPoint y: 420, endPoint x: 853, endPoint y: 429, distance: 10.4
click at [859, 421] on button "Confirm" at bounding box center [871, 423] width 56 height 22
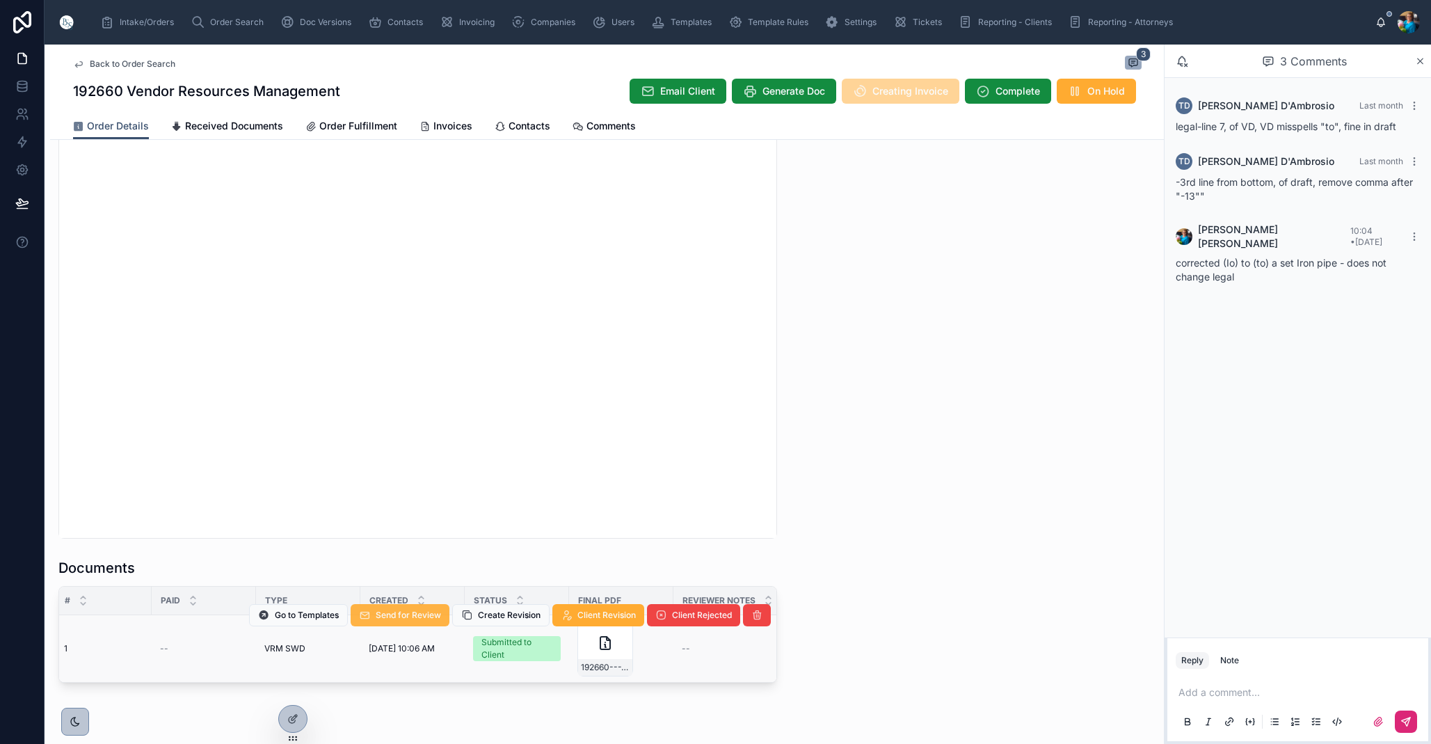
click at [430, 615] on span "Send for Review" at bounding box center [408, 615] width 65 height 11
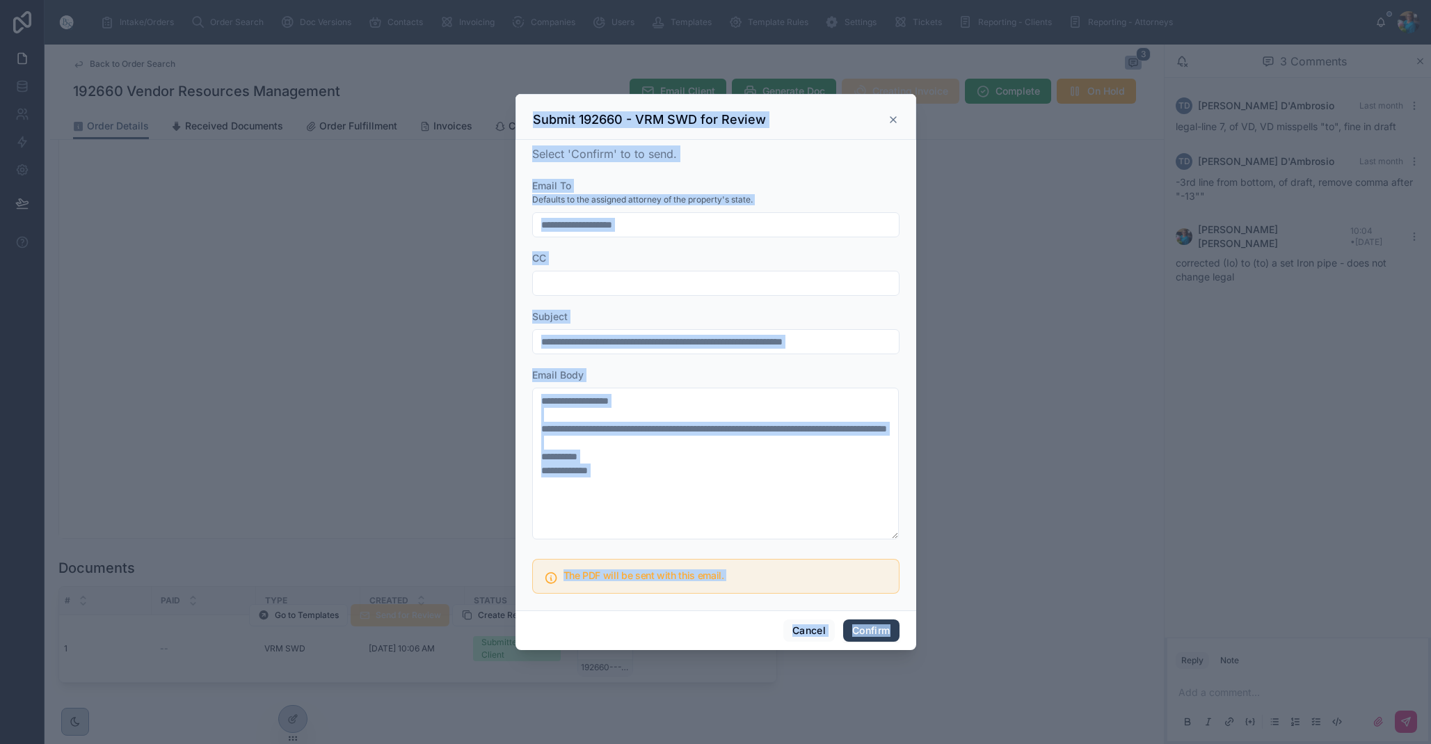
click at [873, 630] on button "Confirm" at bounding box center [871, 630] width 56 height 22
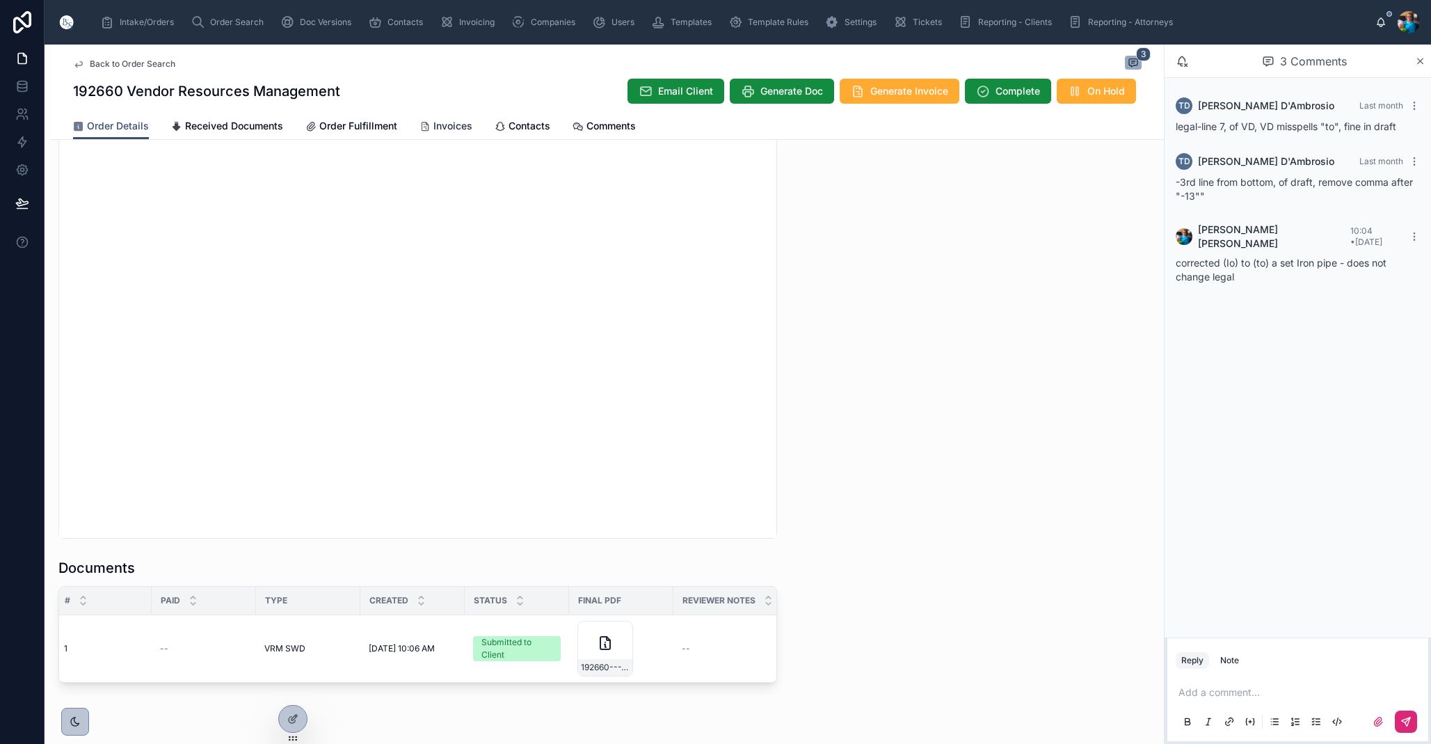
scroll to position [1, 0]
click at [440, 120] on span "Invoices" at bounding box center [452, 126] width 39 height 14
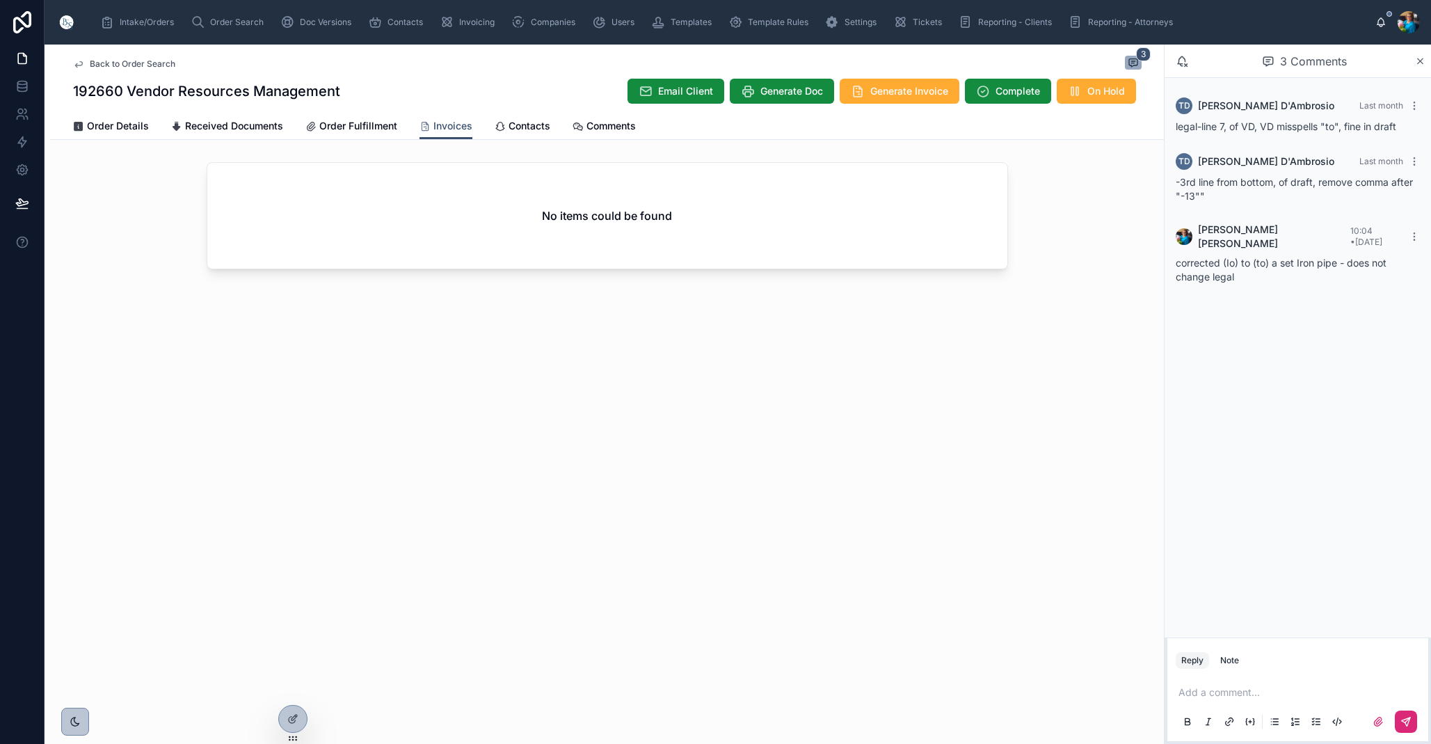
click at [485, 234] on div "No items could be found" at bounding box center [607, 216] width 800 height 106
click at [227, 23] on span "Order Search" at bounding box center [237, 22] width 54 height 11
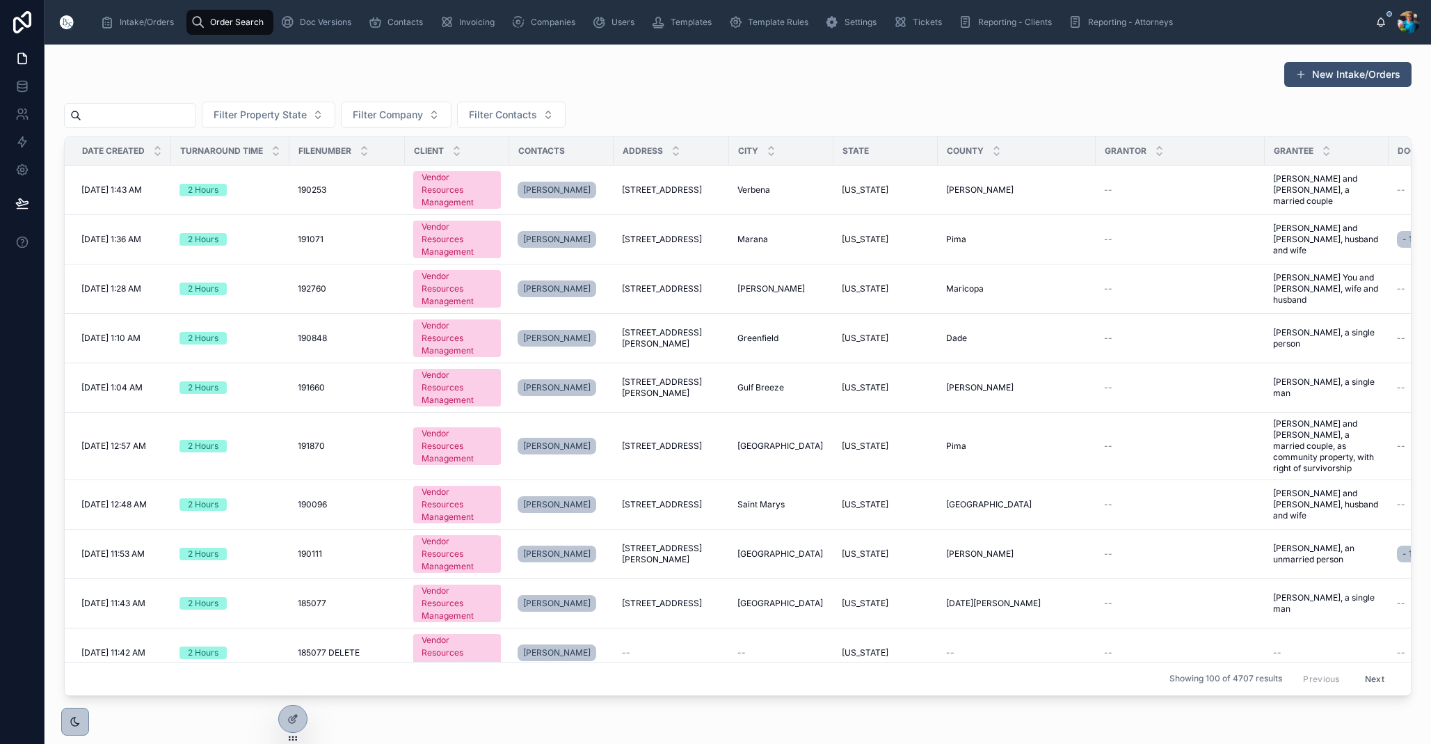
click at [186, 116] on input "text" at bounding box center [138, 115] width 114 height 19
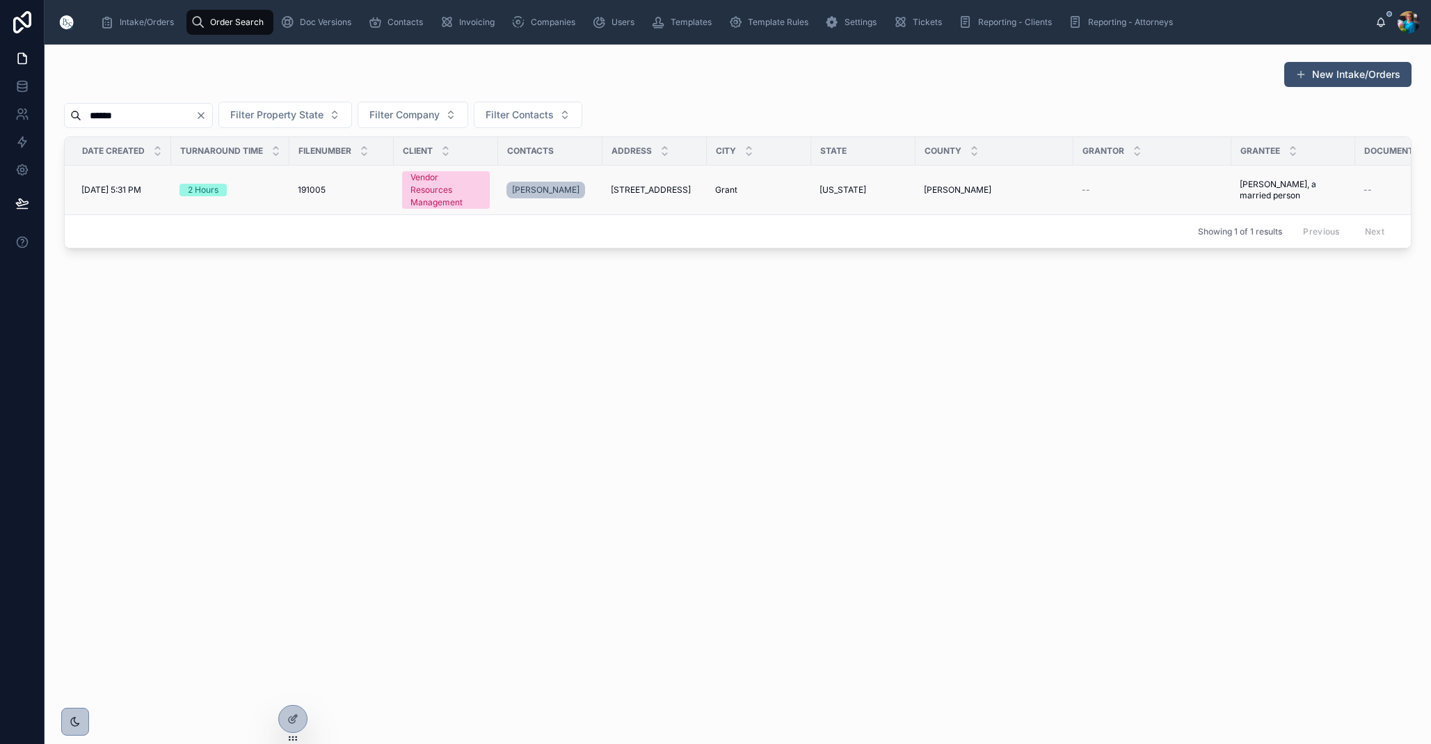
type input "******"
click at [539, 181] on div "[PERSON_NAME]" at bounding box center [549, 190] width 84 height 22
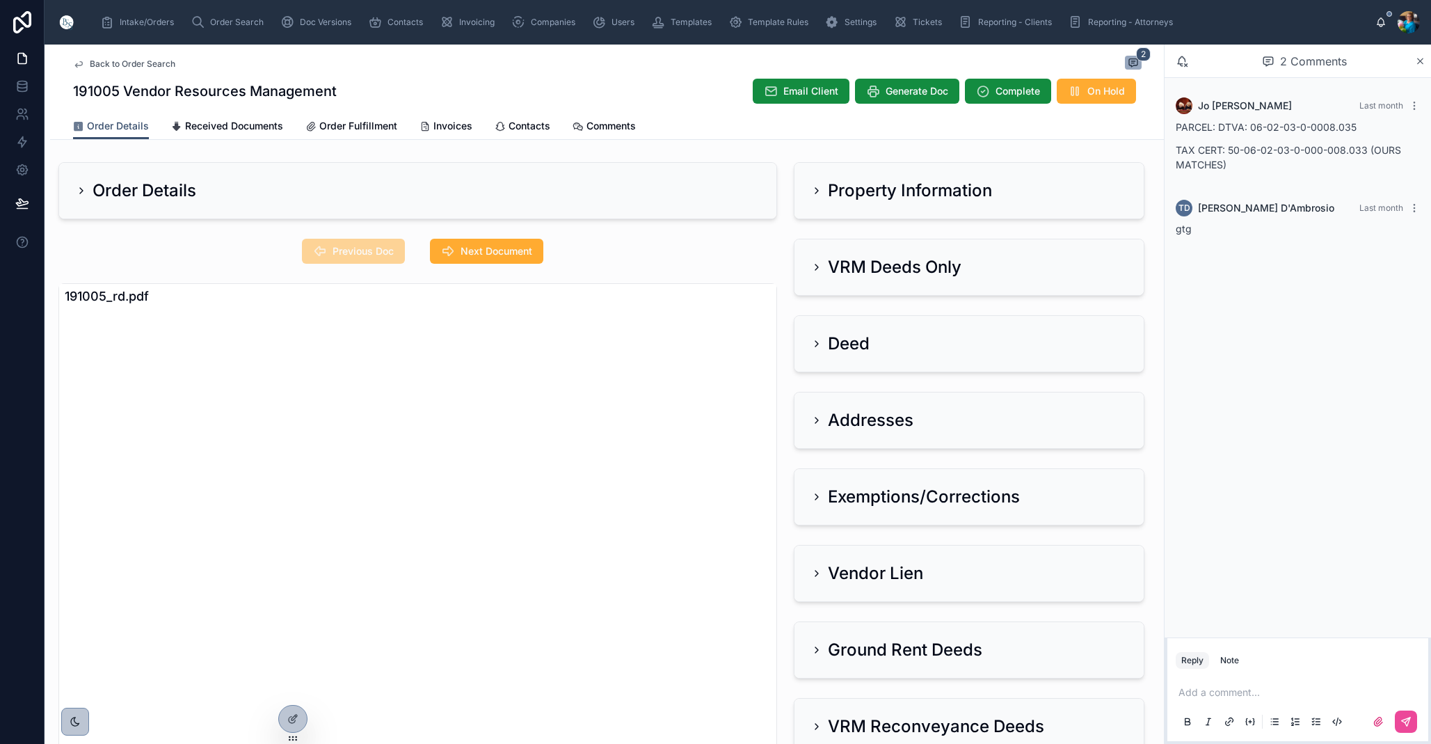
scroll to position [8, 0]
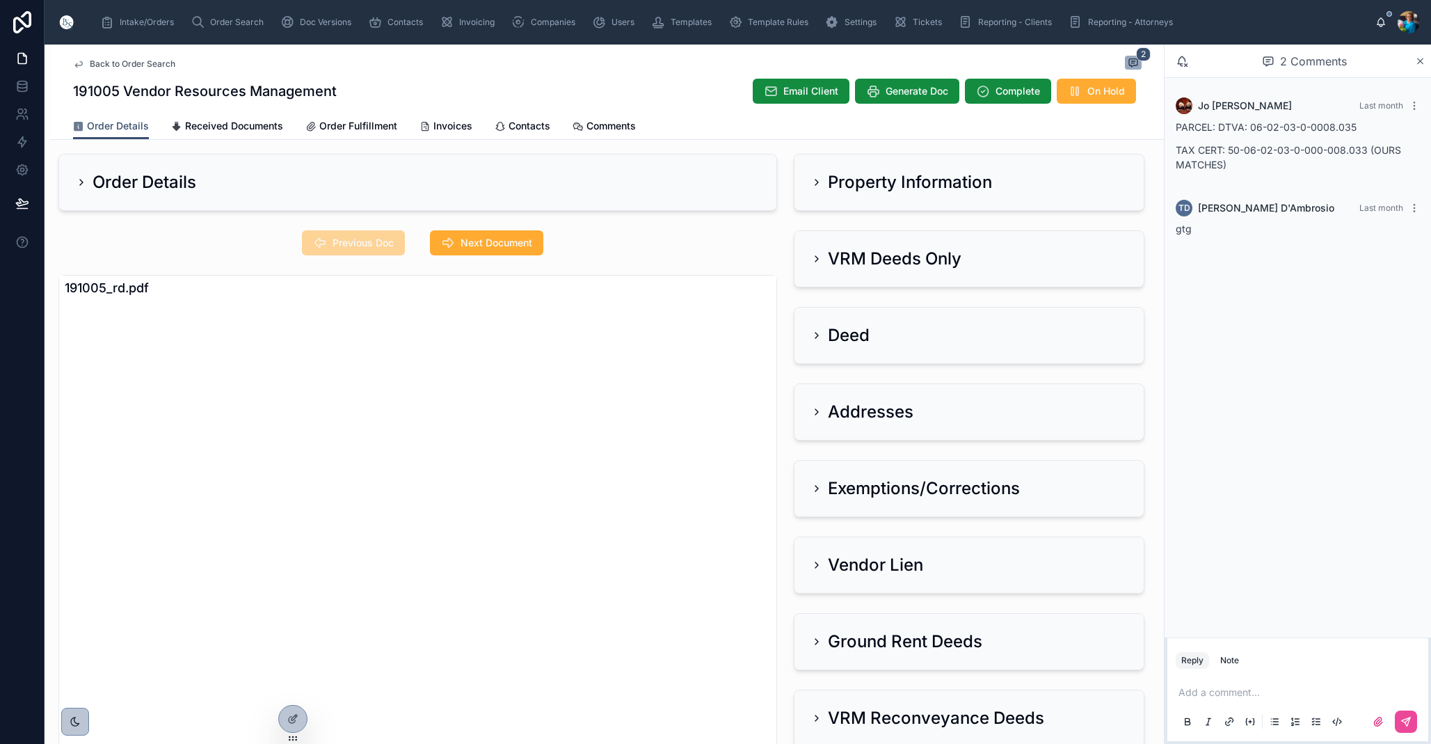
click at [814, 182] on icon at bounding box center [816, 182] width 11 height 11
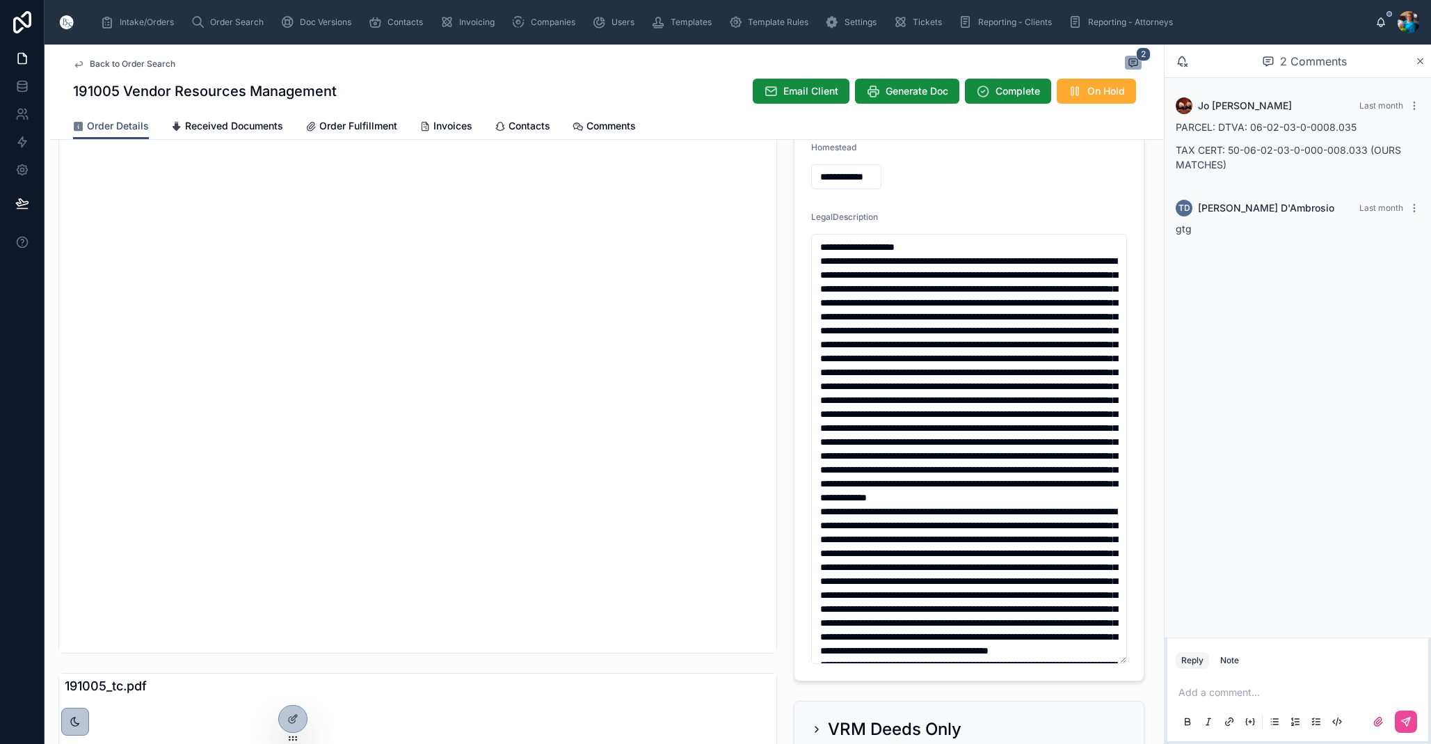
scroll to position [0, 0]
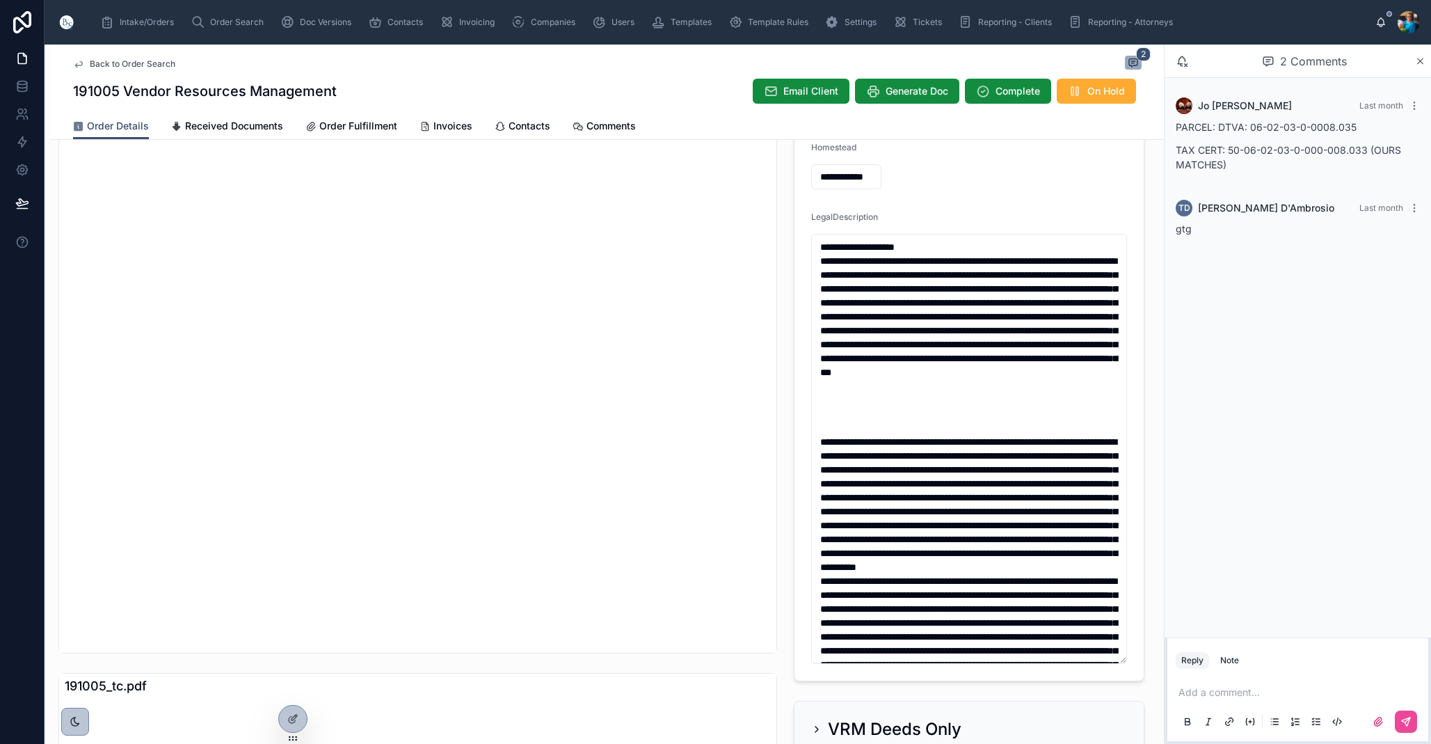
type textarea "**********"
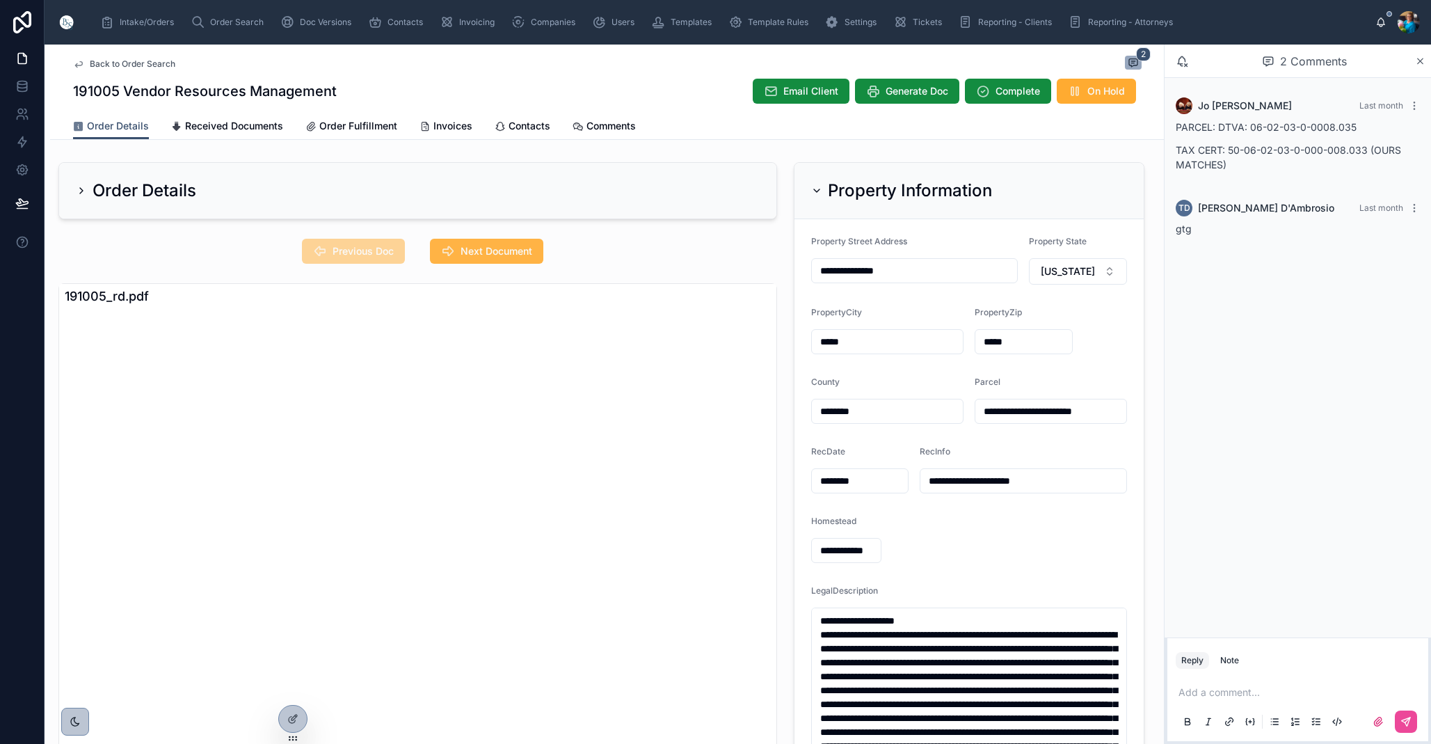
click at [483, 249] on span "Next Document" at bounding box center [497, 251] width 72 height 14
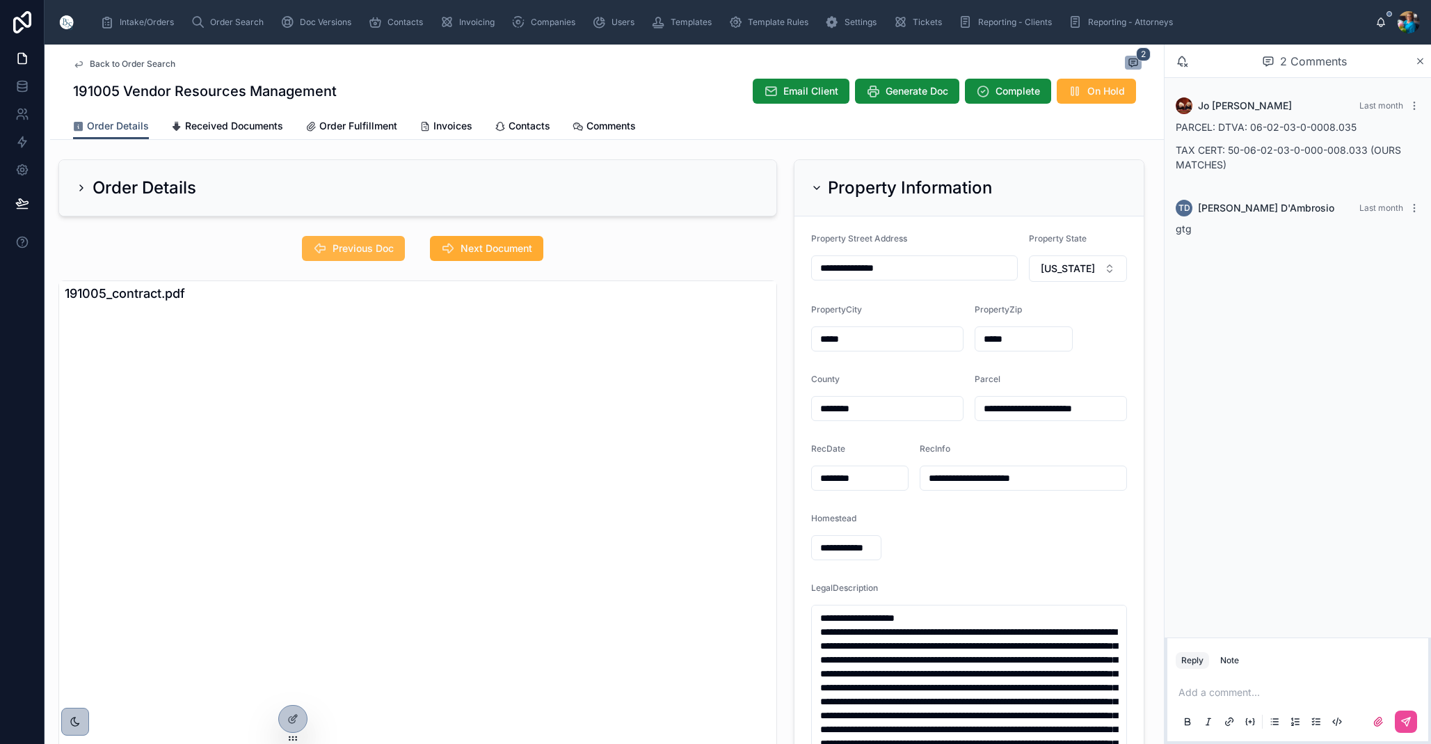
click at [365, 244] on span "Previous Doc" at bounding box center [363, 248] width 61 height 14
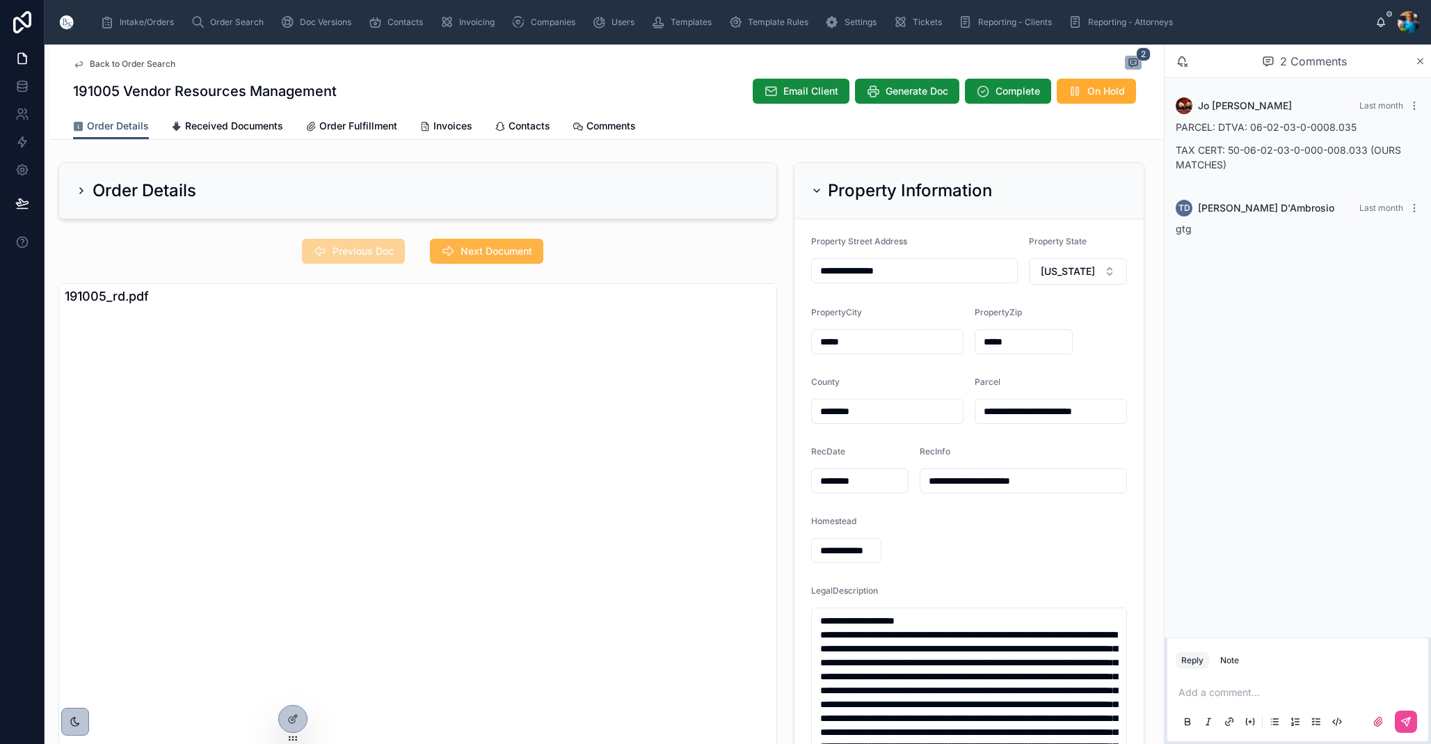
click at [490, 257] on span "Next Document" at bounding box center [497, 251] width 72 height 14
click at [817, 189] on icon at bounding box center [816, 190] width 11 height 11
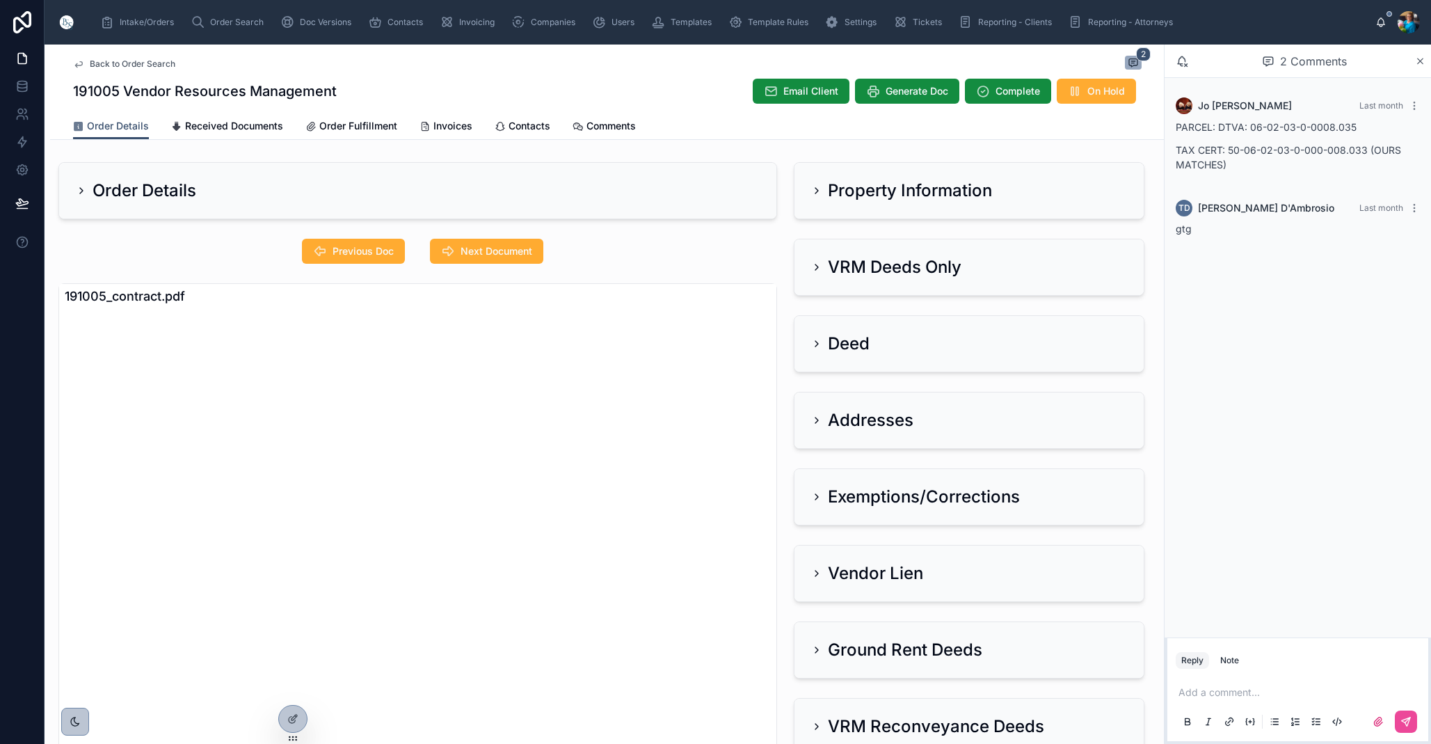
click at [818, 269] on icon at bounding box center [816, 267] width 11 height 11
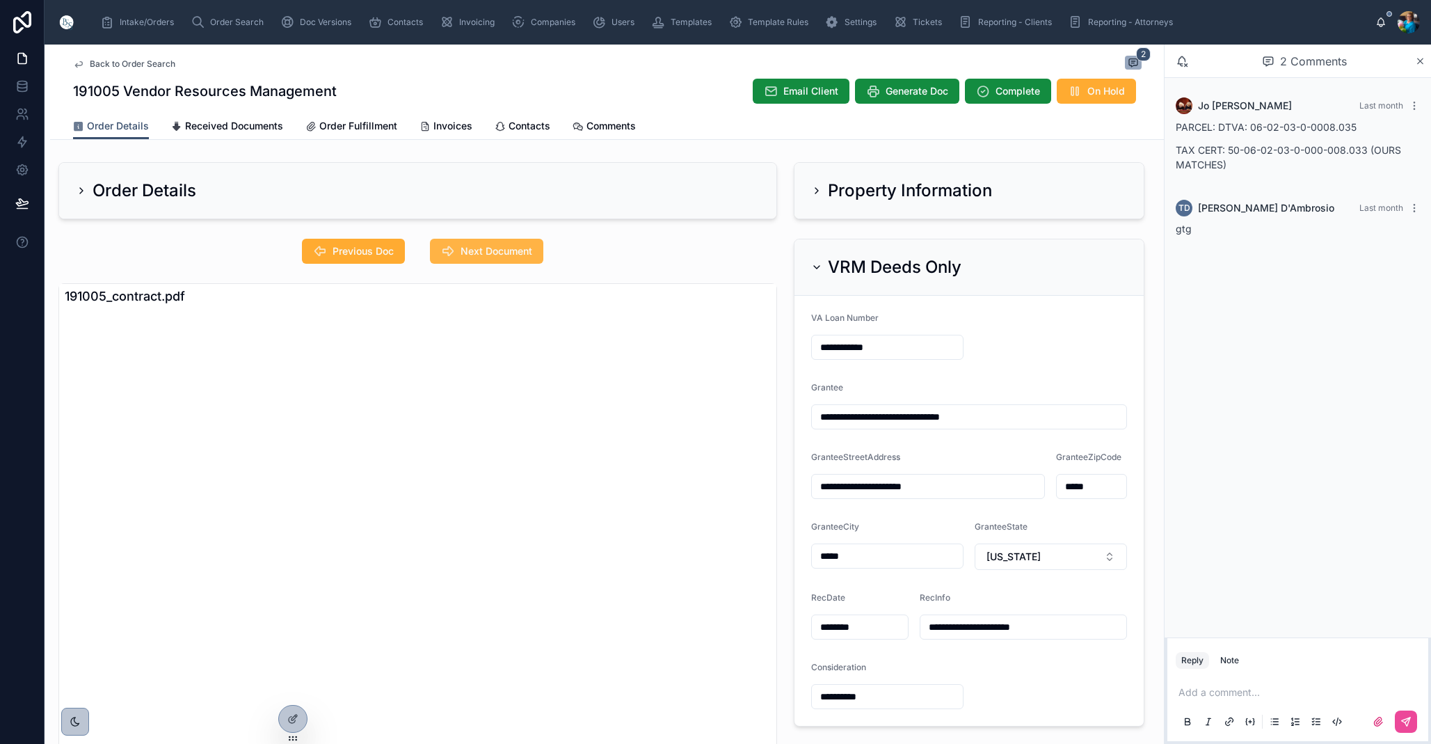
click at [475, 250] on span "Next Document" at bounding box center [497, 251] width 72 height 14
click at [817, 267] on icon at bounding box center [816, 267] width 11 height 11
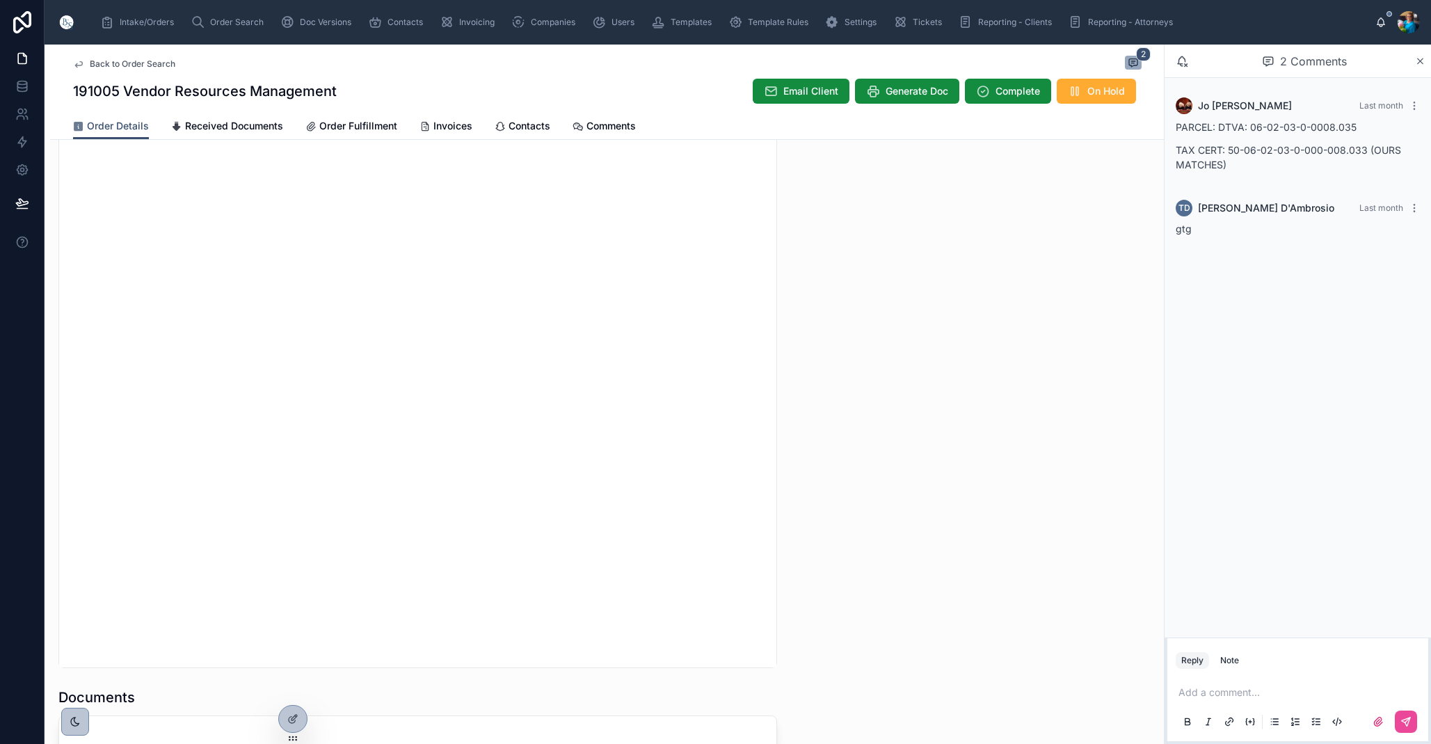
scroll to position [1110, 0]
click at [230, 19] on span "Order Search" at bounding box center [237, 22] width 54 height 11
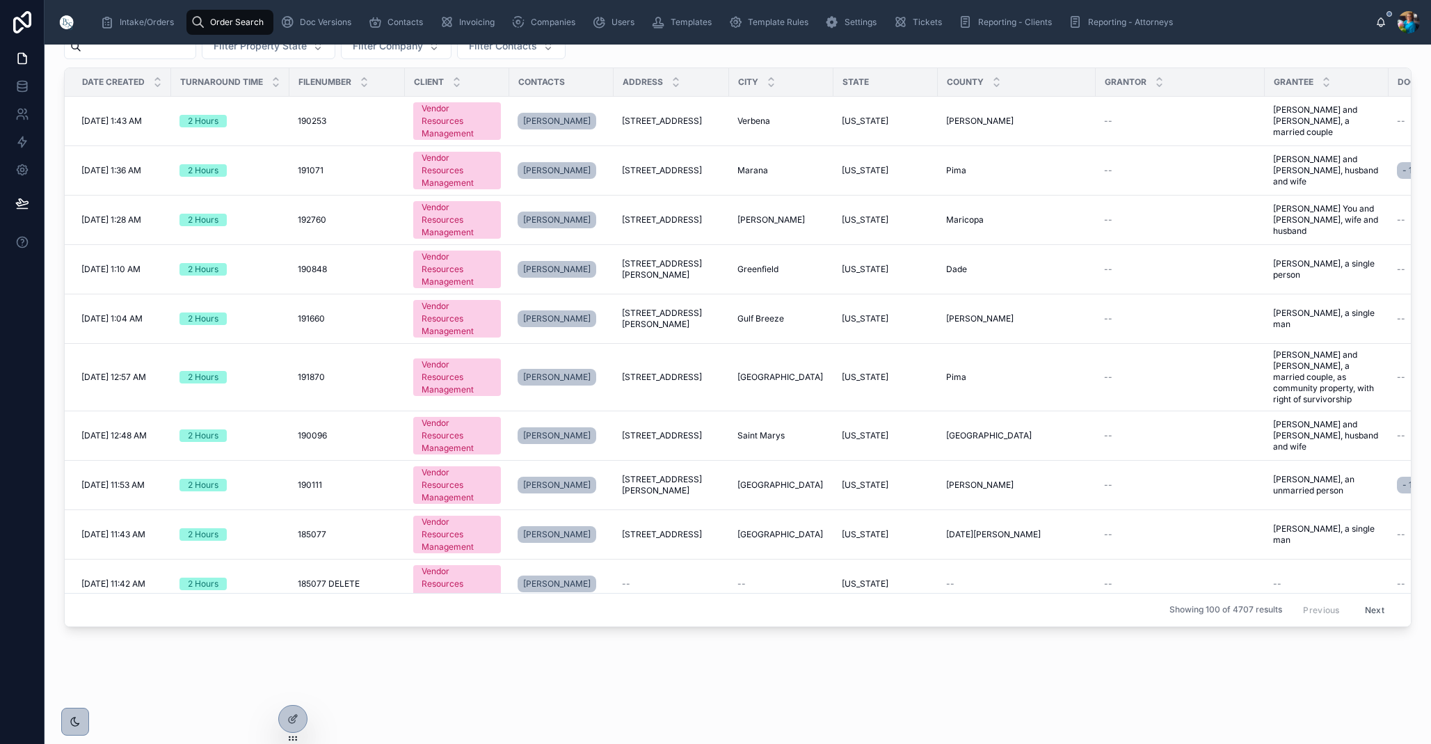
scroll to position [69, 0]
click at [230, 25] on span "Order Search" at bounding box center [237, 22] width 54 height 11
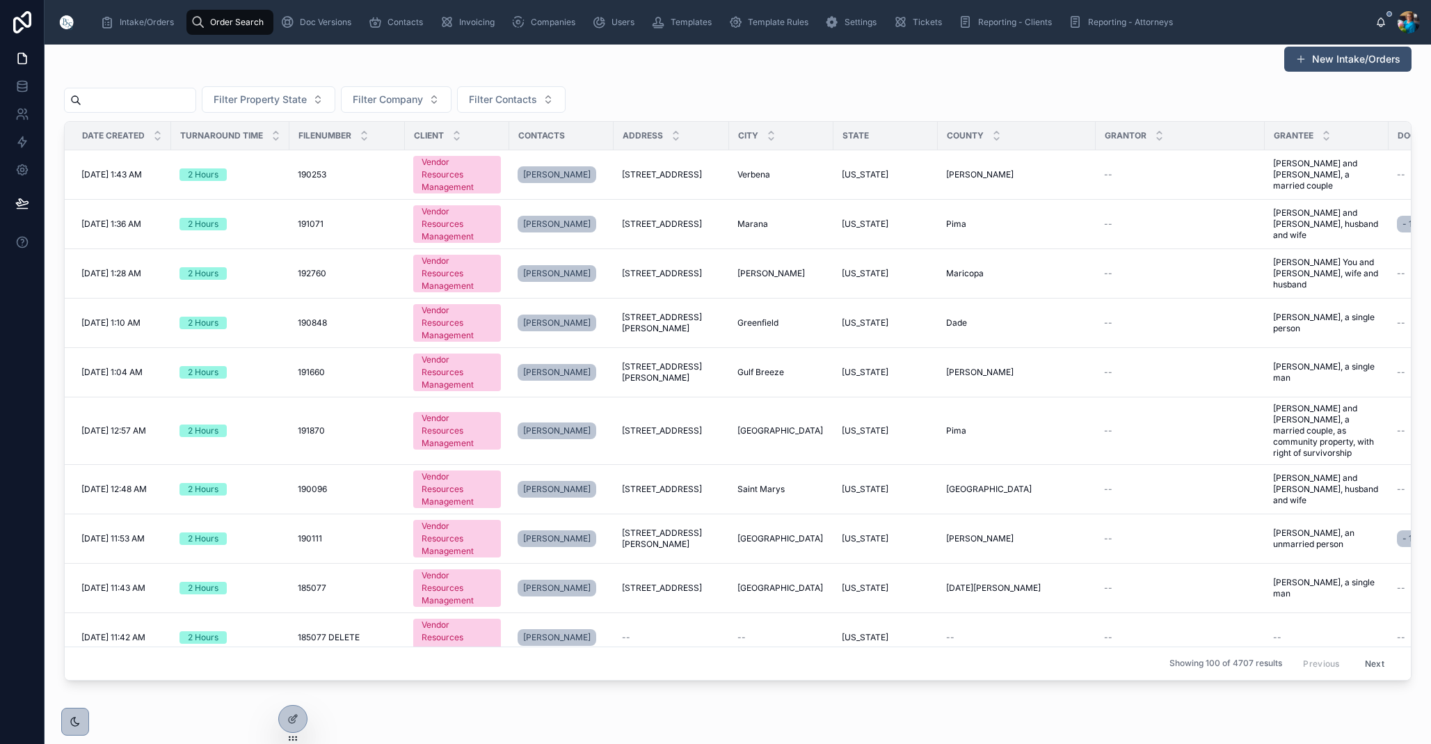
scroll to position [21, 0]
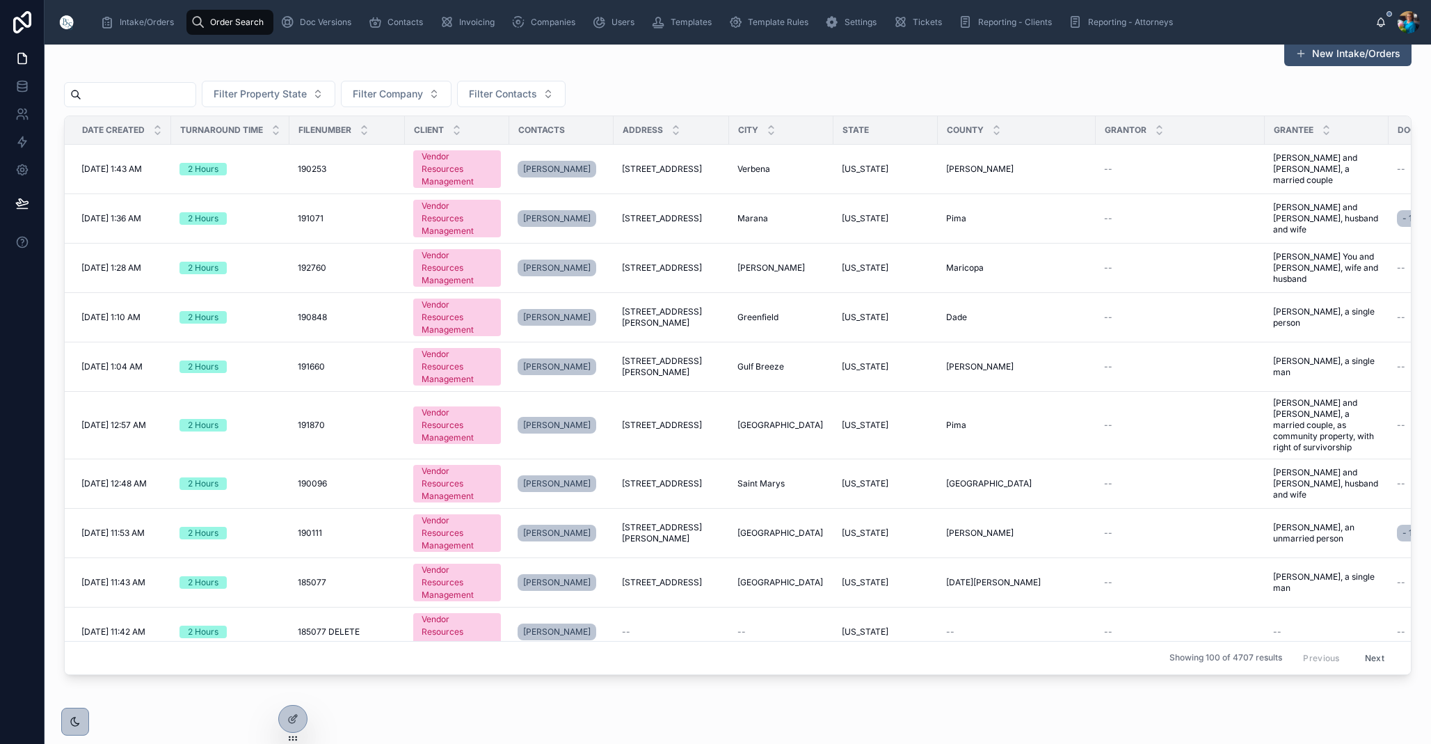
drag, startPoint x: 216, startPoint y: 94, endPoint x: 268, endPoint y: 126, distance: 60.6
click at [196, 95] on input "text" at bounding box center [138, 94] width 114 height 19
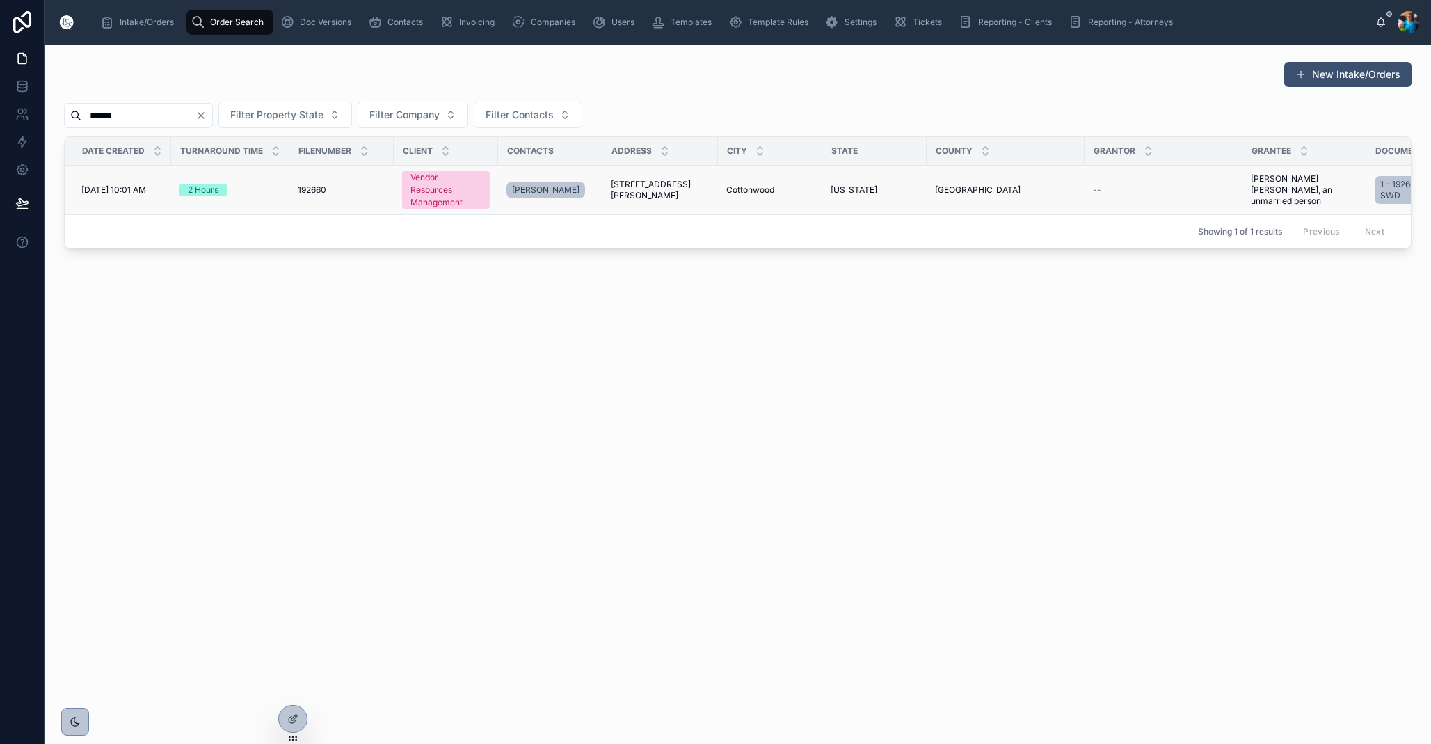
scroll to position [-1, 0]
type input "******"
click at [635, 191] on span "[STREET_ADDRESS][PERSON_NAME]" at bounding box center [660, 190] width 99 height 22
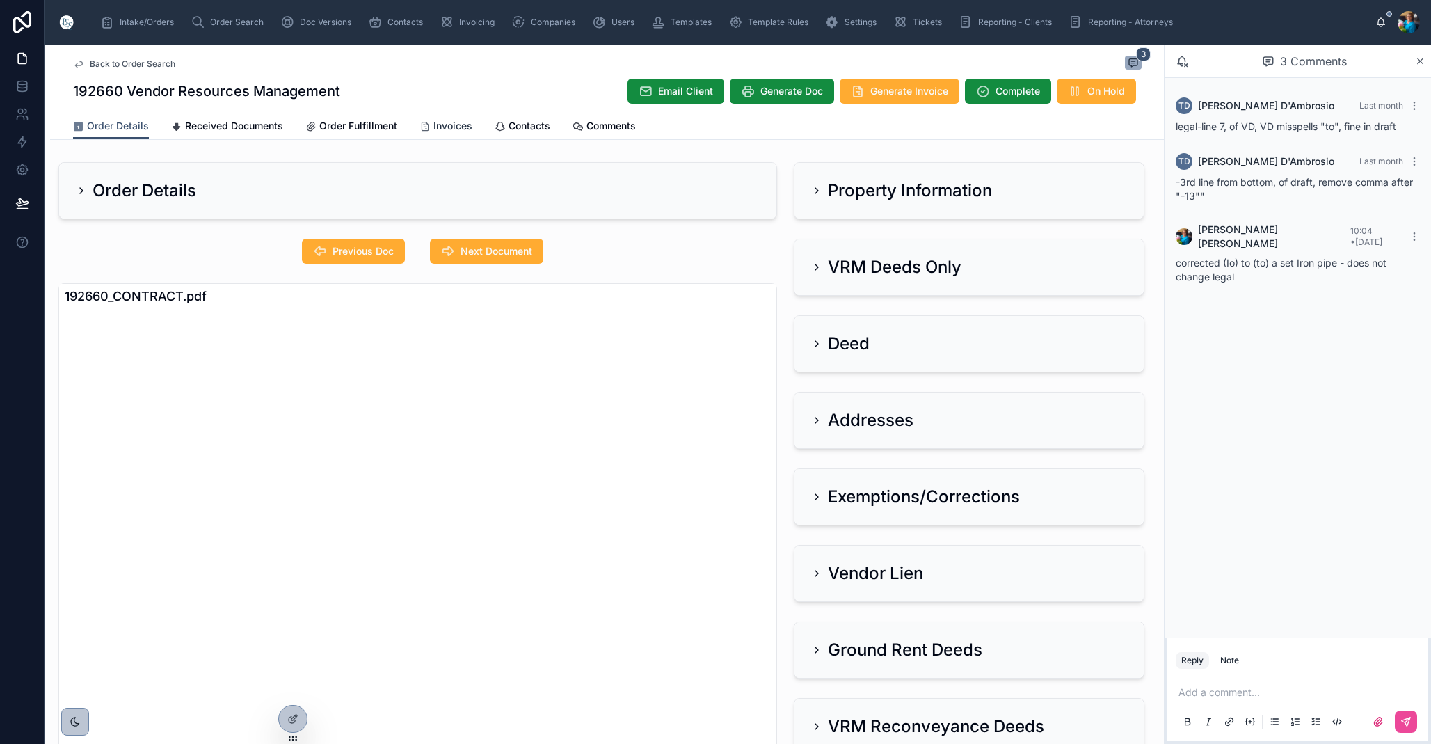
click at [443, 128] on span "Invoices" at bounding box center [452, 126] width 39 height 14
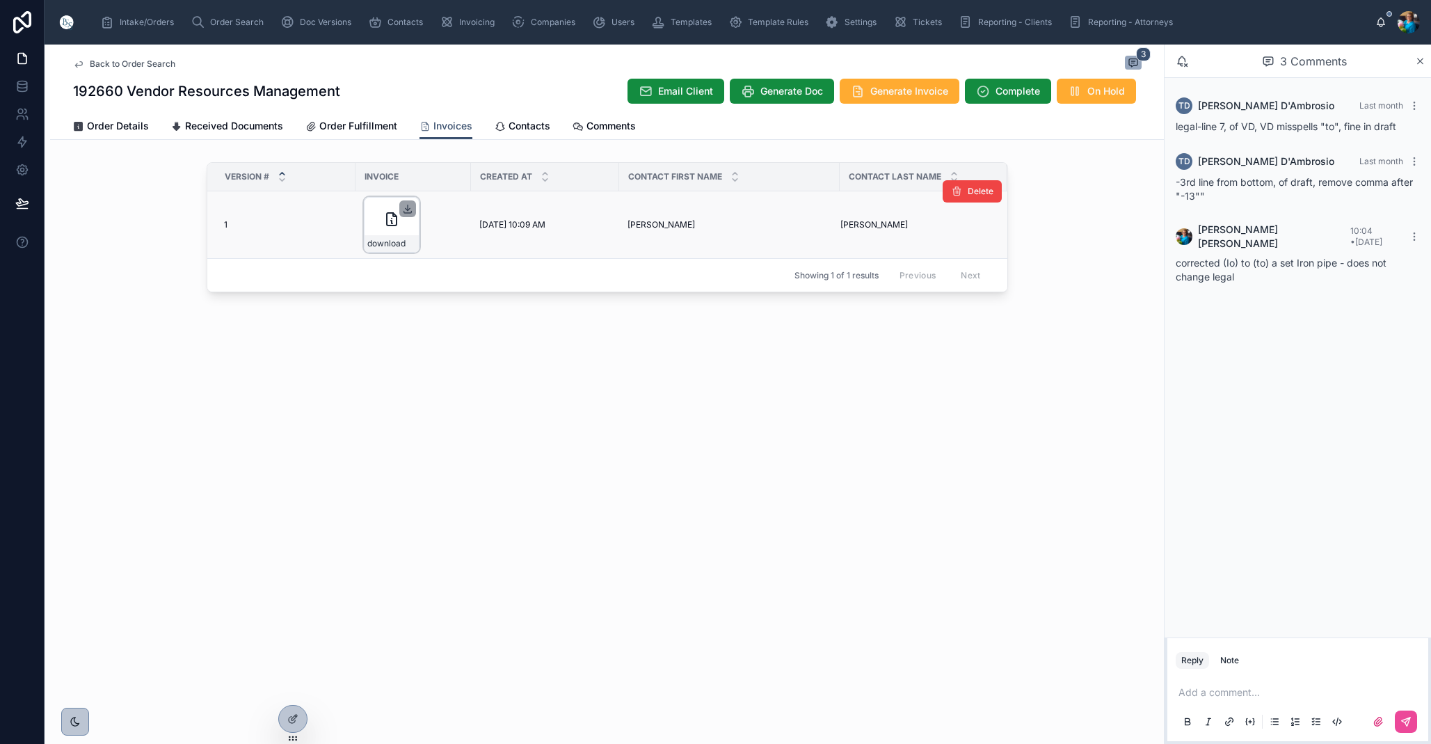
click at [408, 209] on icon at bounding box center [407, 208] width 11 height 11
click at [218, 22] on span "Order Search" at bounding box center [237, 22] width 54 height 11
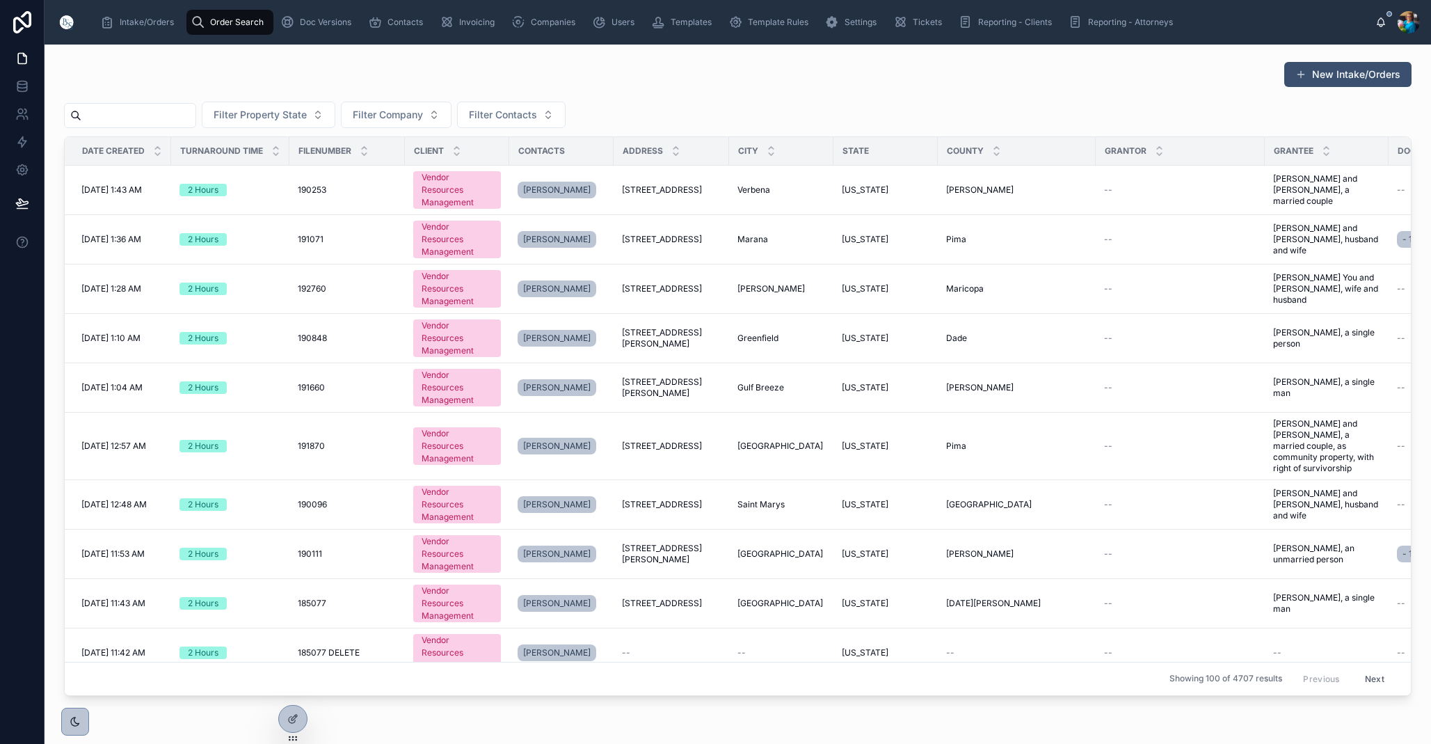
click at [196, 115] on input "text" at bounding box center [138, 115] width 114 height 19
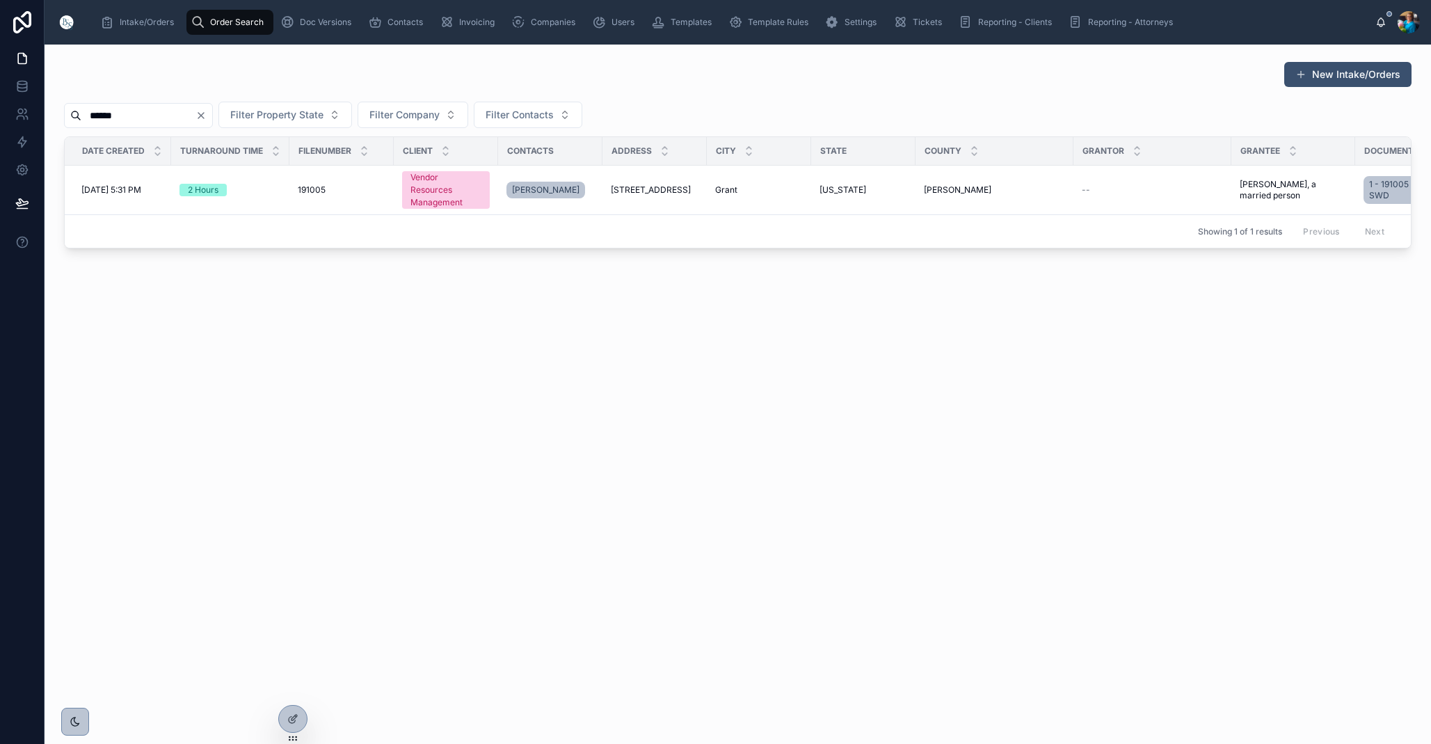
scroll to position [1, 0]
type input "******"
drag, startPoint x: 664, startPoint y: 189, endPoint x: 659, endPoint y: 203, distance: 14.7
click at [664, 189] on span "[STREET_ADDRESS]" at bounding box center [651, 189] width 80 height 11
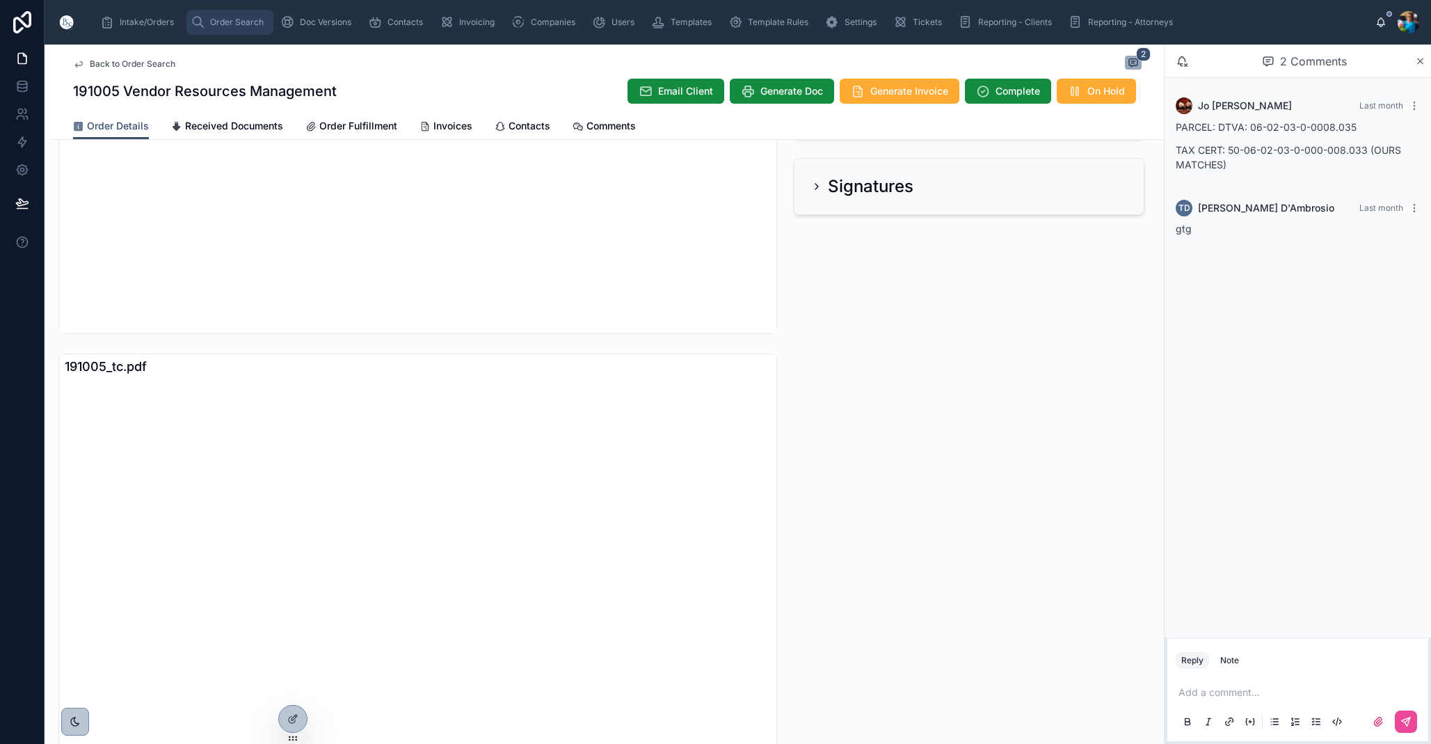
click at [227, 22] on span "Order Search" at bounding box center [237, 22] width 54 height 11
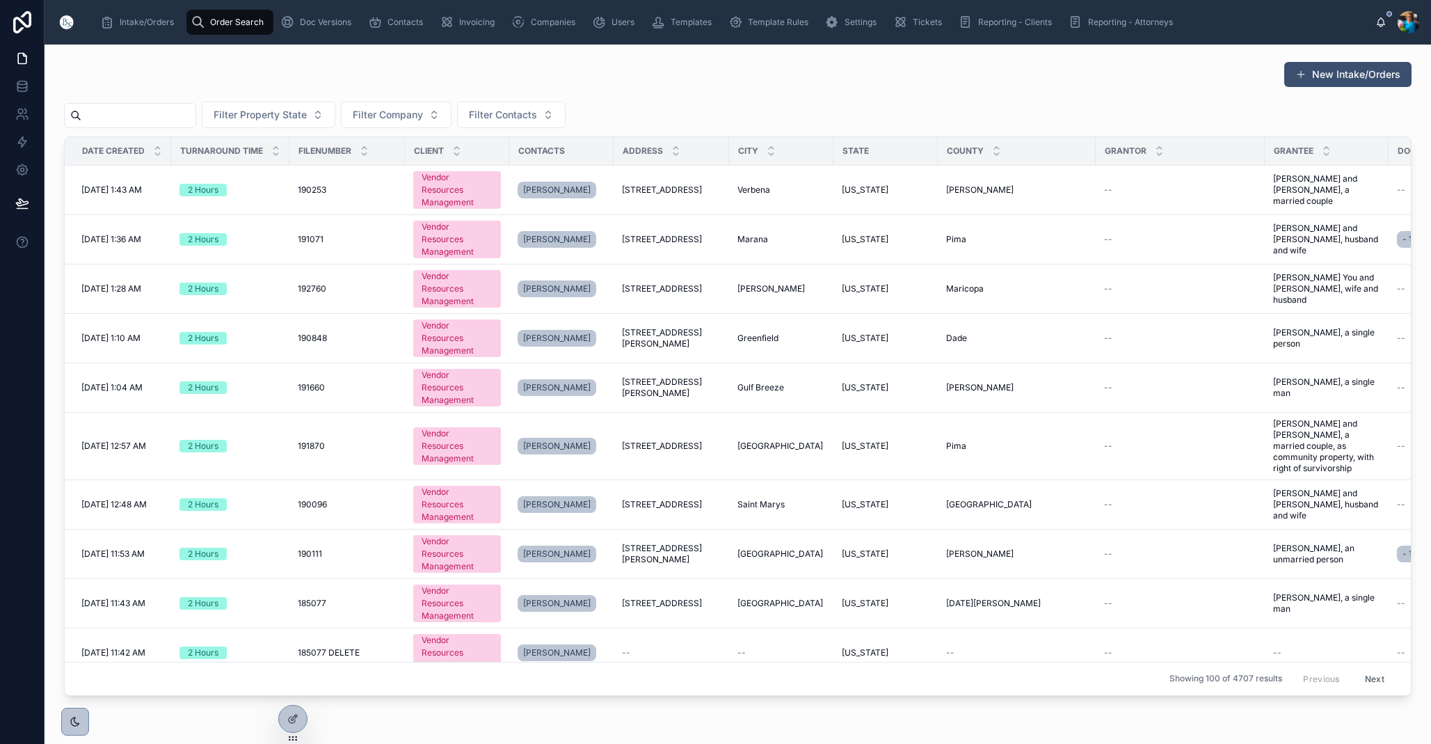
click at [196, 110] on input "text" at bounding box center [138, 115] width 114 height 19
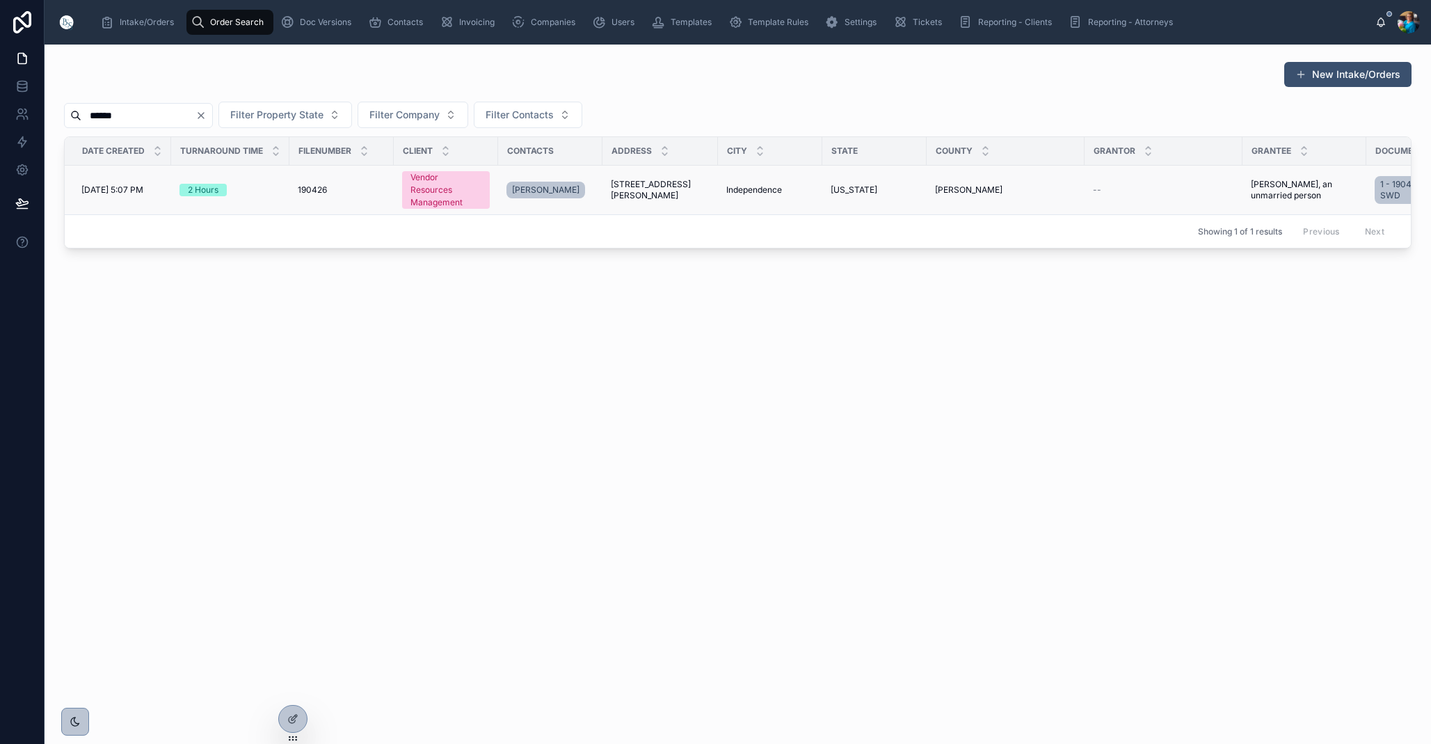
type input "******"
click at [682, 193] on span "[STREET_ADDRESS][PERSON_NAME]" at bounding box center [660, 190] width 99 height 22
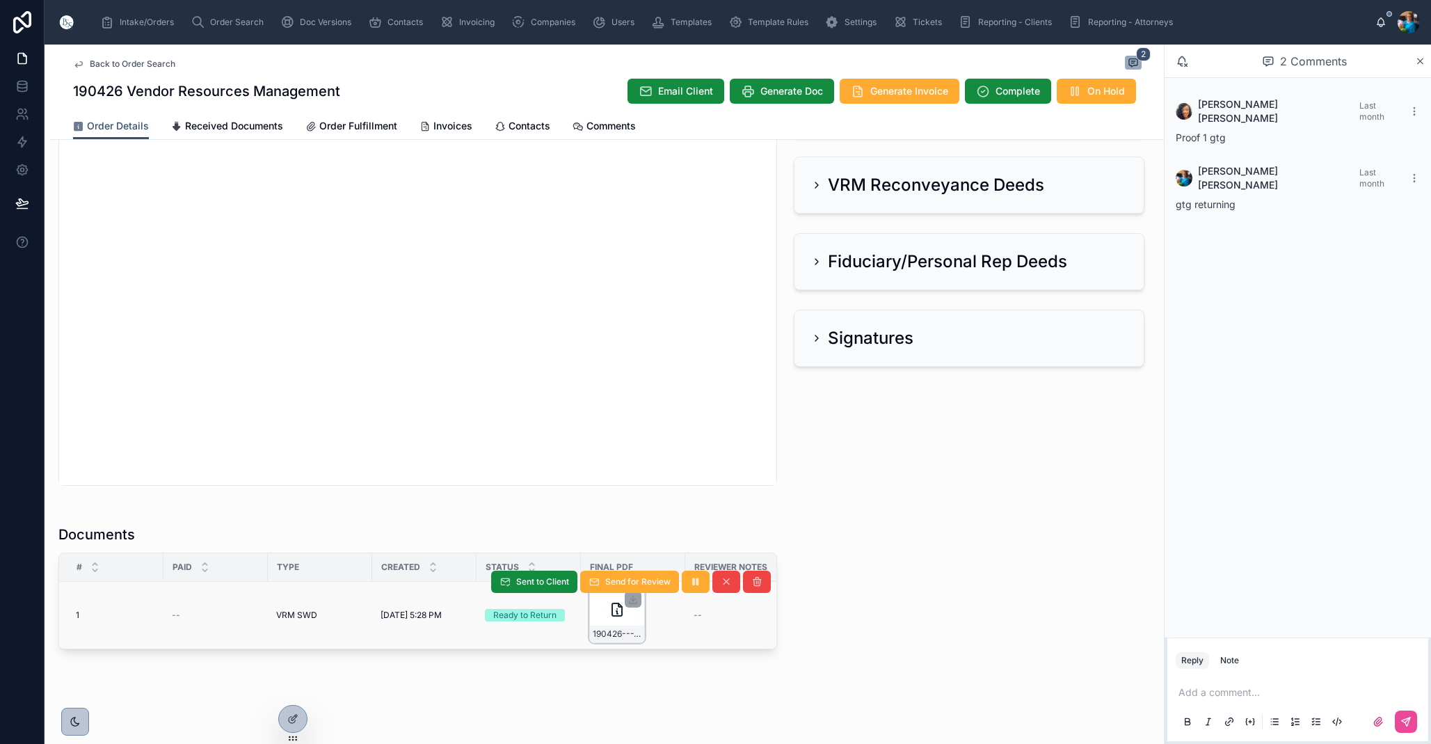
click at [638, 621] on div "190426---VRM-SWD" at bounding box center [617, 615] width 56 height 56
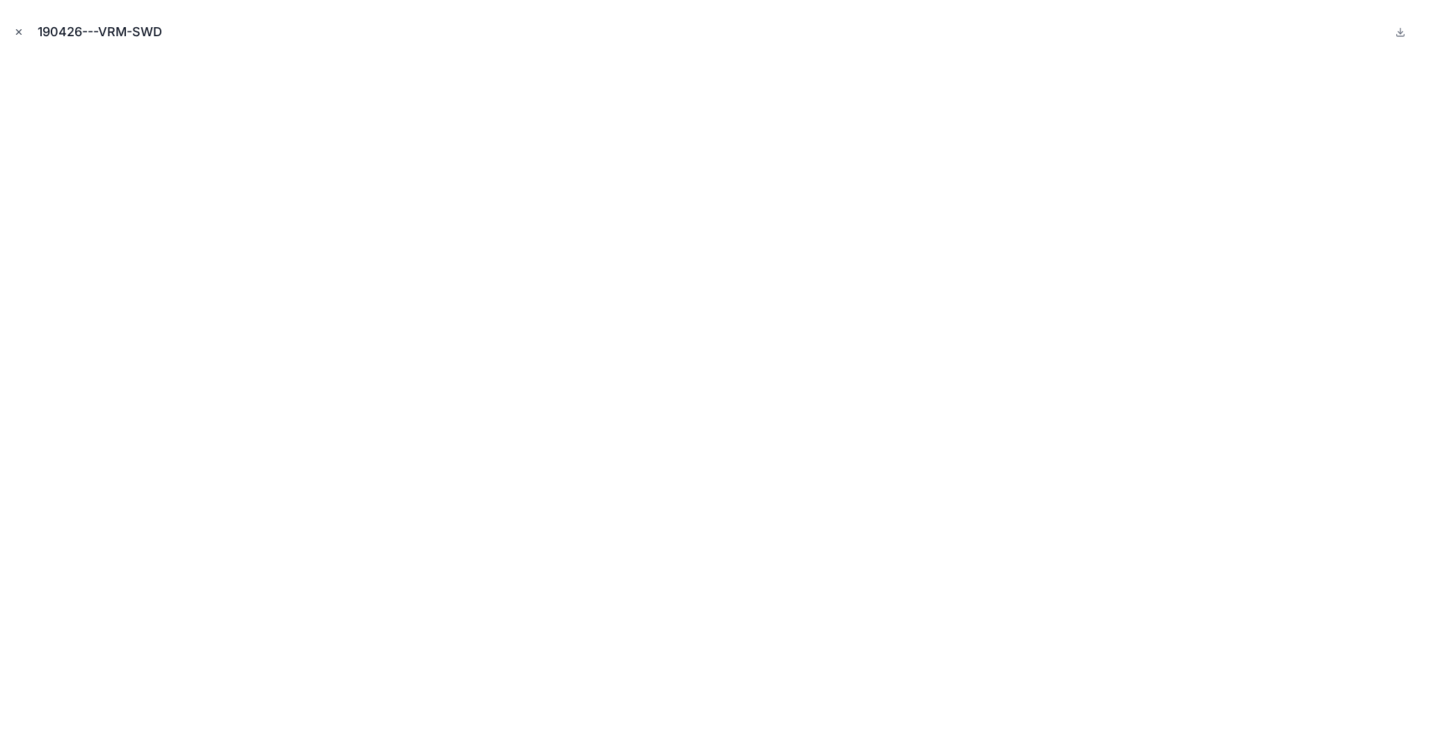
click at [22, 31] on icon "Close modal" at bounding box center [19, 32] width 10 height 10
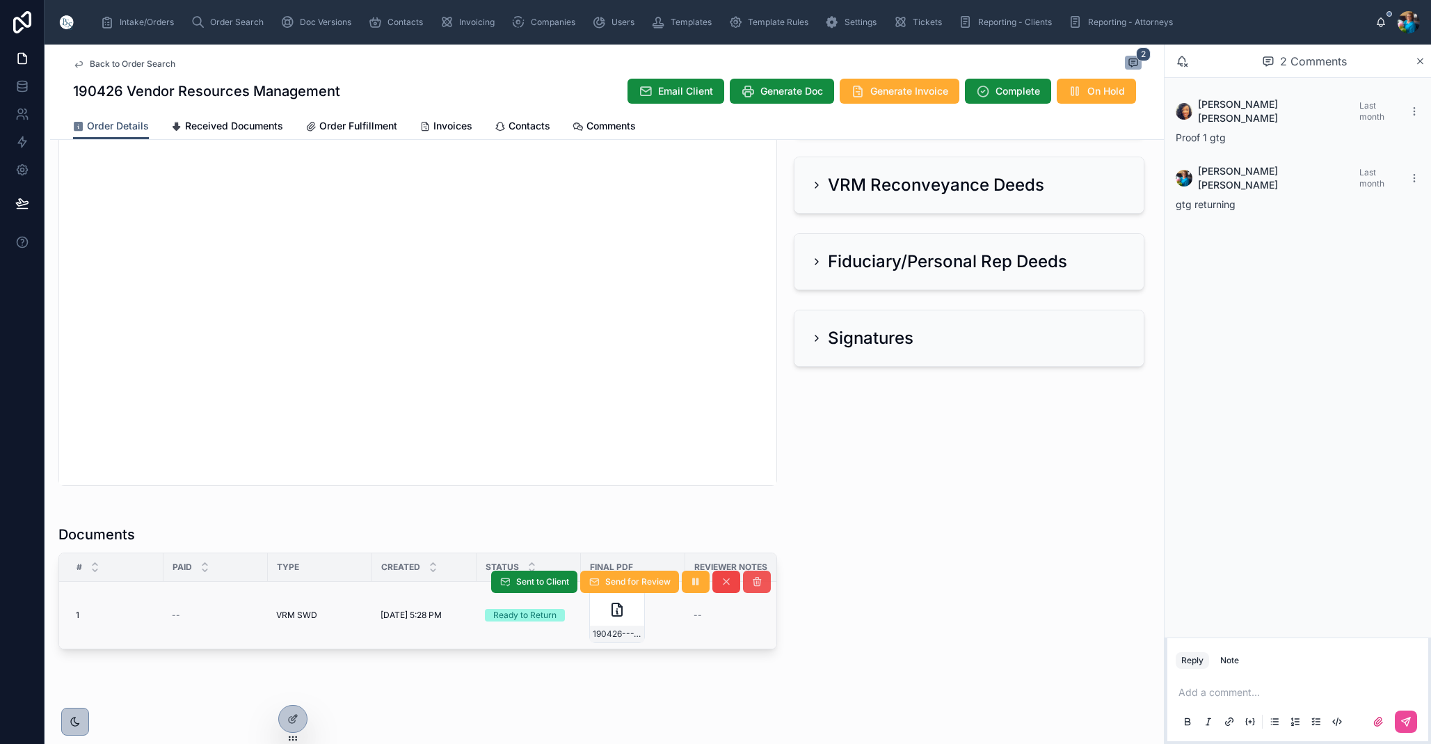
click at [756, 584] on icon at bounding box center [756, 581] width 11 height 11
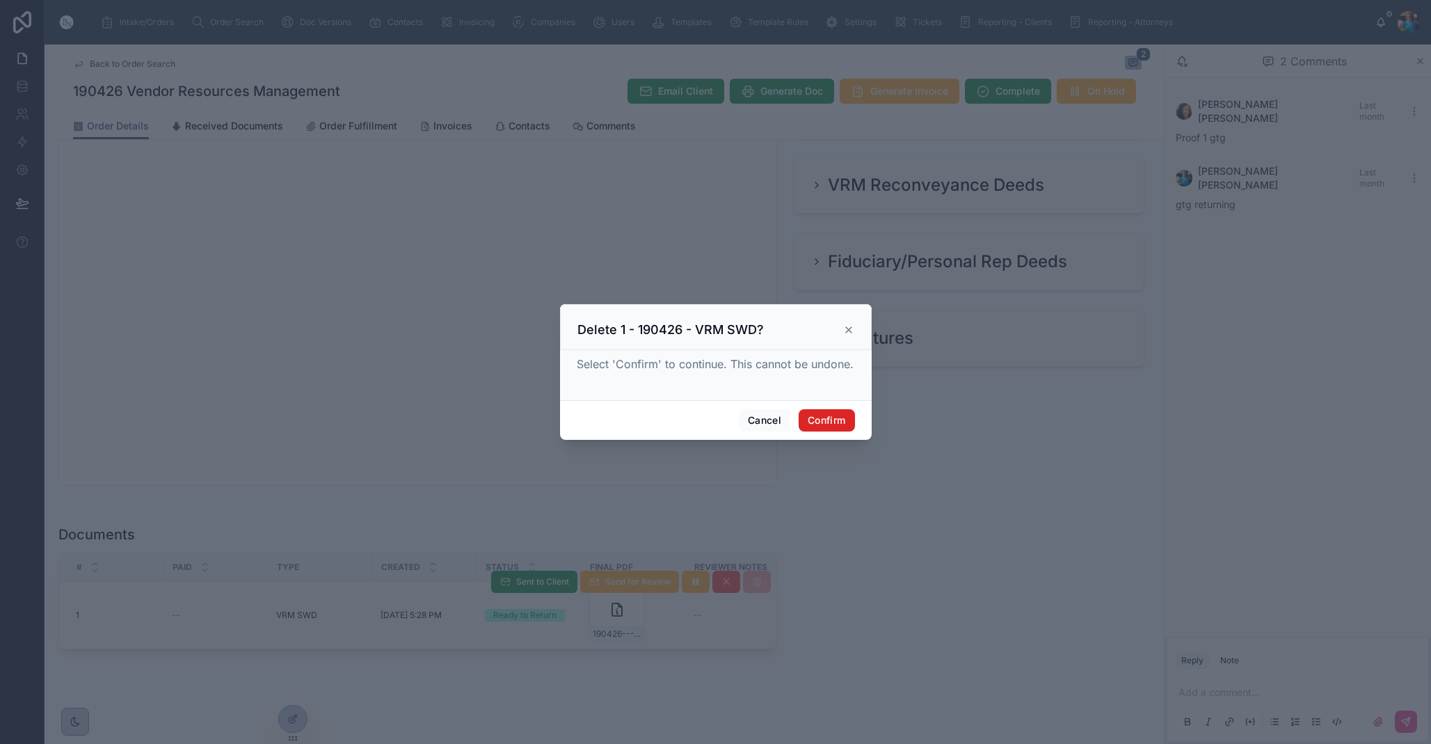
click at [812, 422] on button "Confirm" at bounding box center [827, 420] width 56 height 22
